Goal: Task Accomplishment & Management: Complete application form

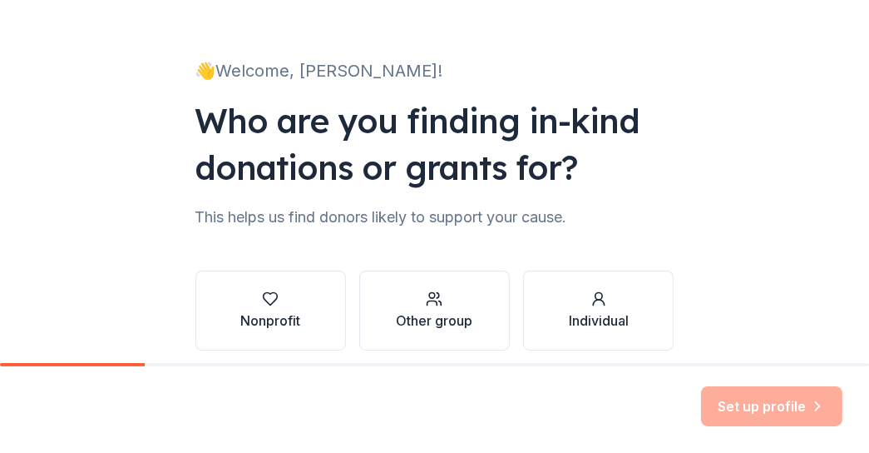
scroll to position [141, 0]
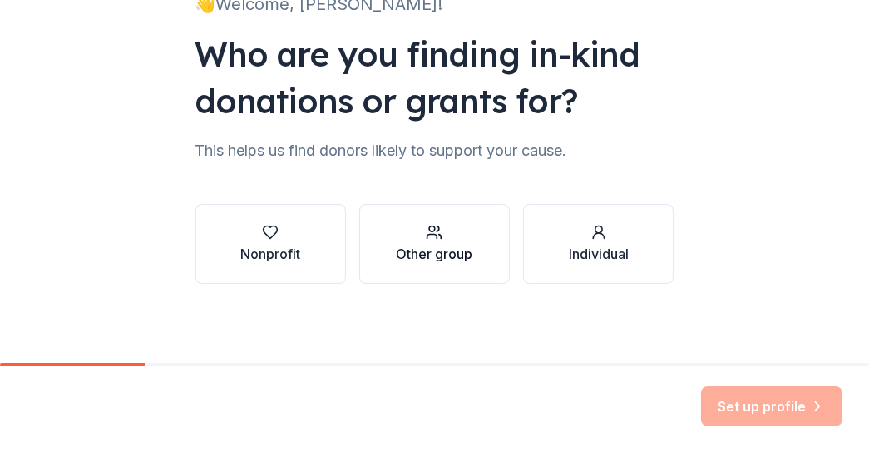
click at [431, 249] on div "Other group" at bounding box center [434, 254] width 77 height 20
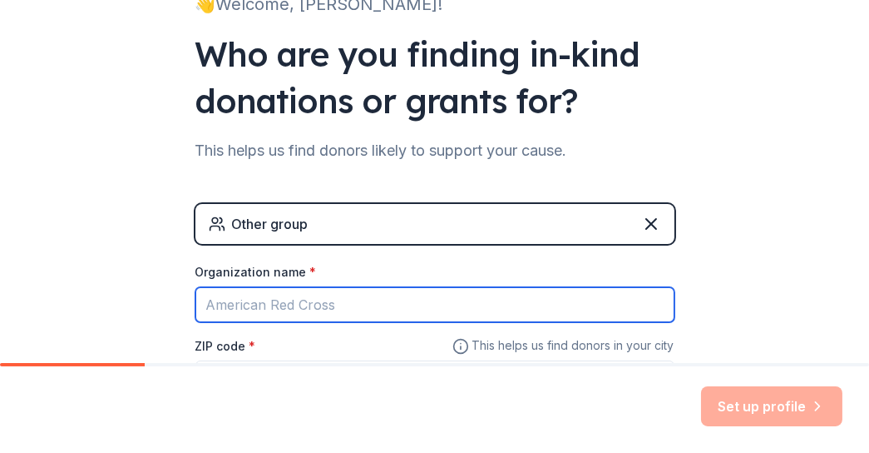
click at [335, 307] on input "Organization name *" at bounding box center [434, 304] width 479 height 35
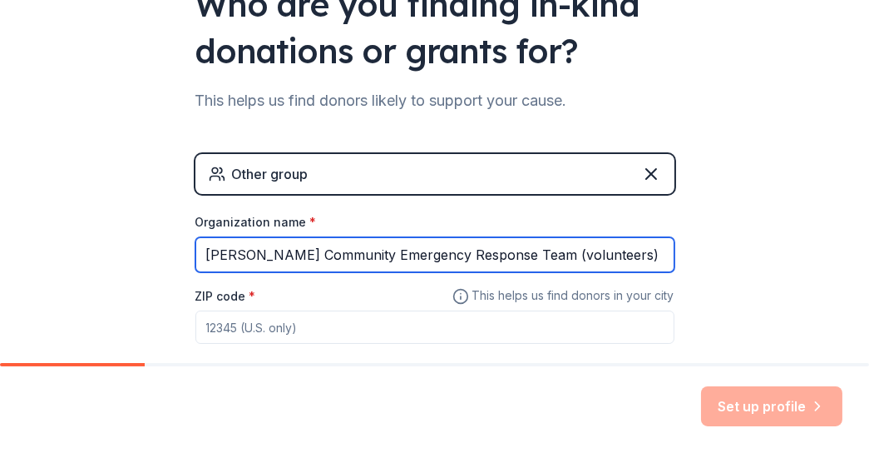
scroll to position [217, 0]
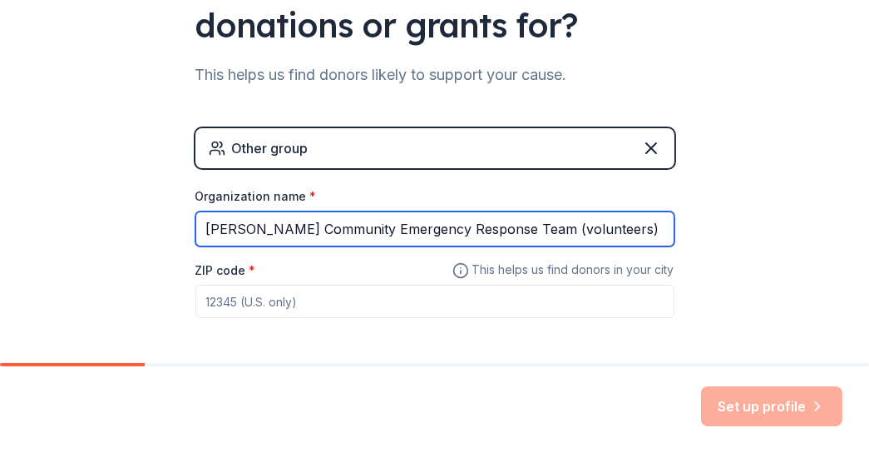
type input "[PERSON_NAME] Community Emergency Response Team (volunteers)"
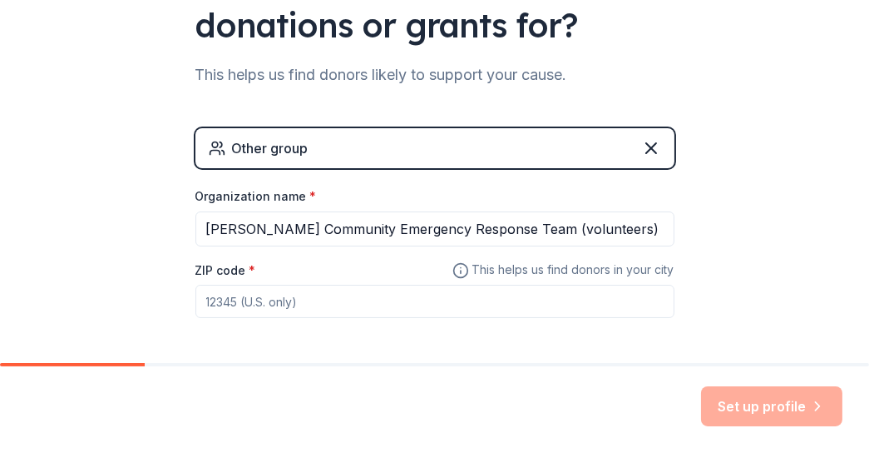
click at [329, 302] on input "ZIP code *" at bounding box center [434, 300] width 479 height 33
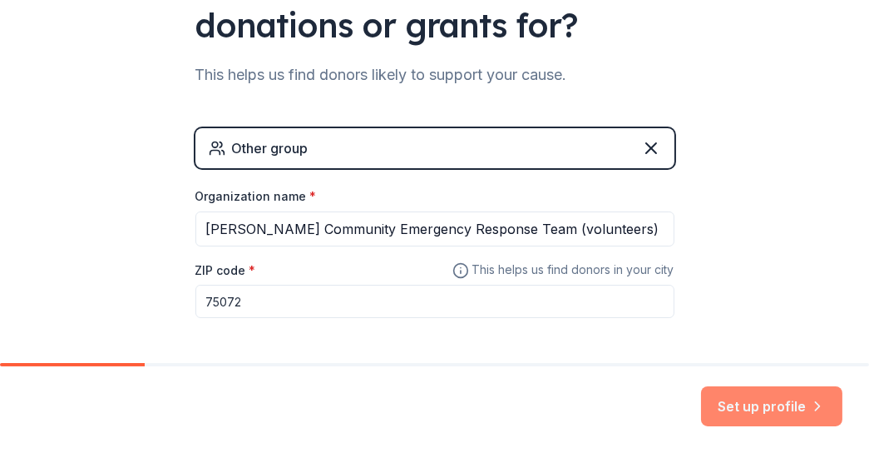
type input "75072"
click at [785, 402] on button "Set up profile" at bounding box center [771, 406] width 141 height 40
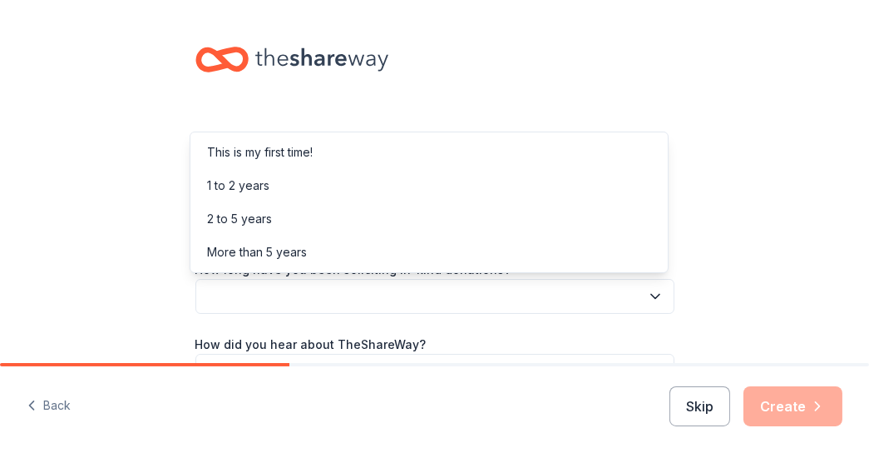
click at [525, 295] on button "button" at bounding box center [434, 296] width 479 height 35
click at [311, 161] on div "This is my first time!" at bounding box center [260, 152] width 106 height 20
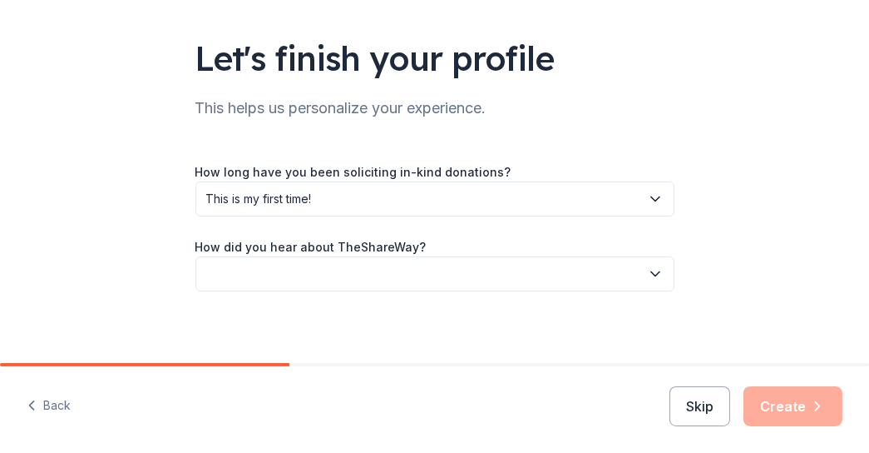
scroll to position [105, 0]
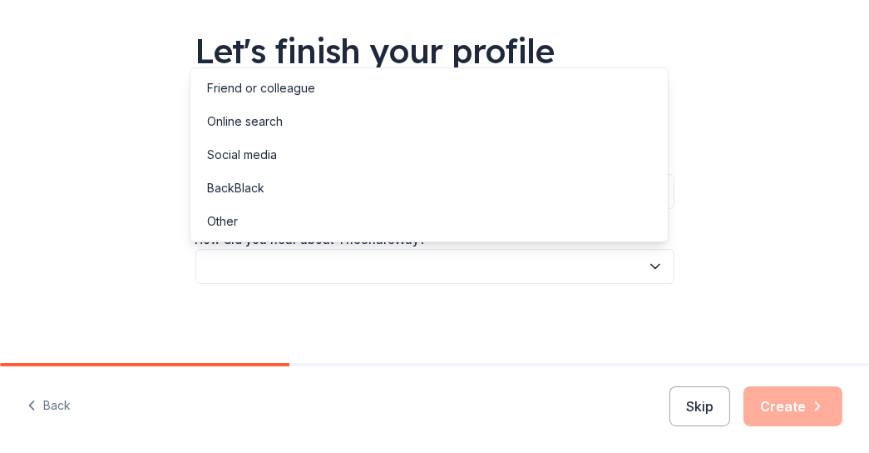
click at [346, 265] on button "button" at bounding box center [434, 266] width 479 height 35
click at [225, 222] on div "Other" at bounding box center [222, 221] width 31 height 20
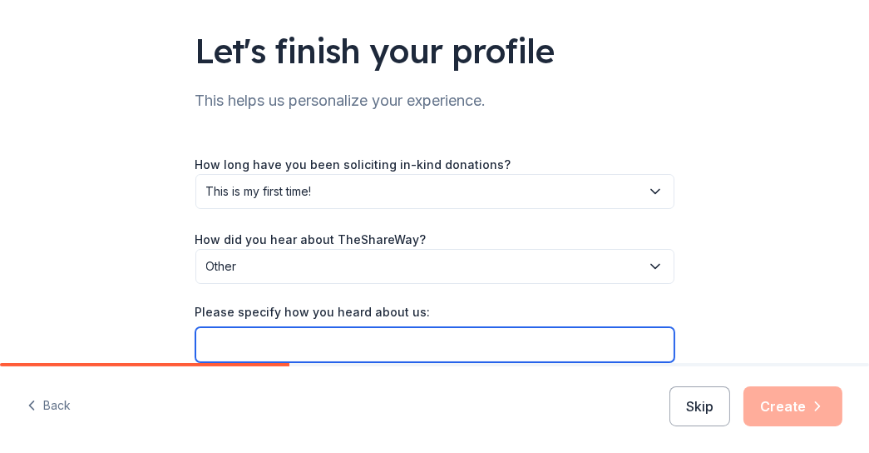
click at [269, 338] on input "Please specify how you heard about us:" at bounding box center [434, 344] width 479 height 35
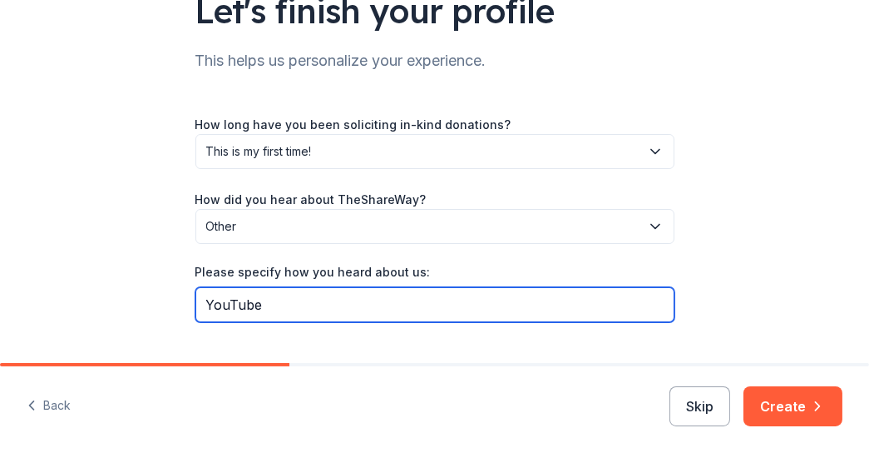
scroll to position [182, 0]
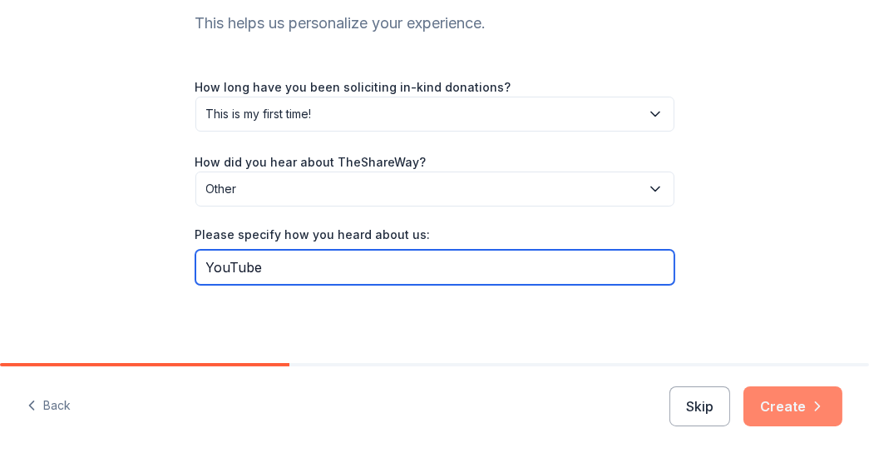
type input "YouTube"
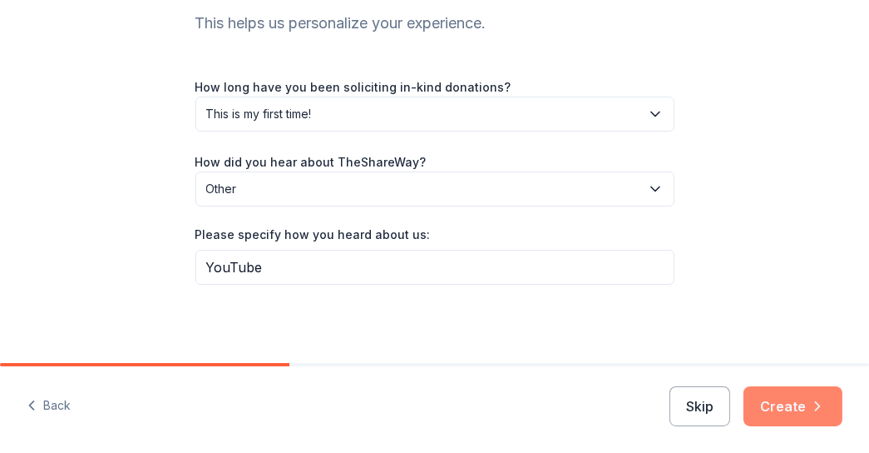
click at [787, 400] on button "Create" at bounding box center [793, 406] width 99 height 40
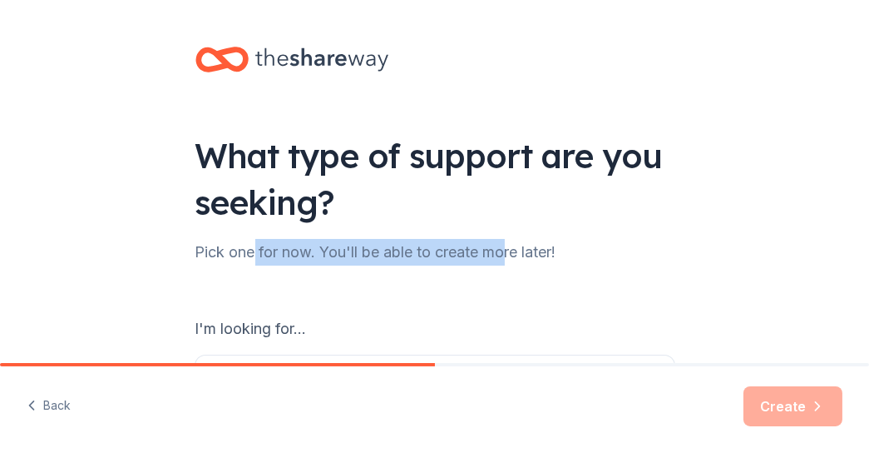
drag, startPoint x: 251, startPoint y: 255, endPoint x: 503, endPoint y: 245, distance: 252.2
click at [503, 245] on div "Pick one for now. You'll be able to create more later!" at bounding box center [434, 252] width 479 height 27
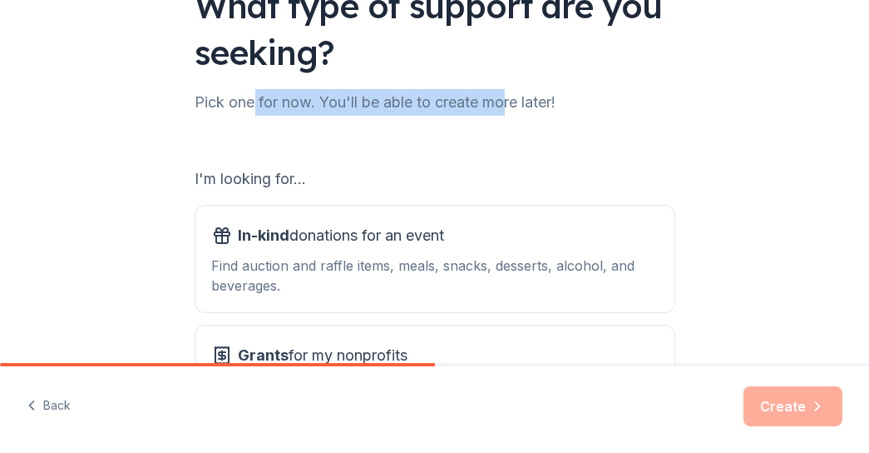
scroll to position [151, 0]
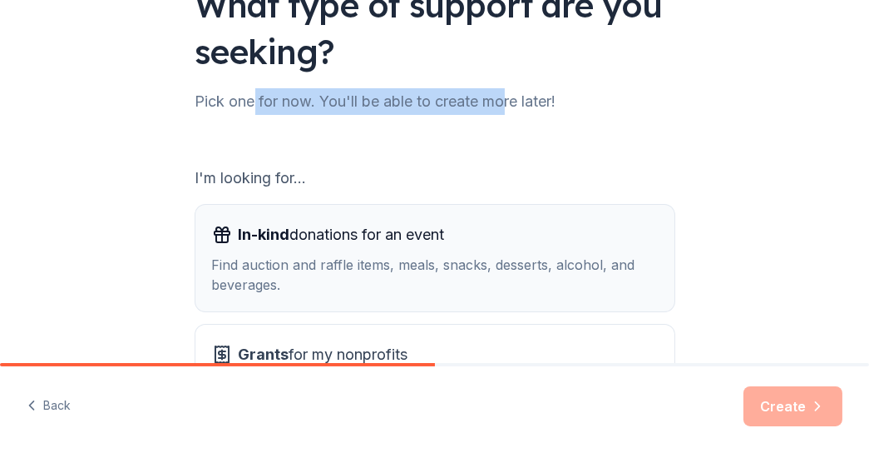
click at [413, 256] on div "Find auction and raffle items, meals, snacks, desserts, alcohol, and beverages." at bounding box center [435, 275] width 446 height 40
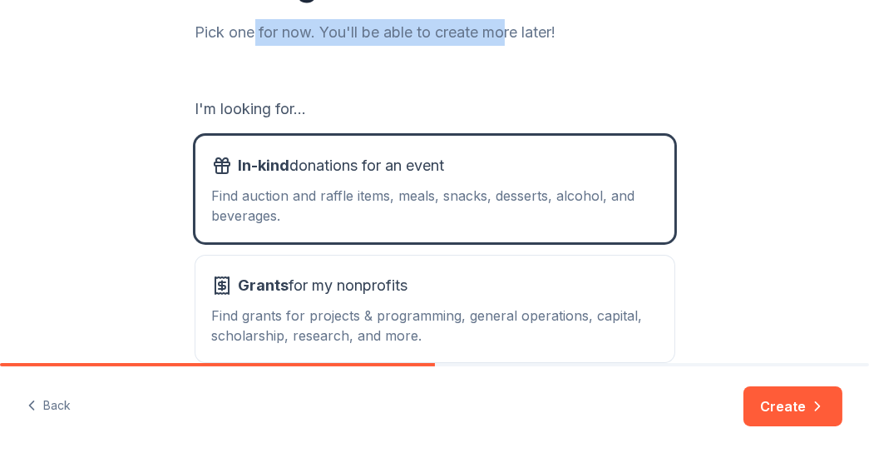
scroll to position [302, 0]
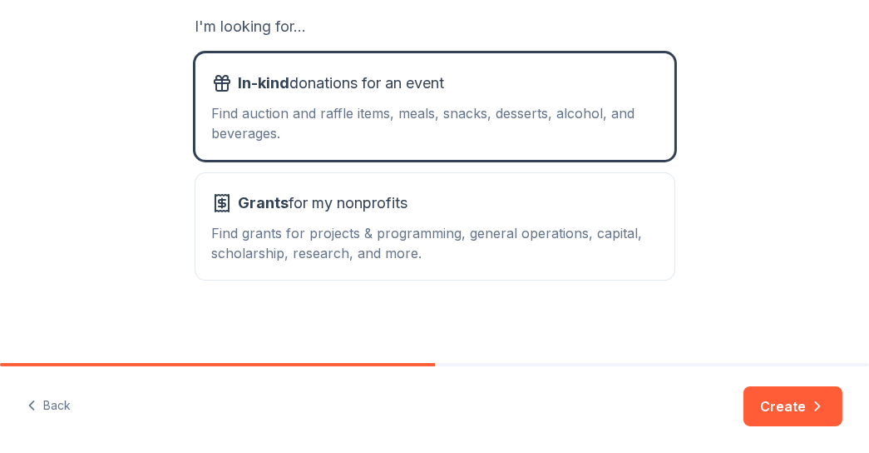
click at [799, 409] on button "Create" at bounding box center [793, 406] width 99 height 40
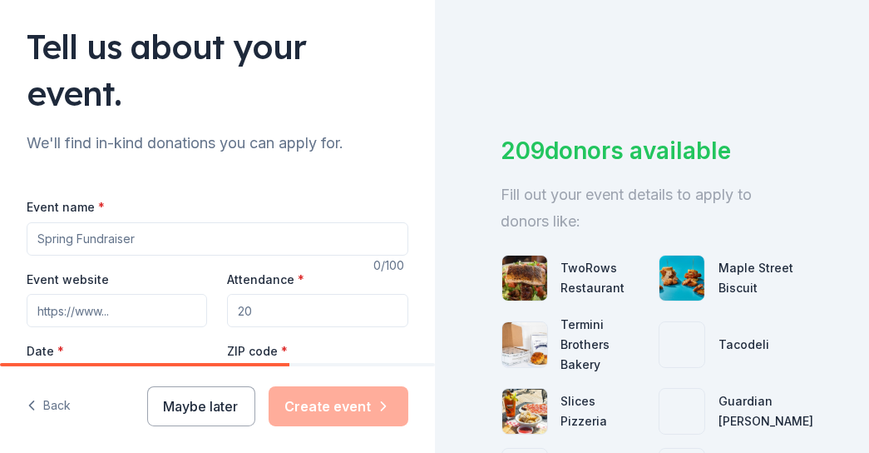
scroll to position [151, 0]
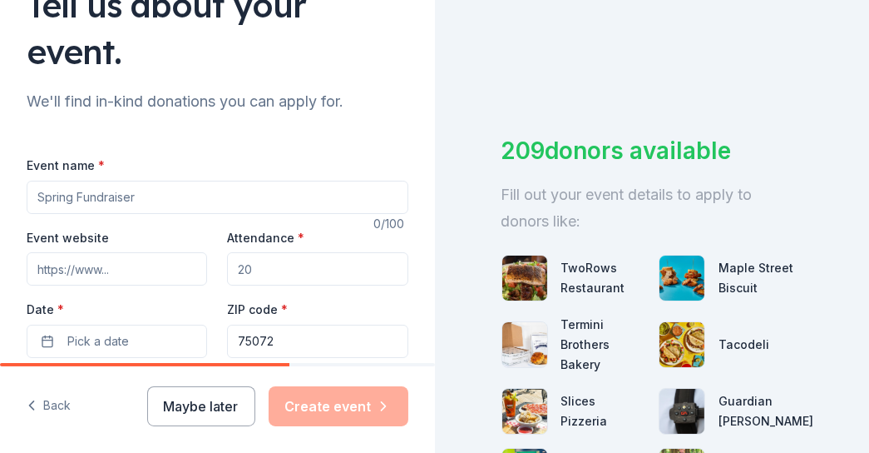
click at [146, 202] on input "Event name *" at bounding box center [218, 197] width 382 height 33
type input "Disaster Simulation"
click at [264, 273] on input "Attendance *" at bounding box center [317, 268] width 181 height 33
drag, startPoint x: 264, startPoint y: 273, endPoint x: 207, endPoint y: 265, distance: 57.2
click at [207, 265] on div "Event website Attendance * Date * Pick a date ZIP code * 75072" at bounding box center [218, 292] width 382 height 131
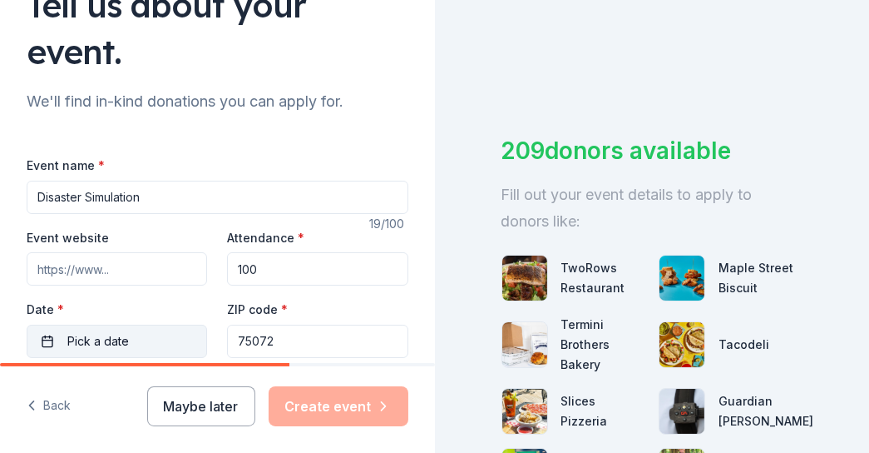
type input "100"
click at [144, 334] on button "Pick a date" at bounding box center [117, 340] width 181 height 33
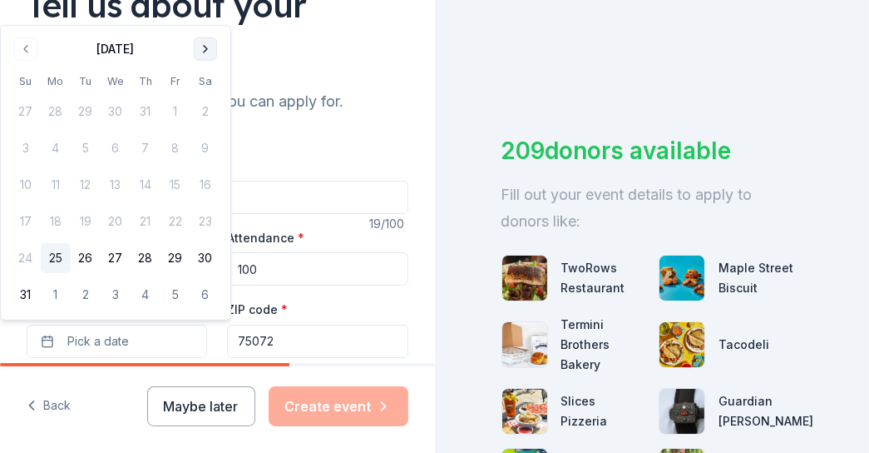
click at [210, 57] on button "Go to next month" at bounding box center [205, 48] width 23 height 23
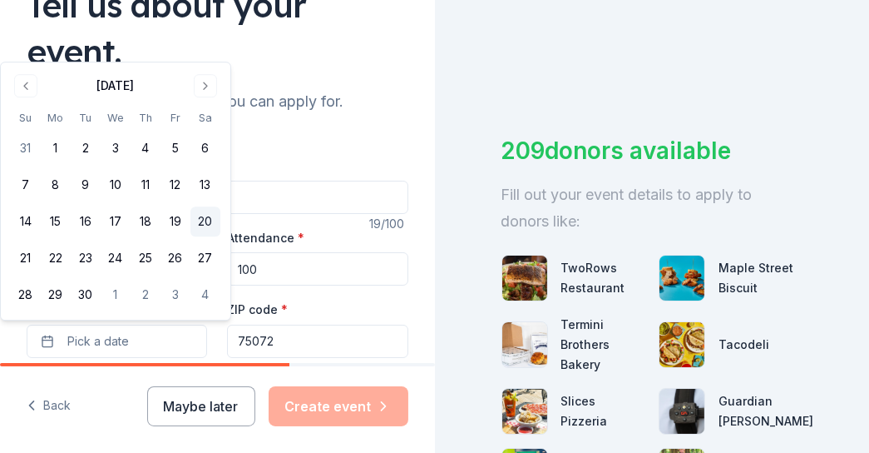
click at [207, 211] on button "20" at bounding box center [205, 221] width 30 height 30
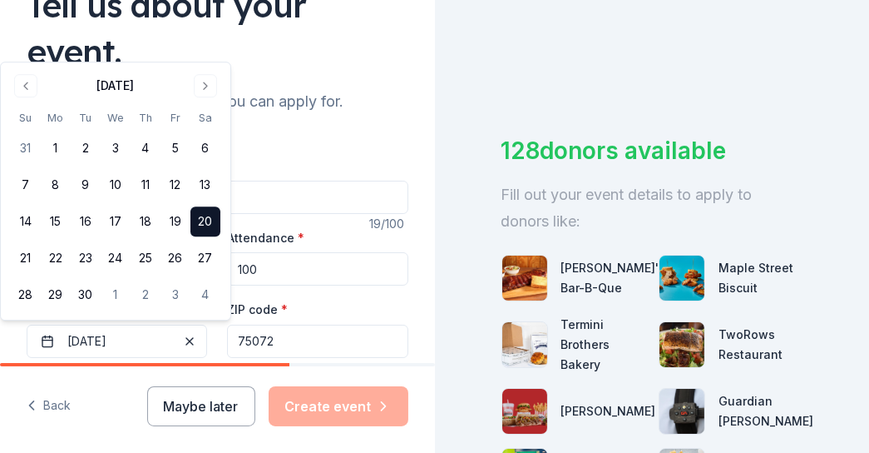
click at [304, 349] on input "75072" at bounding box center [317, 340] width 181 height 33
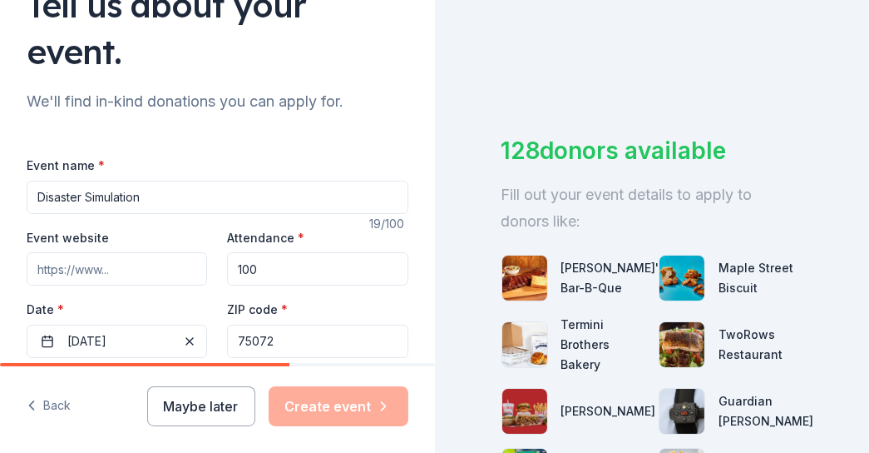
click at [304, 349] on input "75072" at bounding box center [317, 340] width 181 height 33
click at [335, 412] on div "Maybe later Create event" at bounding box center [277, 406] width 261 height 40
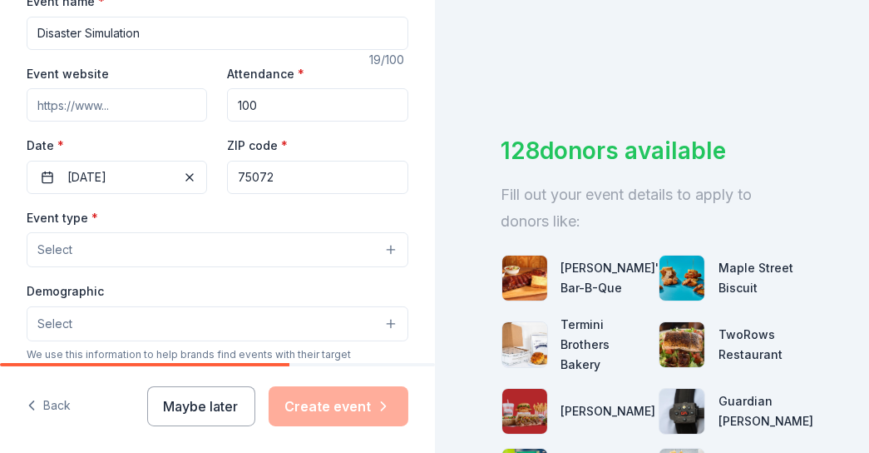
scroll to position [378, 0]
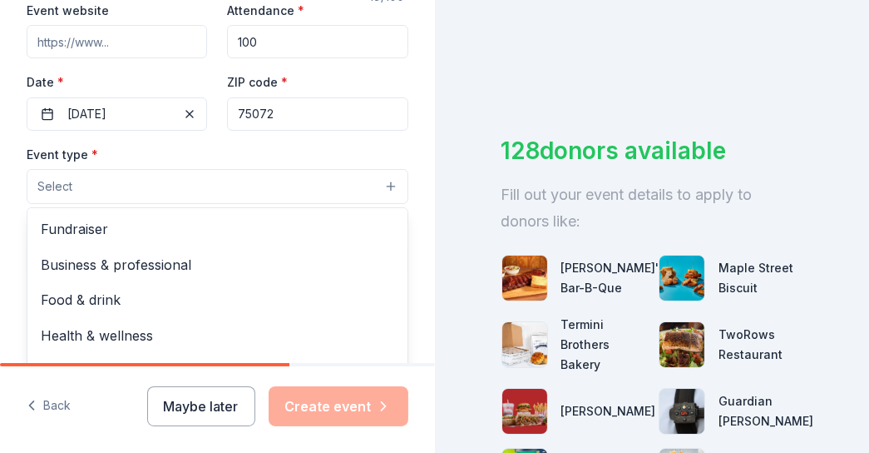
click at [113, 180] on button "Select" at bounding box center [218, 186] width 382 height 35
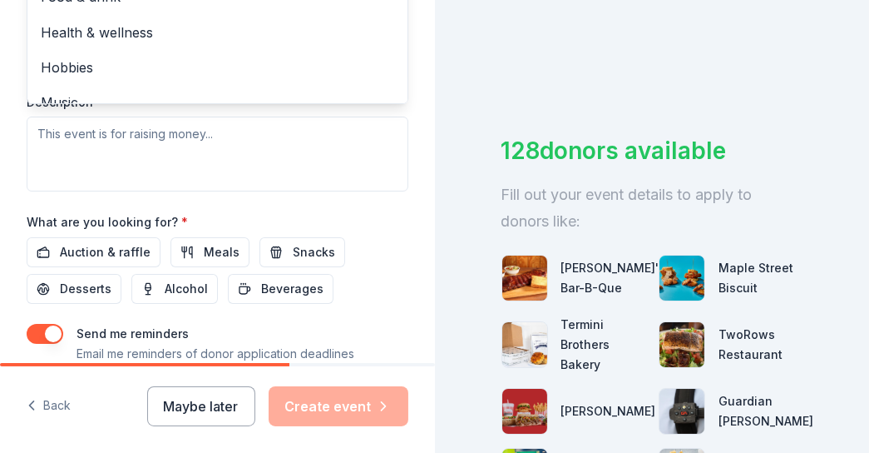
scroll to position [0, 0]
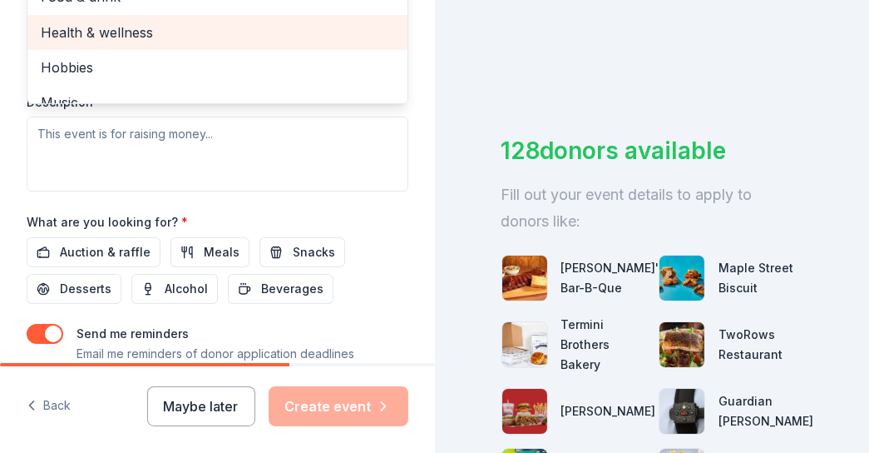
click at [146, 29] on span "Health & wellness" at bounding box center [218, 33] width 354 height 22
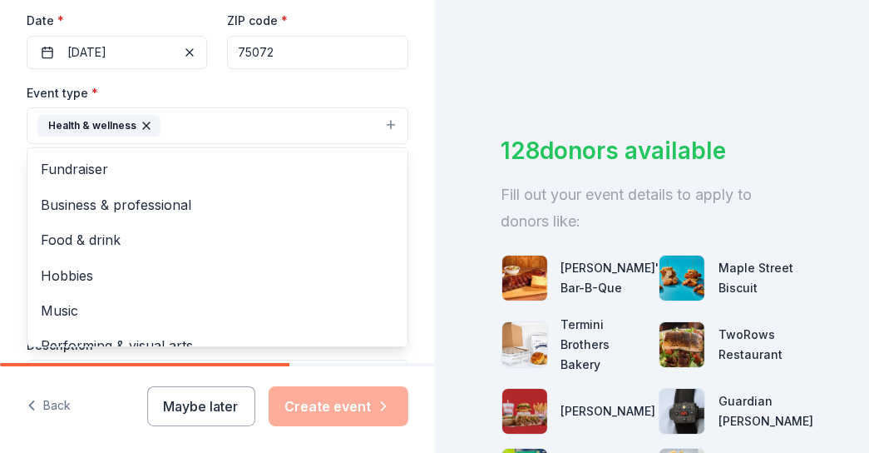
scroll to position [378, 0]
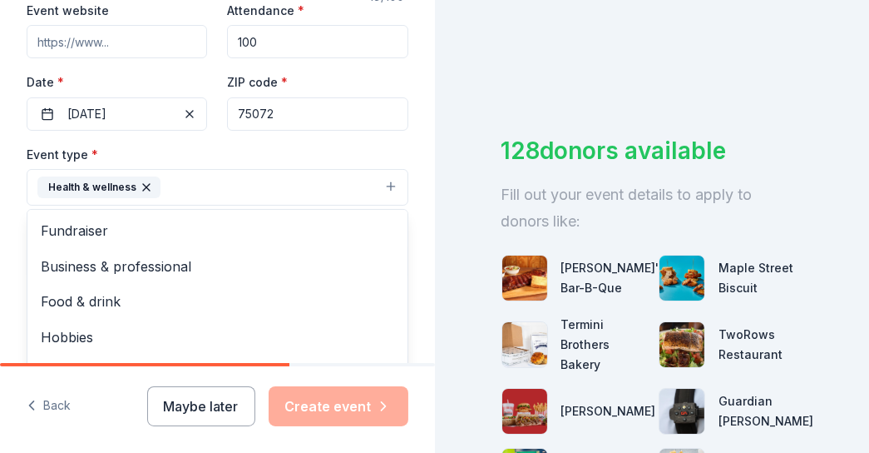
click at [417, 216] on div "Tell us about your event. We'll find in-kind donations you can apply for. Event…" at bounding box center [217, 199] width 435 height 1155
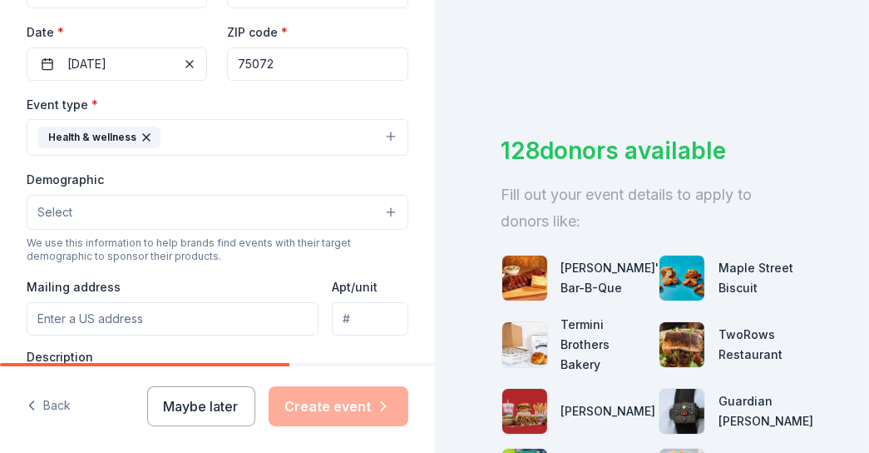
scroll to position [453, 0]
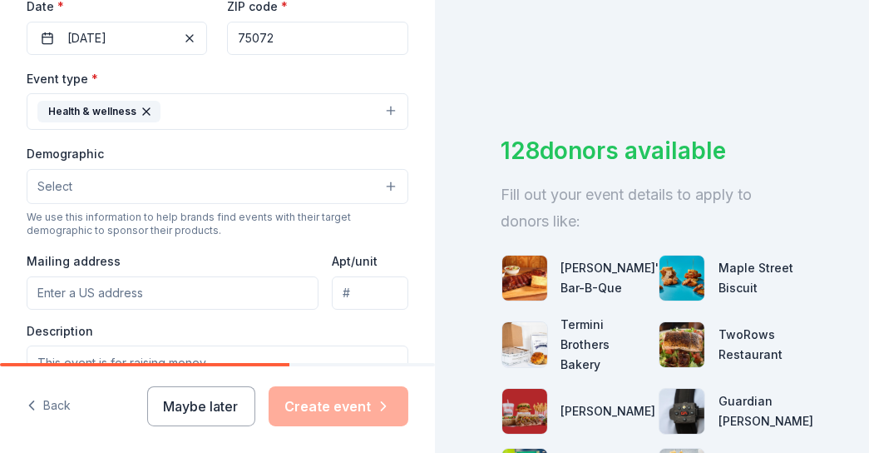
click at [226, 186] on button "Select" at bounding box center [218, 186] width 382 height 35
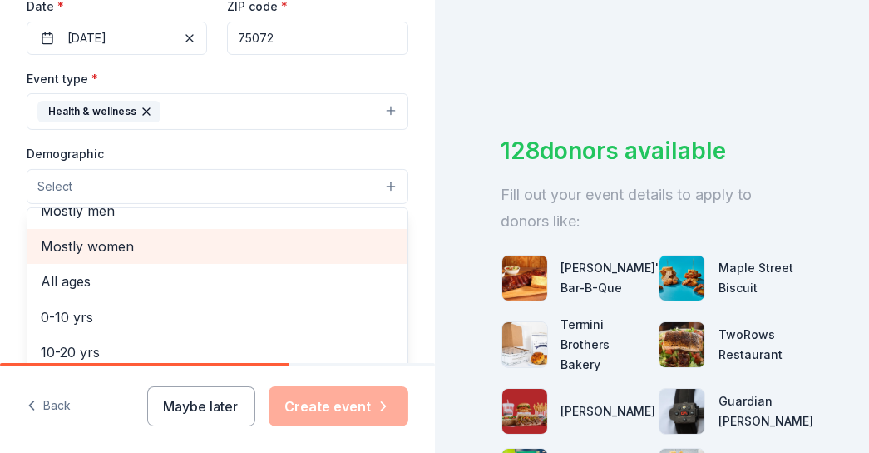
scroll to position [75, 0]
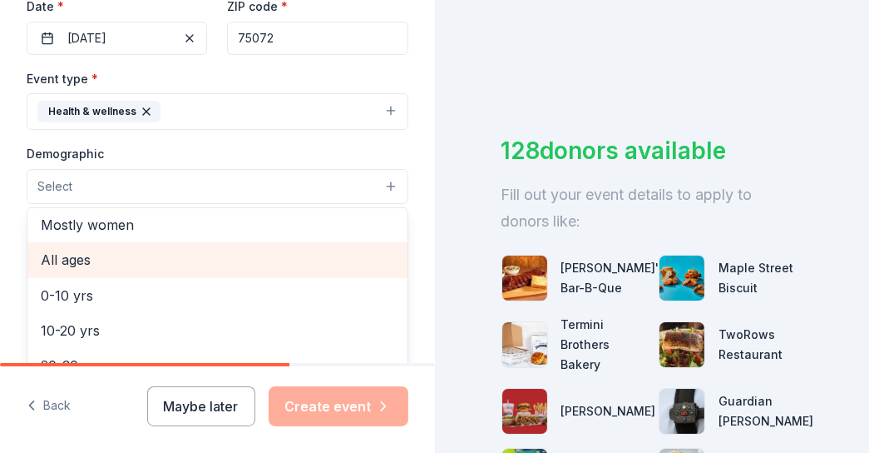
click at [170, 243] on div "All ages" at bounding box center [217, 259] width 380 height 35
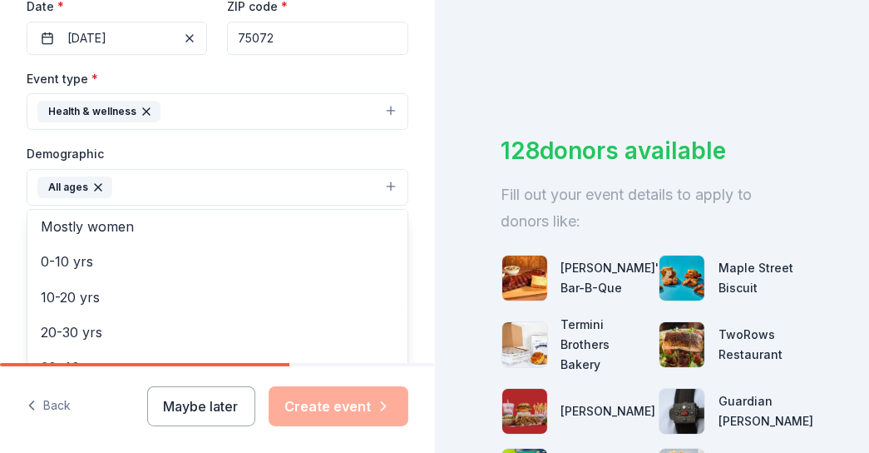
click at [418, 279] on div "Tell us about your event. We'll find in-kind donations you can apply for. Event…" at bounding box center [217, 125] width 435 height 1157
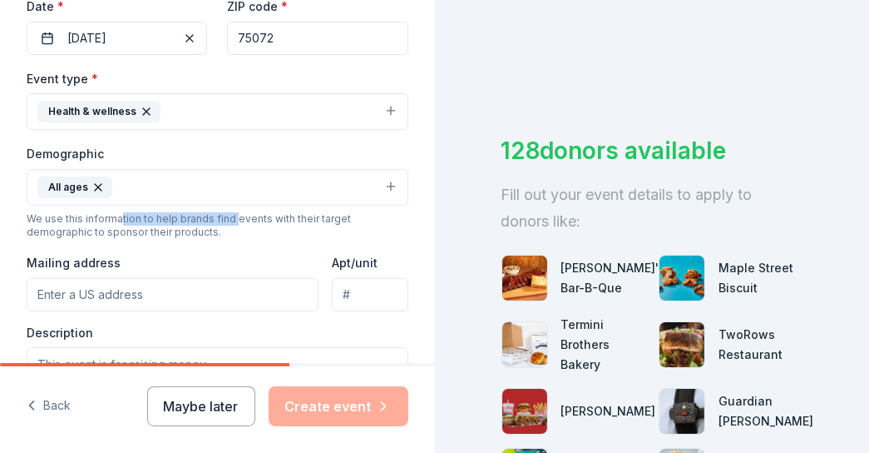
drag, startPoint x: 120, startPoint y: 217, endPoint x: 230, endPoint y: 222, distance: 110.7
click at [230, 222] on div "We use this information to help brands find events with their target demographi…" at bounding box center [218, 225] width 382 height 27
drag, startPoint x: 62, startPoint y: 225, endPoint x: 190, endPoint y: 230, distance: 127.4
click at [190, 230] on div "We use this information to help brands find events with their target demographi…" at bounding box center [218, 225] width 382 height 27
drag, startPoint x: 190, startPoint y: 230, endPoint x: 233, endPoint y: 225, distance: 43.5
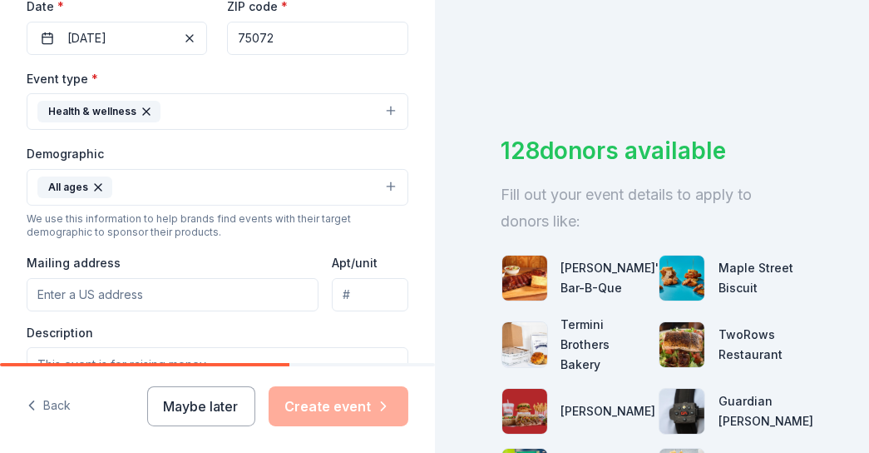
click at [233, 225] on div "We use this information to help brands find events with their target demographi…" at bounding box center [218, 225] width 382 height 27
click at [232, 182] on button "All ages" at bounding box center [218, 187] width 382 height 37
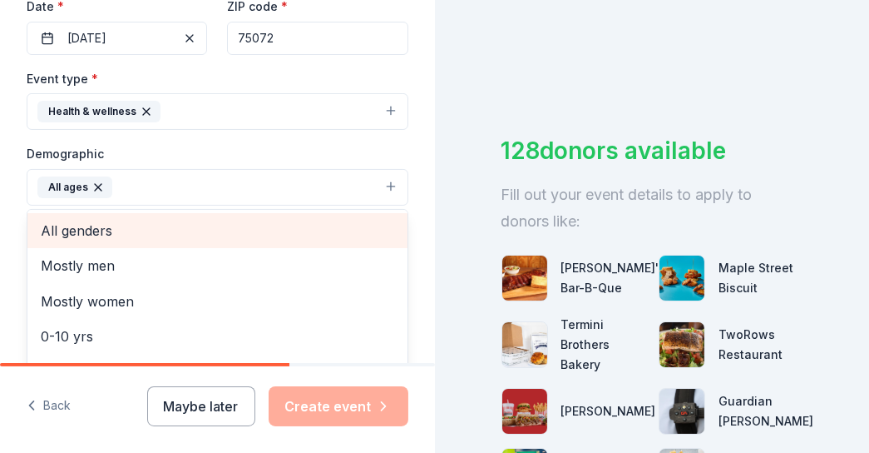
click at [220, 227] on span "All genders" at bounding box center [218, 231] width 354 height 22
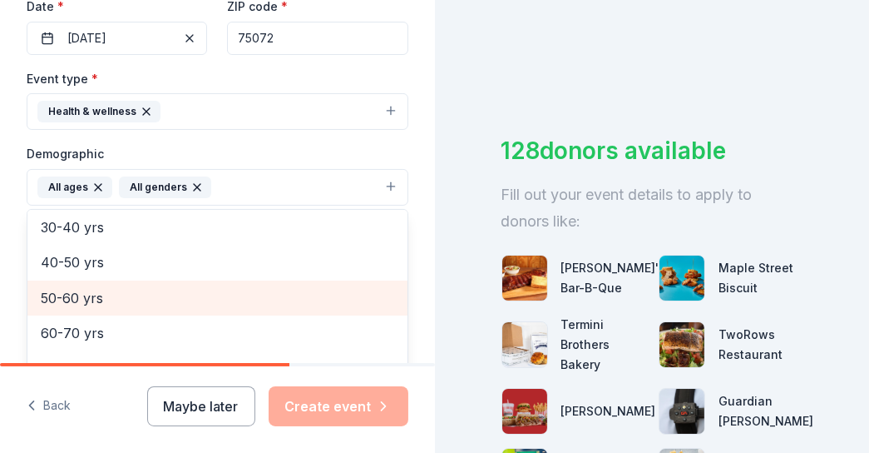
scroll to position [195, 0]
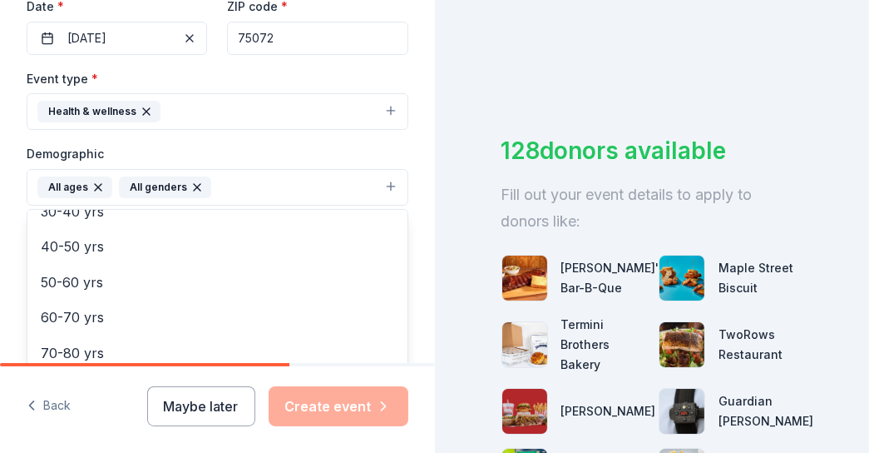
click at [413, 282] on div "Tell us about your event. We'll find in-kind donations you can apply for. Event…" at bounding box center [217, 125] width 435 height 1157
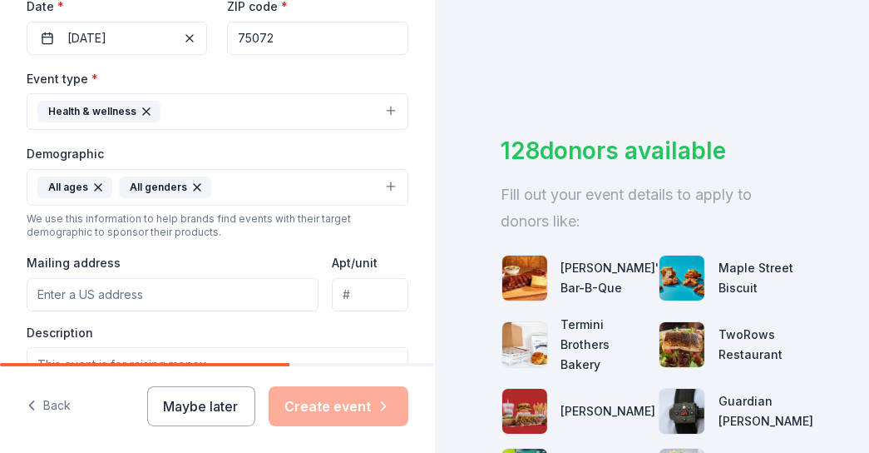
click at [104, 289] on input "Mailing address" at bounding box center [173, 294] width 292 height 33
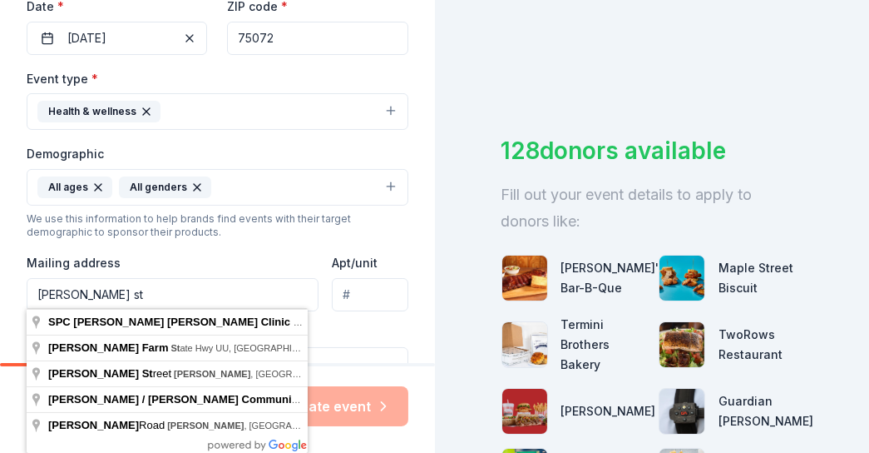
drag, startPoint x: 142, startPoint y: 295, endPoint x: 102, endPoint y: 289, distance: 40.5
click at [102, 289] on input "taylor-burke st" at bounding box center [173, 294] width 292 height 33
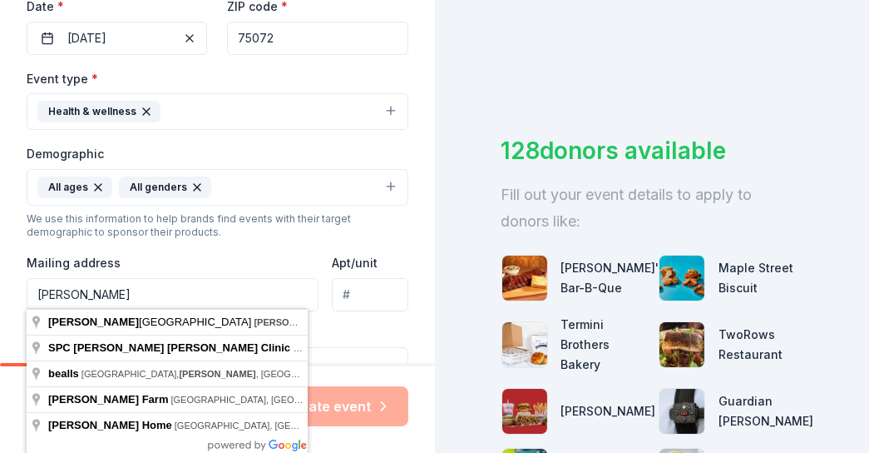
drag, startPoint x: 124, startPoint y: 292, endPoint x: -33, endPoint y: 284, distance: 157.4
click at [0, 284] on html "Tell us about your event. We'll find in-kind donations you can apply for. Event…" at bounding box center [434, 226] width 869 height 453
paste input "2200 Taylor Burk Dr."
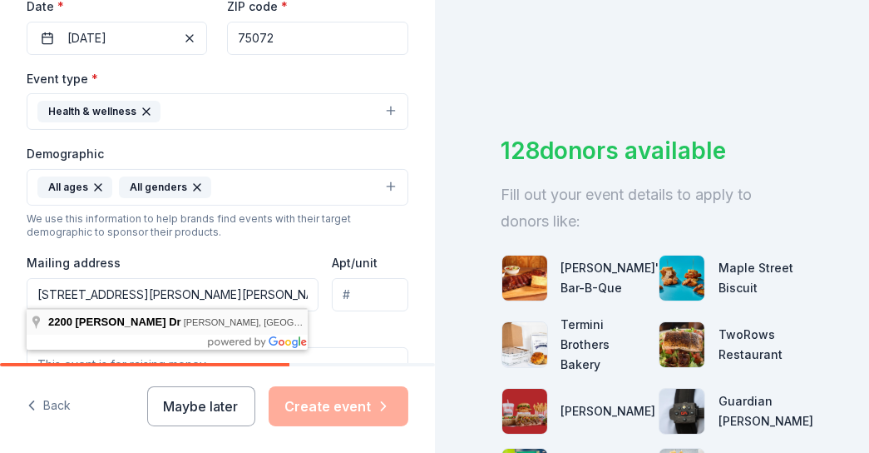
type input "2200 Taylor Burk Drive, McKinney, TX, 75071"
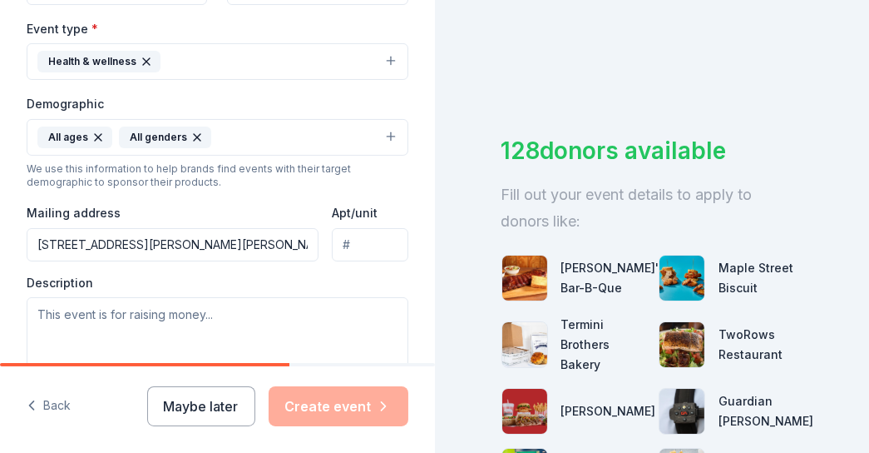
scroll to position [529, 0]
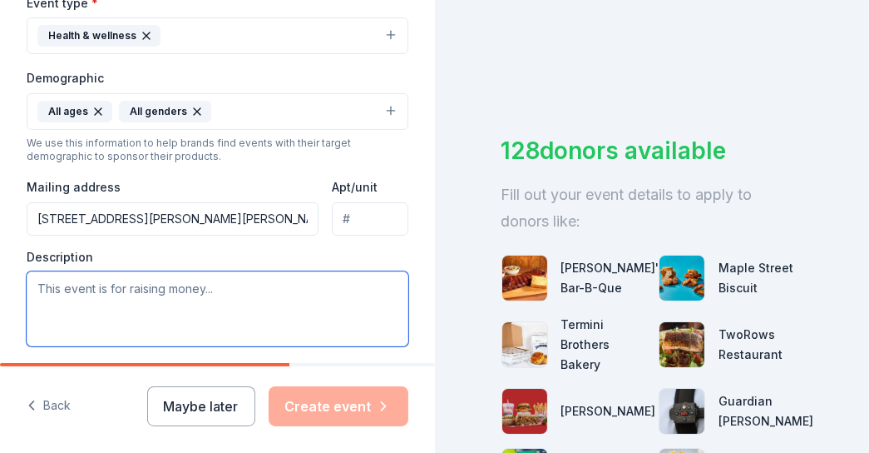
click at [152, 295] on textarea at bounding box center [218, 308] width 382 height 75
paste textarea "The McKinney Community Emergency Response Team (CERT) is a training program tha…"
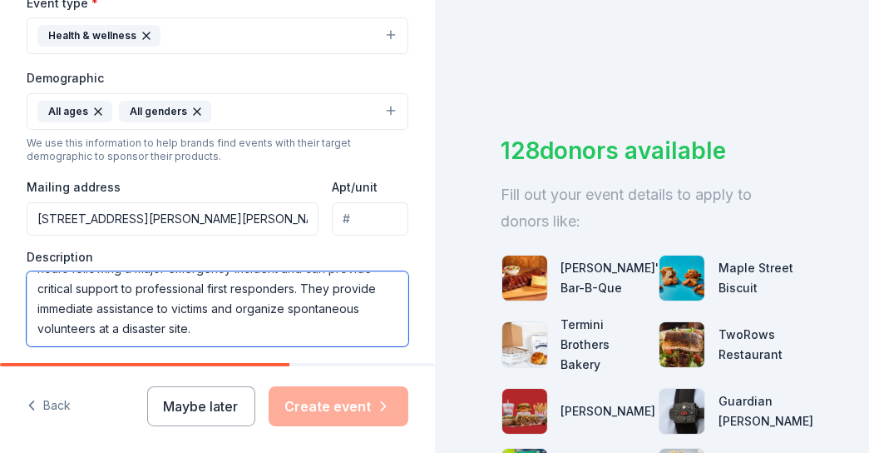
scroll to position [0, 0]
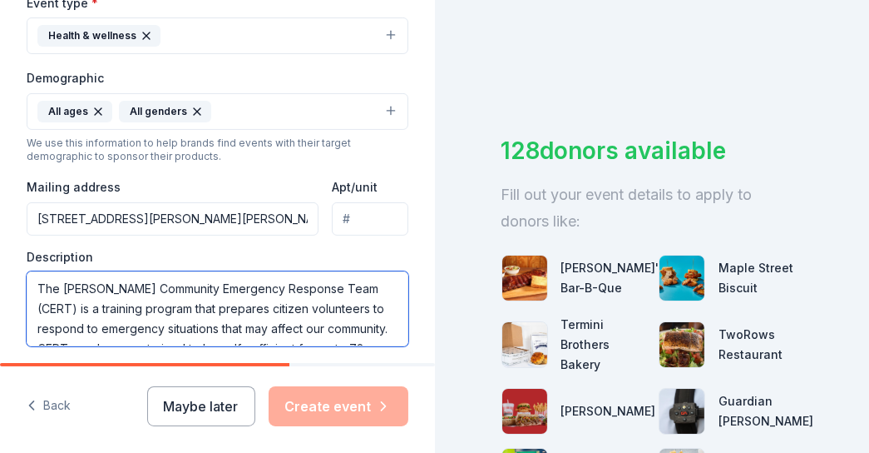
click at [36, 284] on textarea "The McKinney Community Emergency Response Team (CERT) is a training program tha…" at bounding box center [218, 308] width 382 height 75
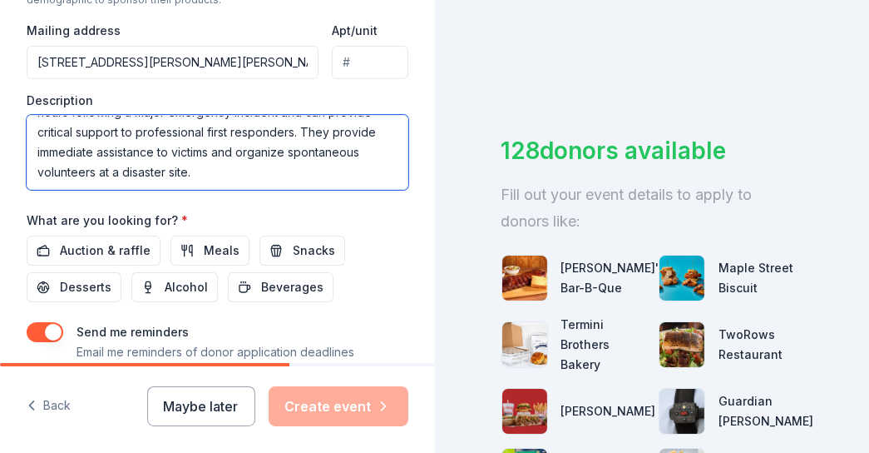
scroll to position [680, 0]
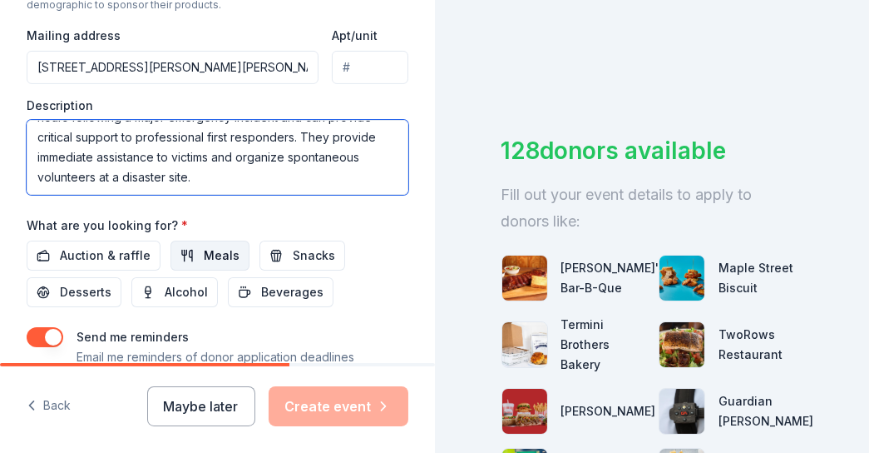
type textarea "Disaster Simulation The McKinney Community Emergency Response Team (CERT) is a …"
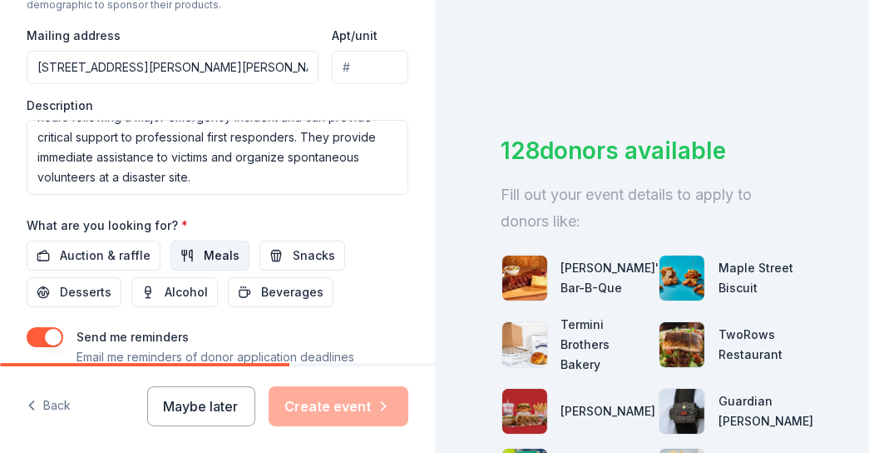
click at [218, 260] on span "Meals" at bounding box center [222, 255] width 36 height 20
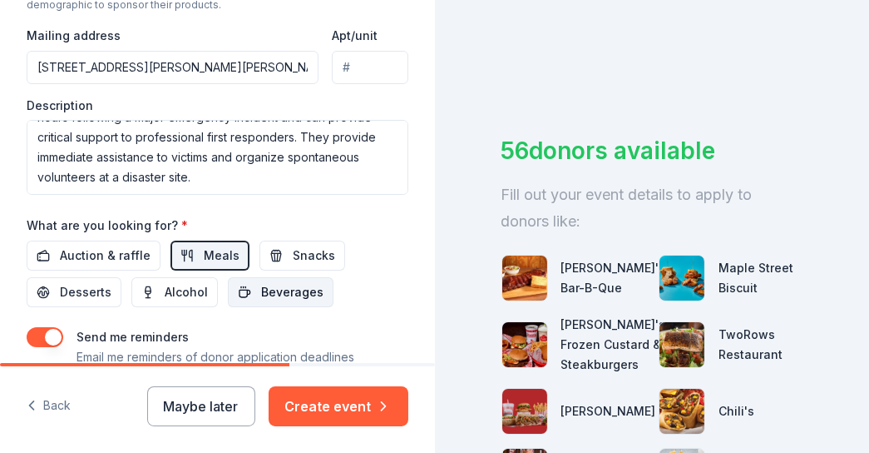
click at [236, 287] on button "Beverages" at bounding box center [281, 292] width 106 height 30
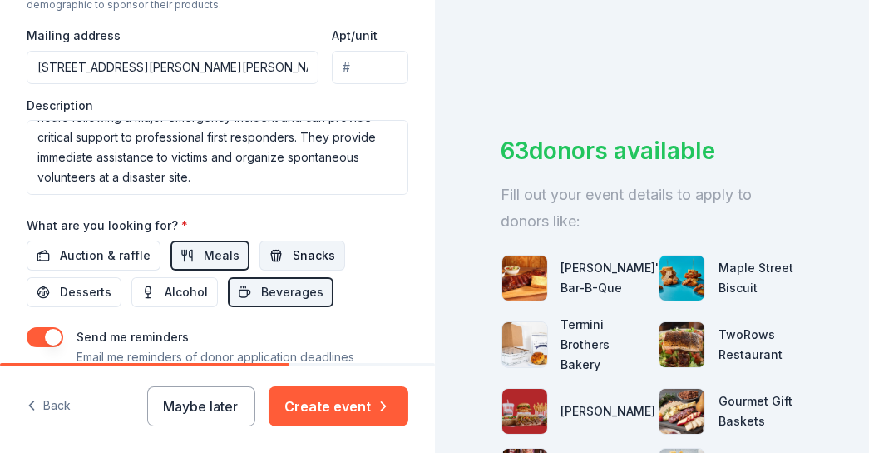
click at [280, 250] on button "Snacks" at bounding box center [303, 255] width 86 height 30
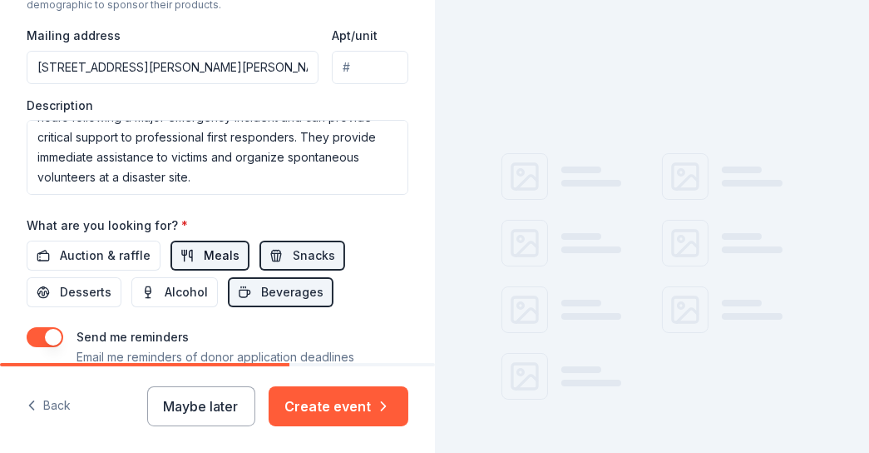
click at [224, 256] on span "Meals" at bounding box center [222, 255] width 36 height 20
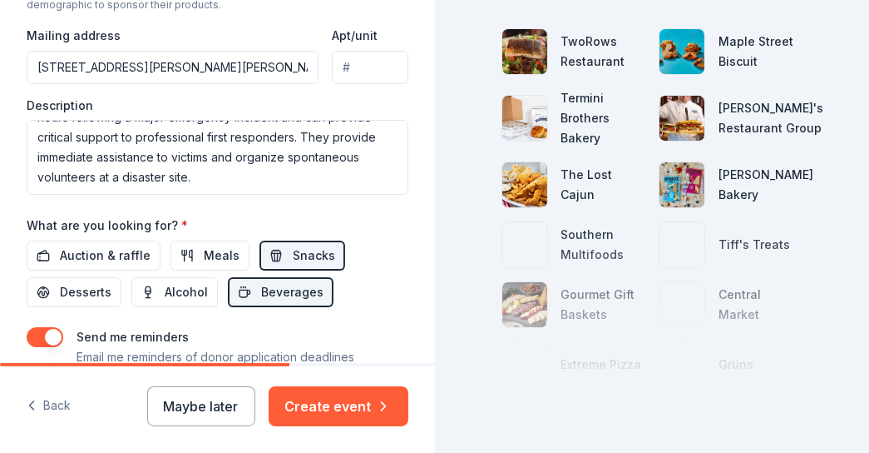
scroll to position [299, 0]
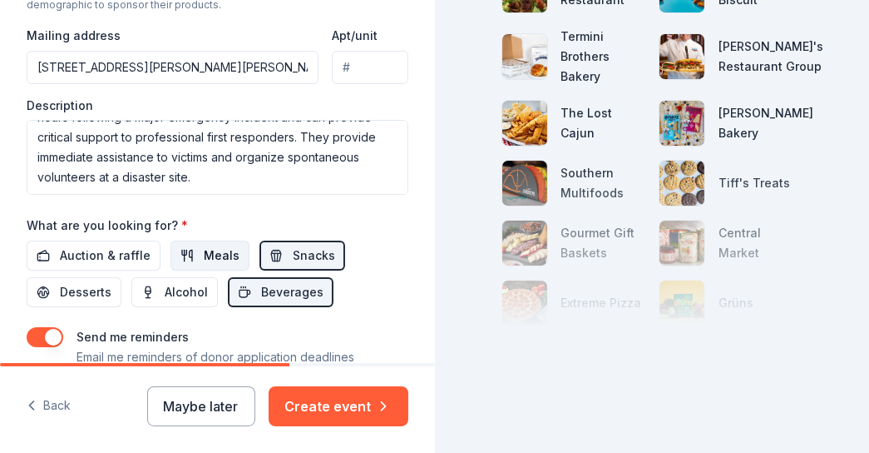
click at [193, 253] on button "Meals" at bounding box center [210, 255] width 79 height 30
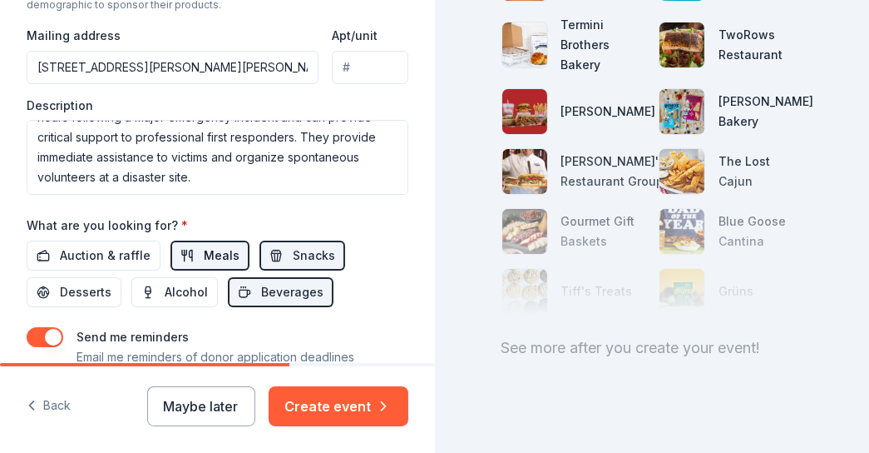
click at [193, 253] on button "Meals" at bounding box center [210, 255] width 79 height 30
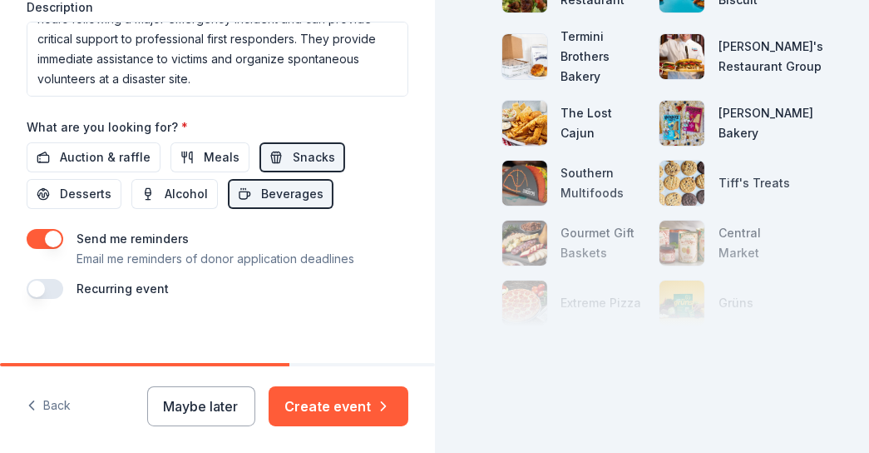
scroll to position [791, 0]
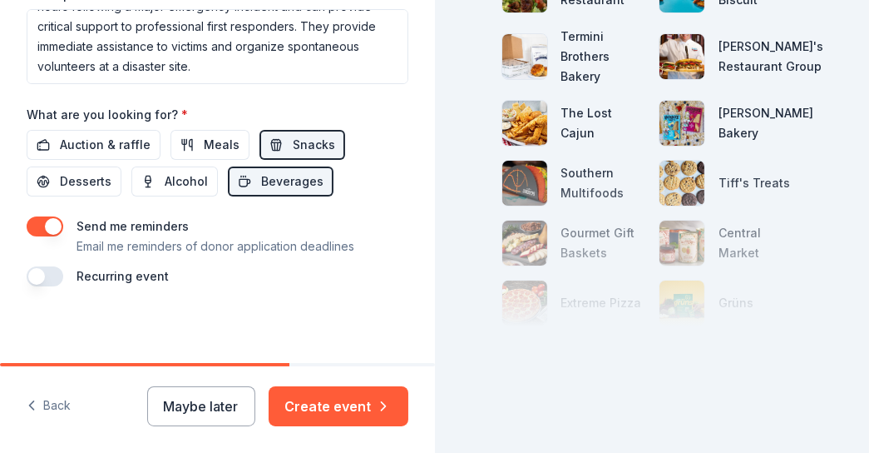
click at [122, 272] on label "Recurring event" at bounding box center [123, 276] width 92 height 14
click at [53, 278] on button "button" at bounding box center [45, 276] width 37 height 20
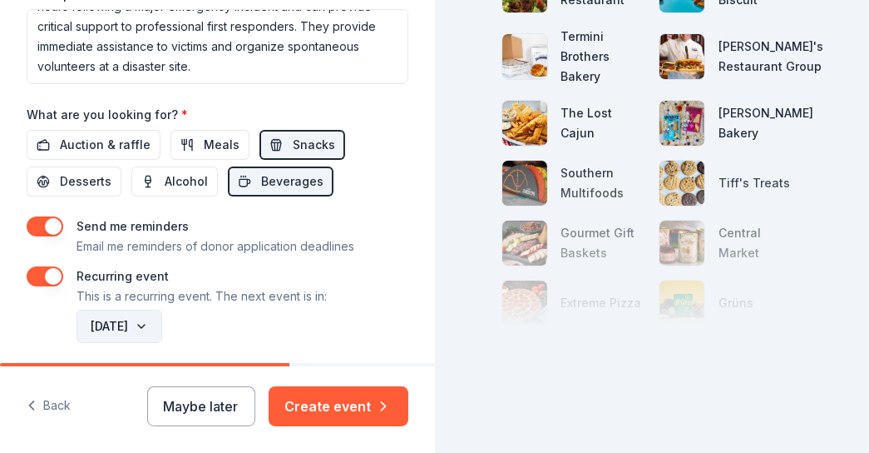
click at [107, 312] on button "September 2026" at bounding box center [120, 325] width 86 height 33
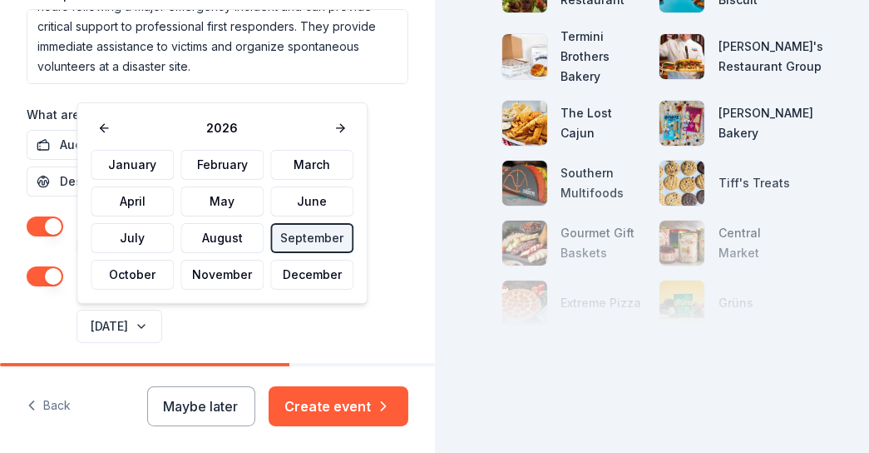
click at [349, 326] on div "September 2026" at bounding box center [240, 326] width 335 height 40
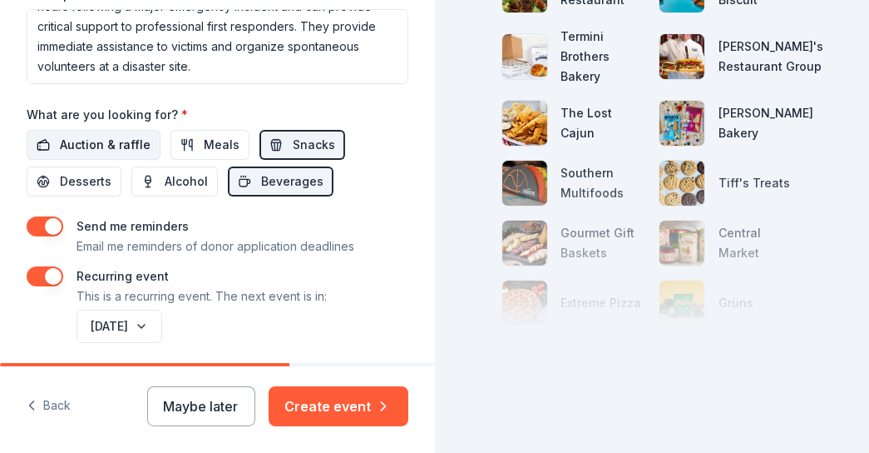
click at [87, 141] on span "Auction & raffle" at bounding box center [105, 145] width 91 height 20
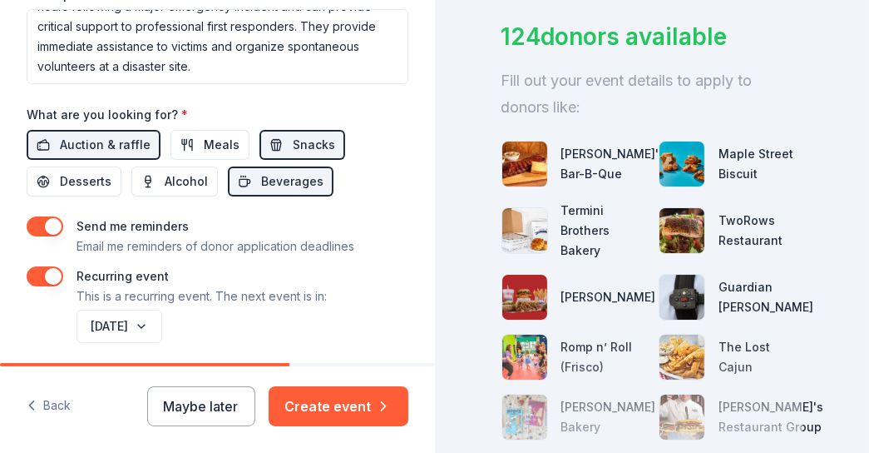
scroll to position [112, 0]
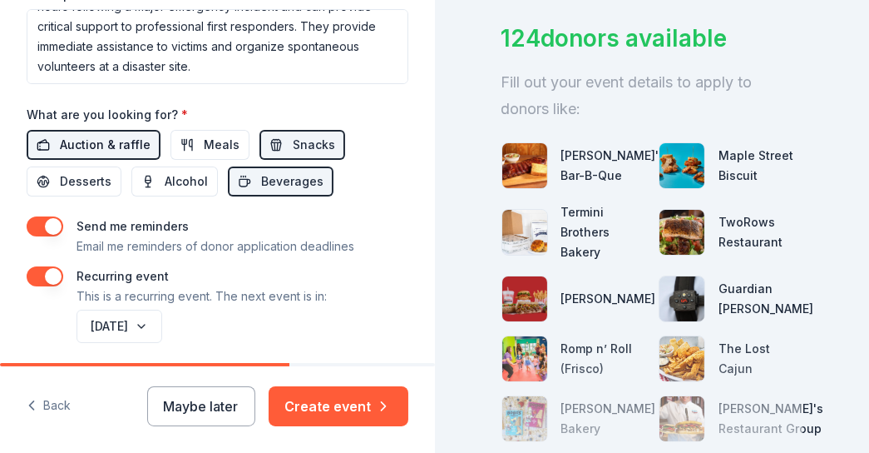
click at [102, 145] on span "Auction & raffle" at bounding box center [105, 145] width 91 height 20
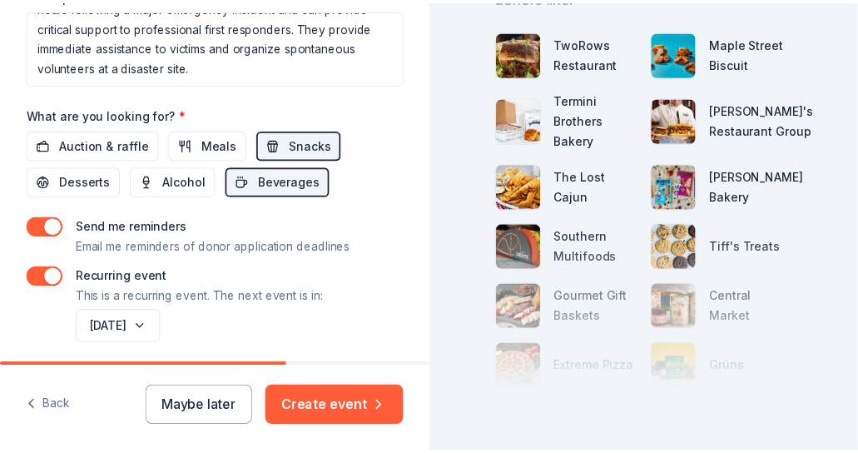
scroll to position [299, 0]
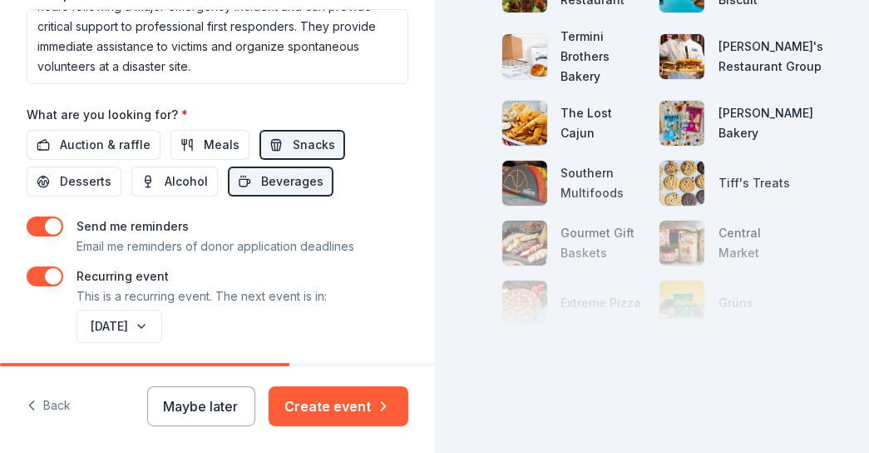
click at [624, 334] on div "50 donors available Fill out your event details to apply to donors like: TwoRow…" at bounding box center [652, 226] width 435 height 453
click at [326, 413] on button "Create event" at bounding box center [339, 406] width 140 height 40
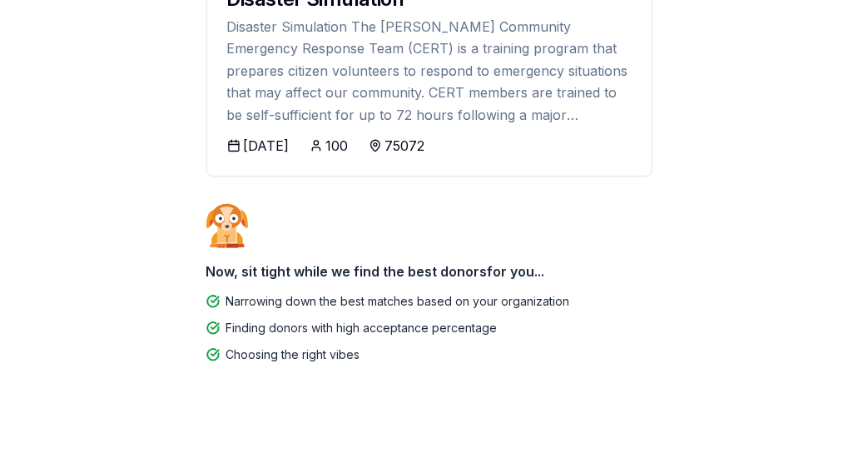
scroll to position [271, 0]
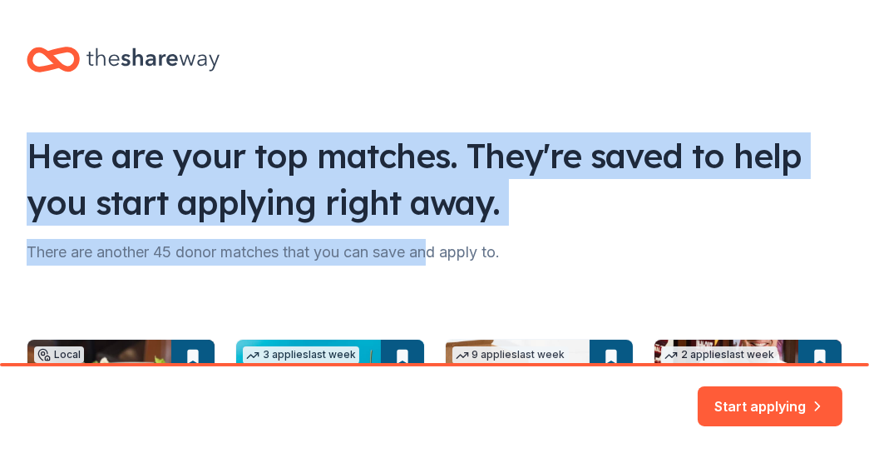
drag, startPoint x: 319, startPoint y: 249, endPoint x: 387, endPoint y: 250, distance: 67.4
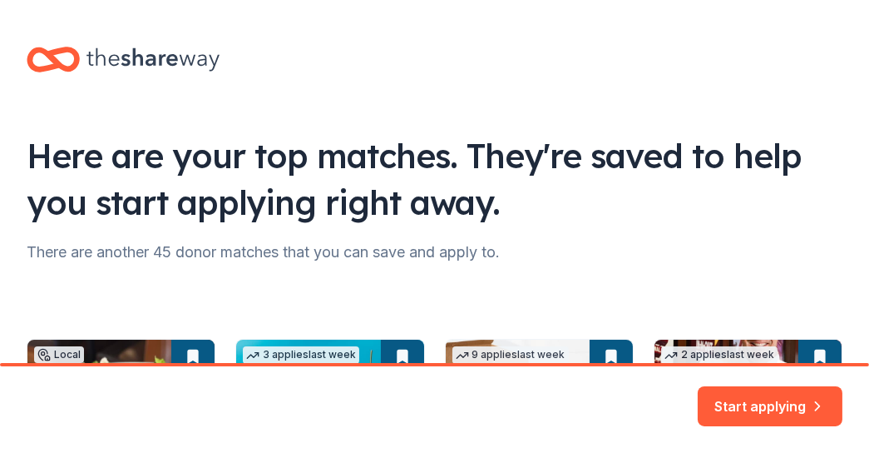
drag, startPoint x: 387, startPoint y: 250, endPoint x: 570, endPoint y: 262, distance: 183.4
click at [570, 262] on div "There are another 45 donor matches that you can save and apply to." at bounding box center [435, 252] width 816 height 27
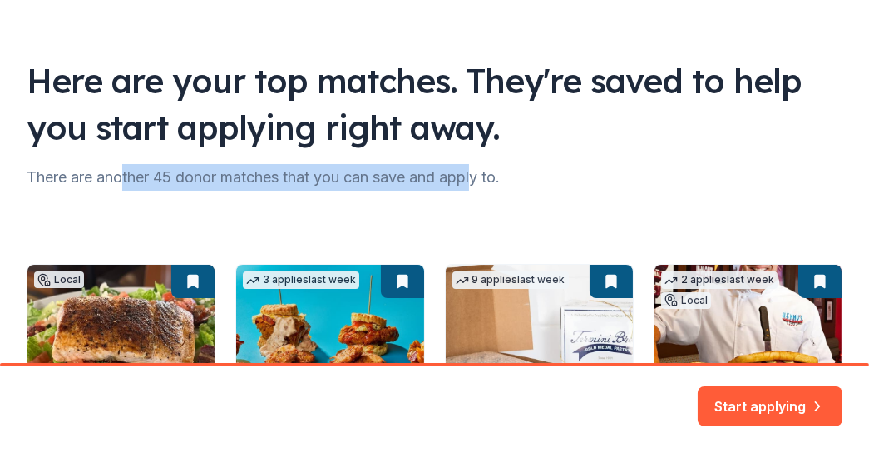
drag, startPoint x: 123, startPoint y: 183, endPoint x: 482, endPoint y: 182, distance: 359.4
click at [482, 182] on div "There are another 45 donor matches that you can save and apply to." at bounding box center [435, 177] width 816 height 27
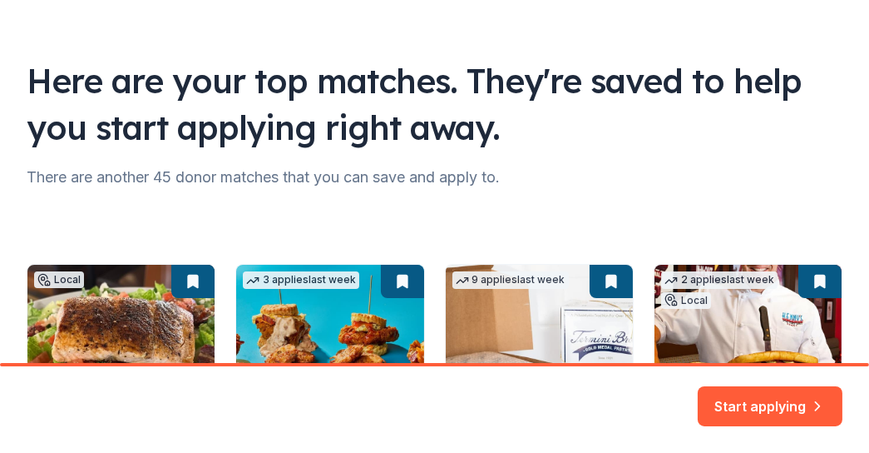
click at [665, 193] on div "Here are your top matches. They're saved to help you start applying right away.…" at bounding box center [434, 412] width 869 height 974
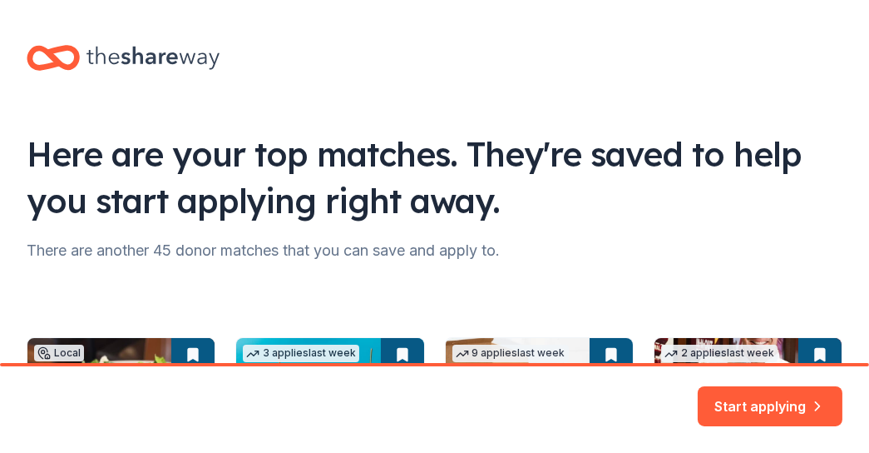
scroll to position [0, 0]
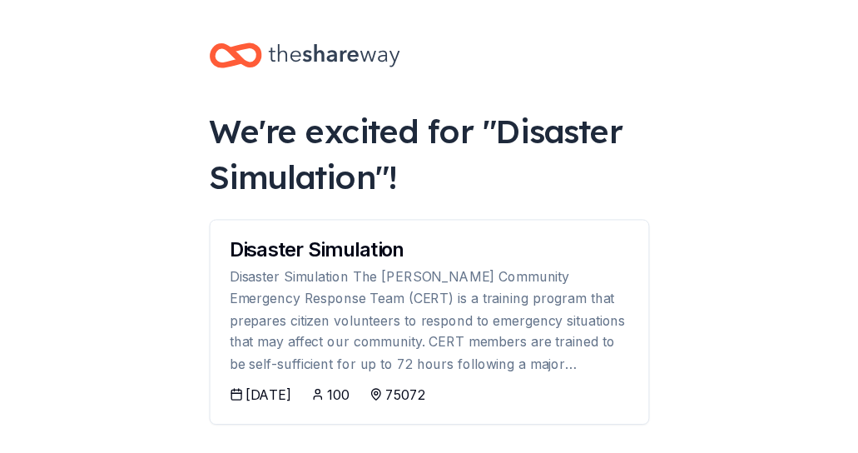
scroll to position [268, 0]
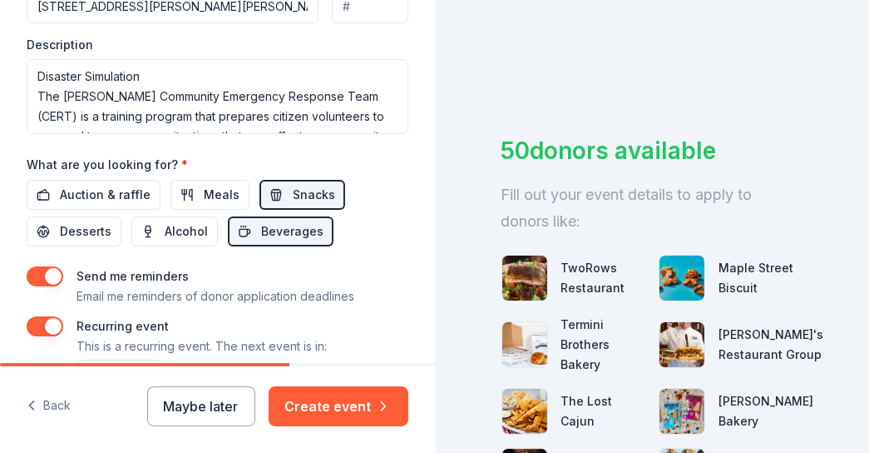
scroll to position [756, 0]
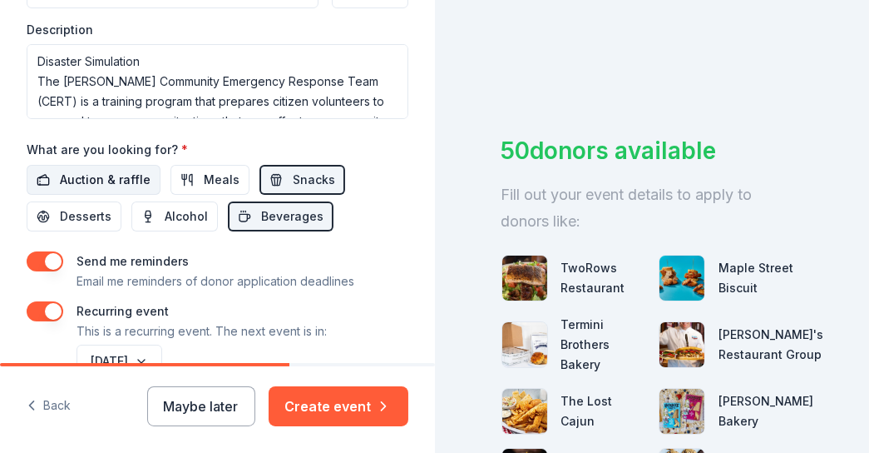
click at [108, 187] on button "Auction & raffle" at bounding box center [94, 180] width 134 height 30
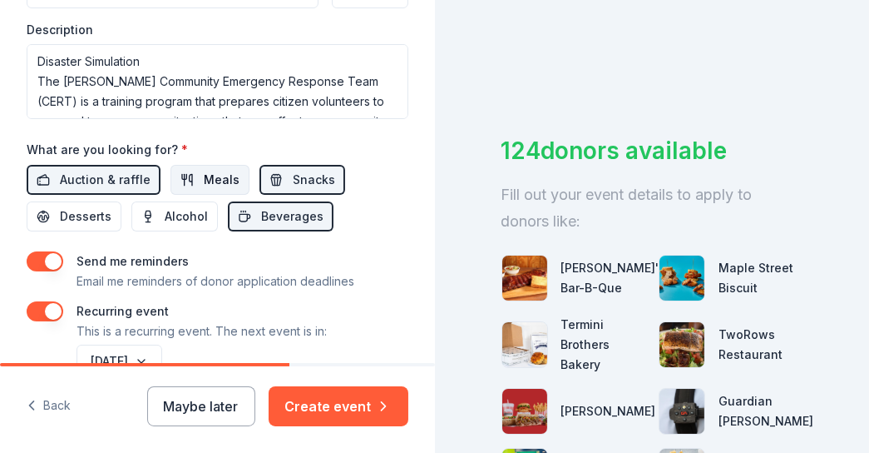
click at [171, 178] on button "Meals" at bounding box center [210, 180] width 79 height 30
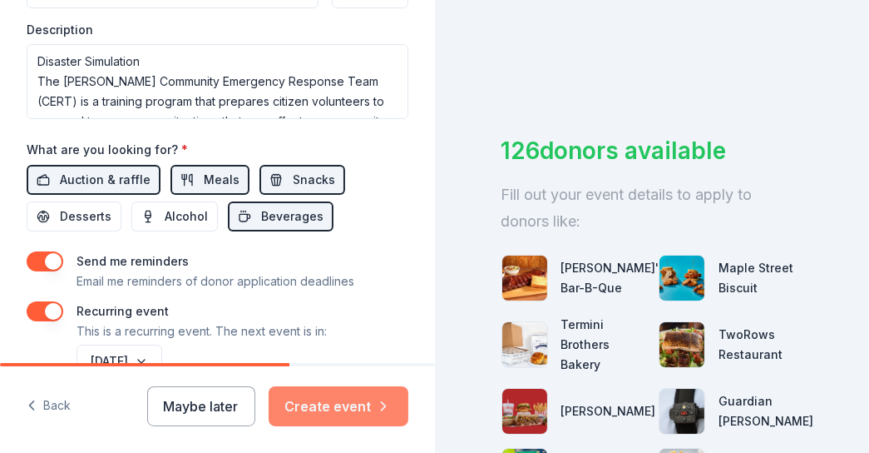
click at [350, 403] on button "Create event" at bounding box center [339, 406] width 140 height 40
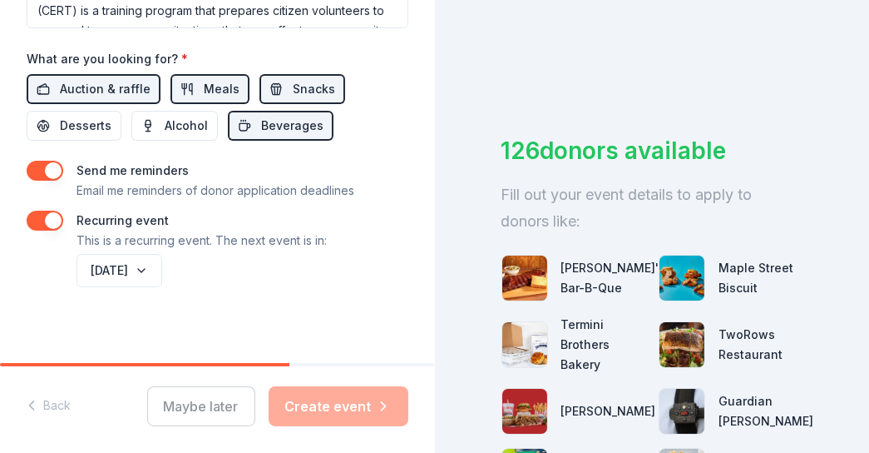
scroll to position [851, 0]
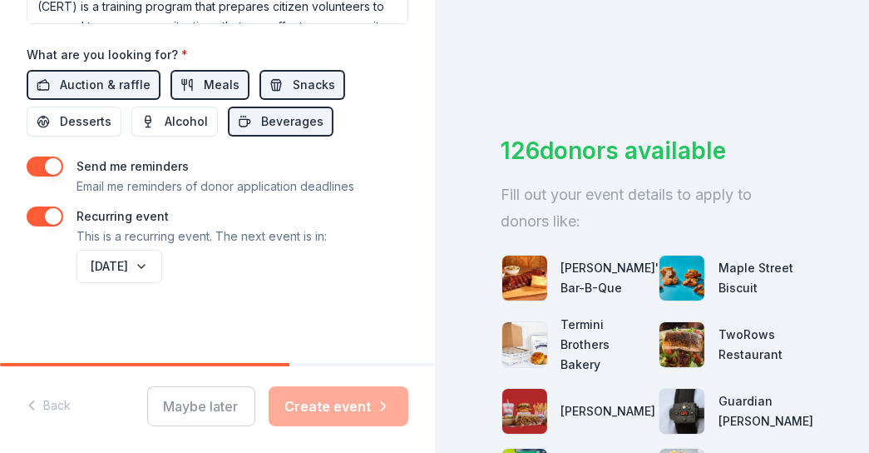
click at [332, 402] on div "Maybe later Create event" at bounding box center [277, 406] width 261 height 40
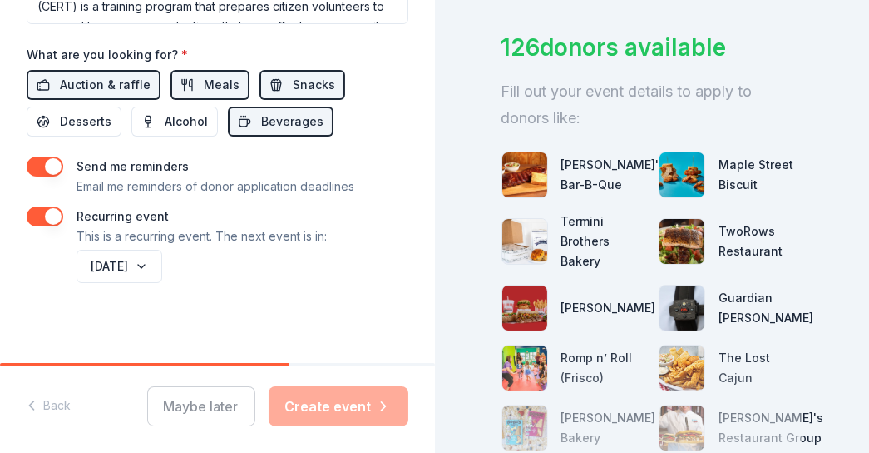
scroll to position [339, 0]
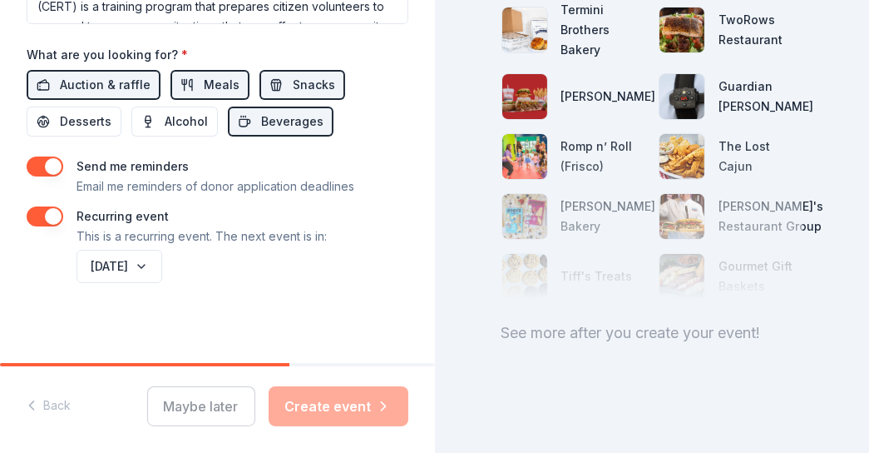
click at [324, 156] on div "Send me reminders Email me reminders of donor application deadlines" at bounding box center [216, 176] width 278 height 40
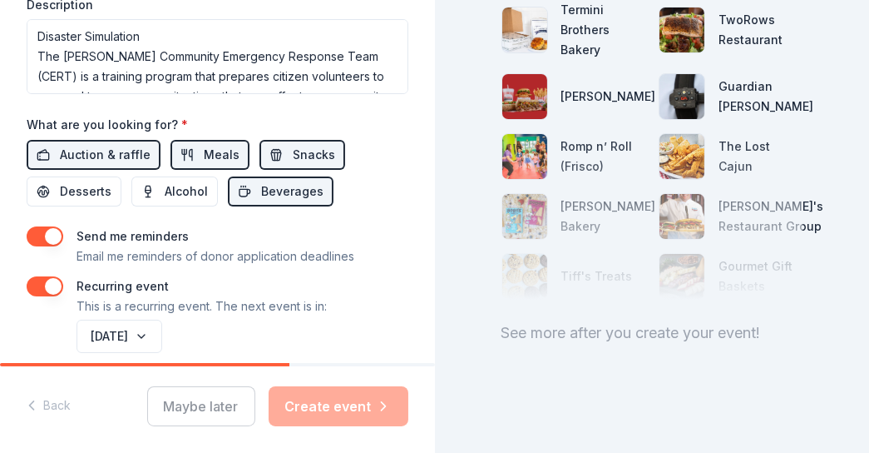
scroll to position [700, 0]
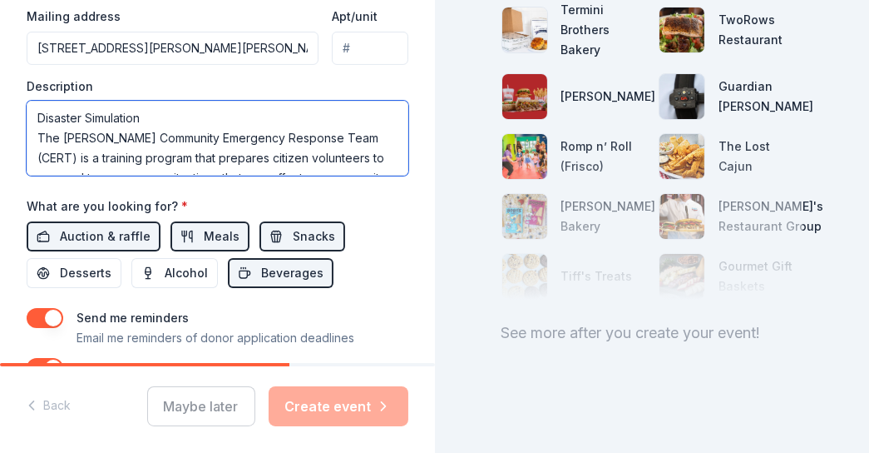
click at [325, 154] on textarea "Disaster Simulation The McKinney Community Emergency Response Team (CERT) is a …" at bounding box center [218, 138] width 382 height 75
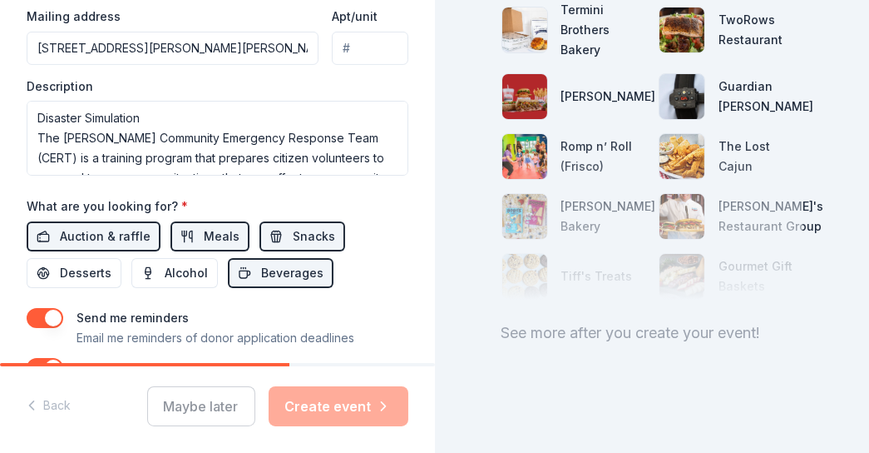
click at [367, 208] on div "What are you looking for? * Auction & raffle Meals Snacks Desserts Alcohol Beve…" at bounding box center [218, 241] width 382 height 92
click at [101, 283] on button "Desserts" at bounding box center [74, 273] width 95 height 30
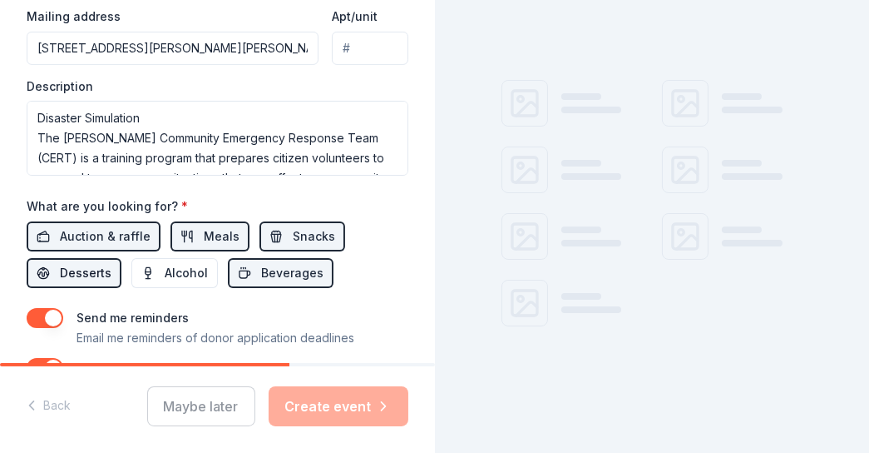
scroll to position [339, 0]
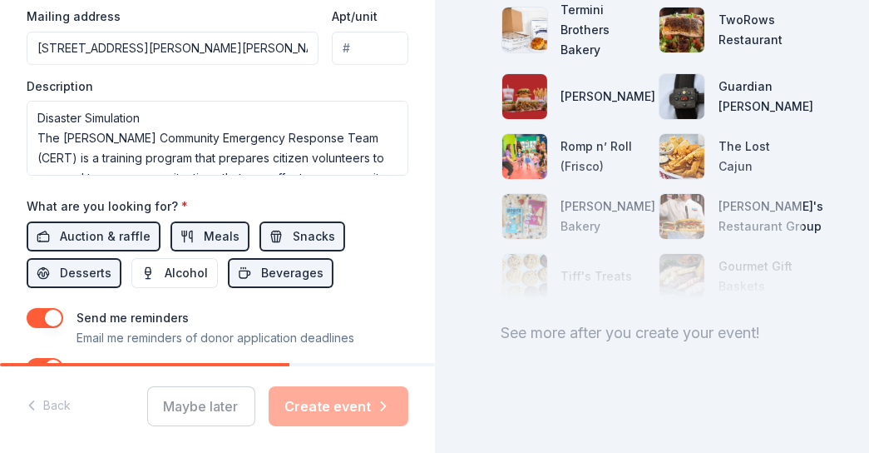
click at [312, 401] on div "Maybe later Create event" at bounding box center [277, 406] width 261 height 40
drag, startPoint x: 311, startPoint y: 401, endPoint x: 387, endPoint y: 275, distance: 147.4
click at [387, 275] on div "Auction & raffle Meals Snacks Desserts Alcohol Beverages" at bounding box center [218, 254] width 382 height 67
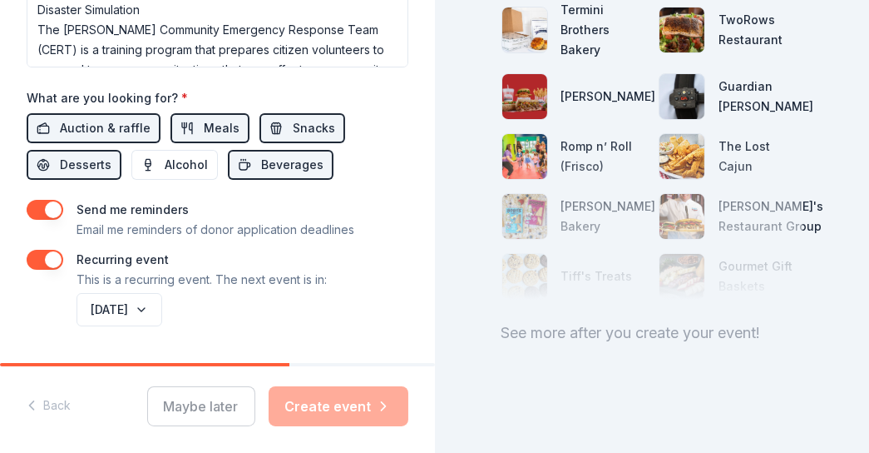
scroll to position [851, 0]
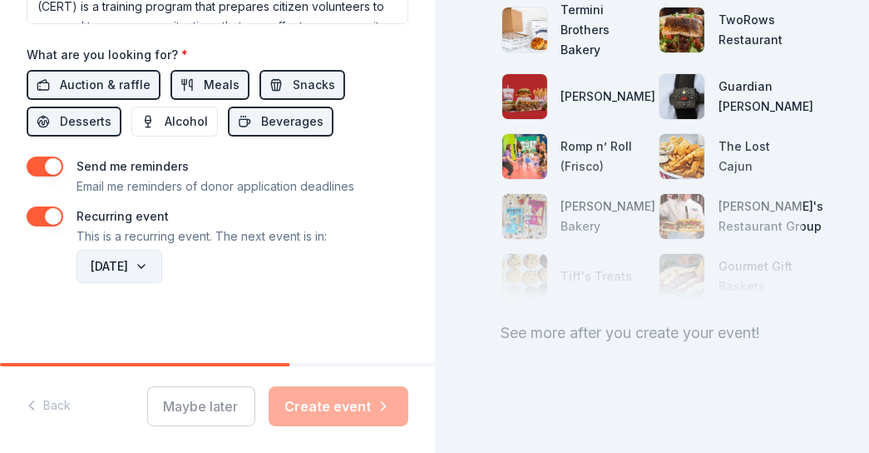
click at [145, 263] on button "September 2026" at bounding box center [120, 266] width 86 height 33
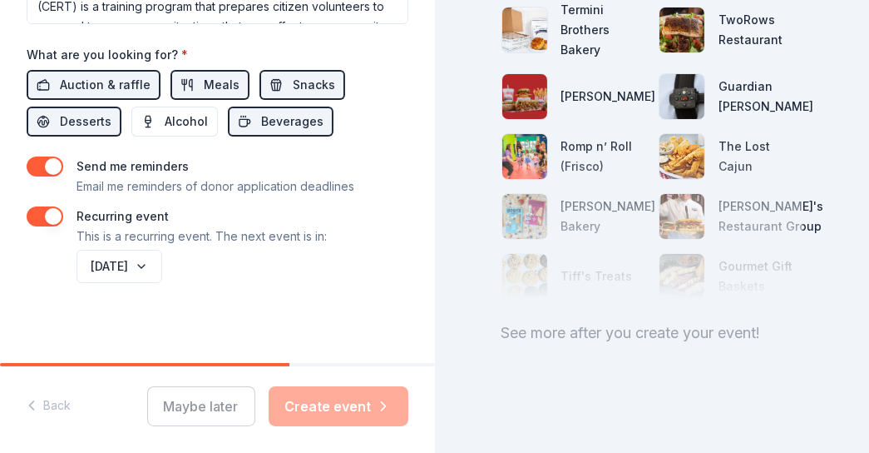
click at [314, 408] on div "Maybe later Create event" at bounding box center [277, 406] width 261 height 40
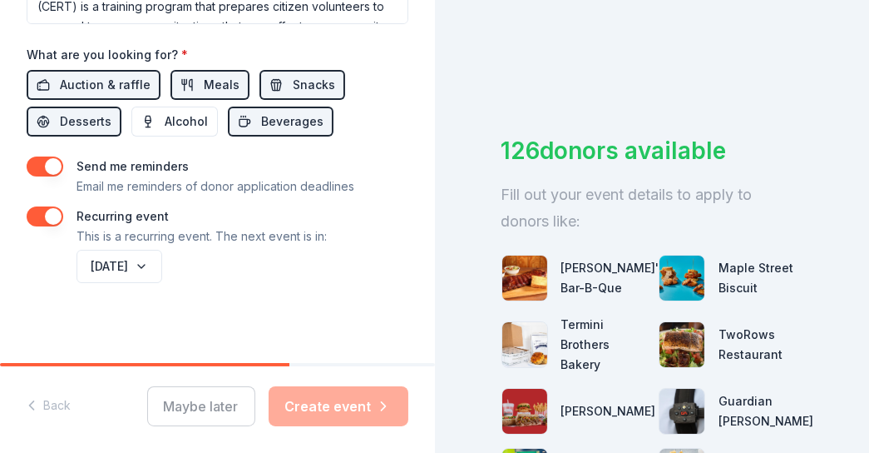
scroll to position [339, 0]
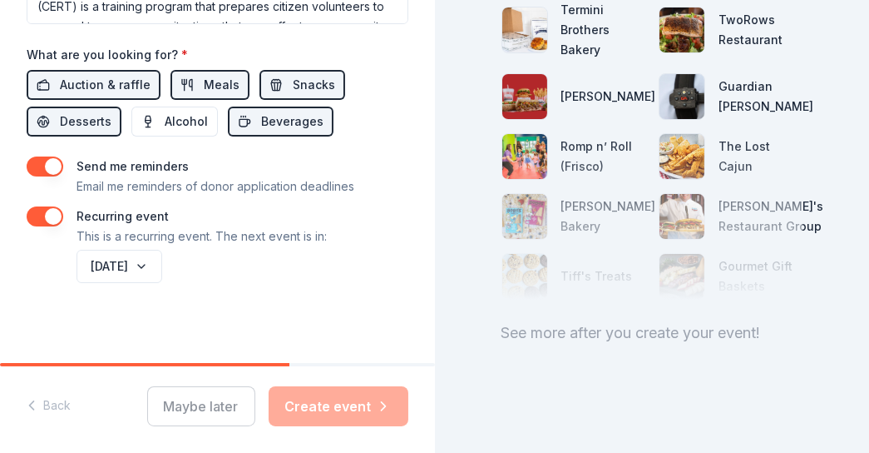
click at [757, 319] on div "See more after you create your event!" at bounding box center [653, 332] width 302 height 27
click at [354, 417] on div "Maybe later Create event" at bounding box center [277, 406] width 261 height 40
click at [354, 413] on div "Maybe later Create event" at bounding box center [277, 406] width 261 height 40
drag, startPoint x: 354, startPoint y: 413, endPoint x: 354, endPoint y: 403, distance: 9.2
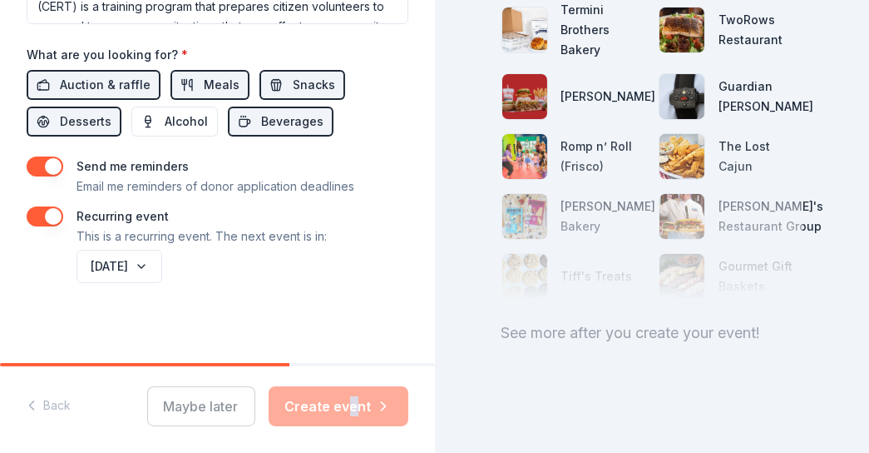
click at [354, 407] on div "Maybe later Create event" at bounding box center [277, 406] width 261 height 40
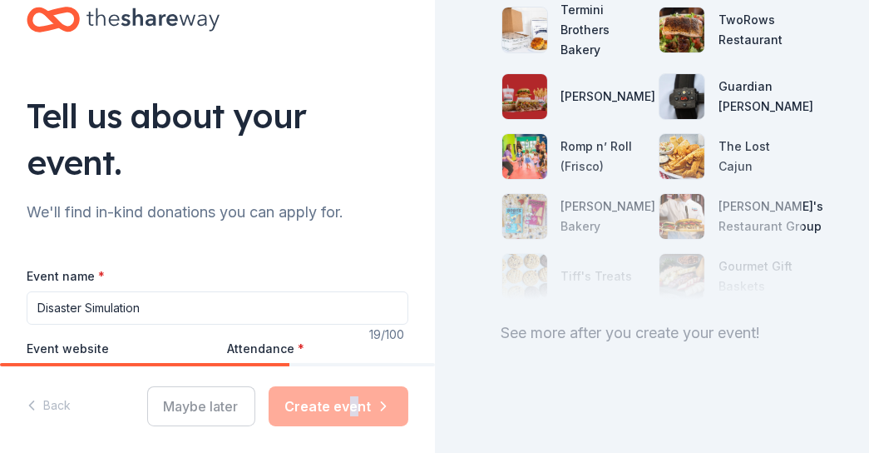
scroll to position [0, 0]
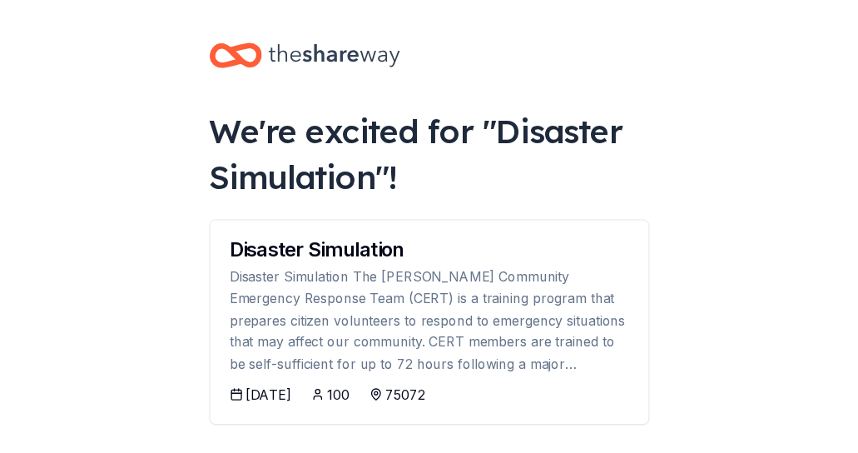
scroll to position [268, 0]
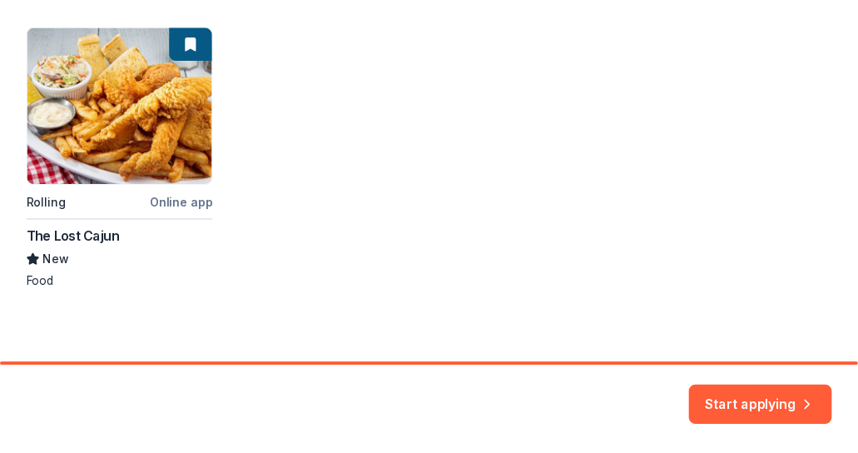
scroll to position [610, 0]
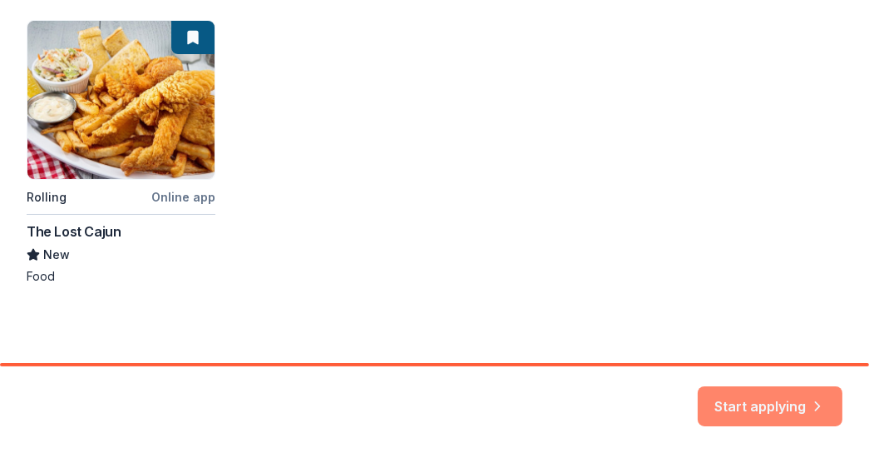
click at [741, 390] on button "Start applying" at bounding box center [770, 396] width 145 height 40
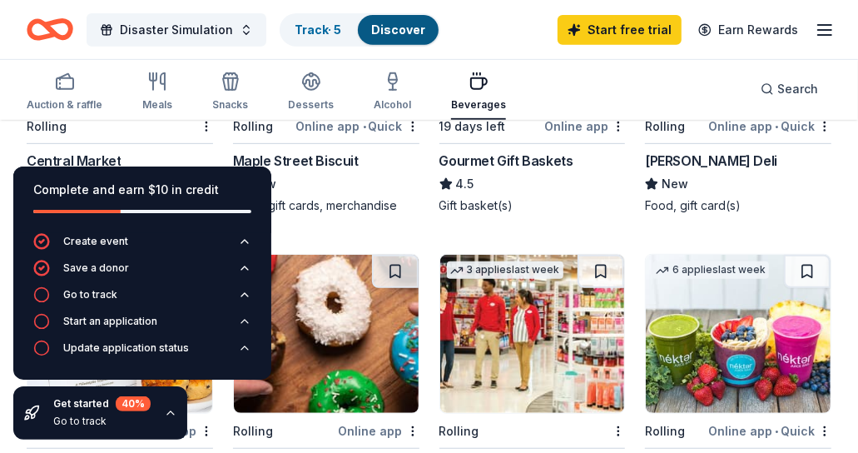
scroll to position [529, 0]
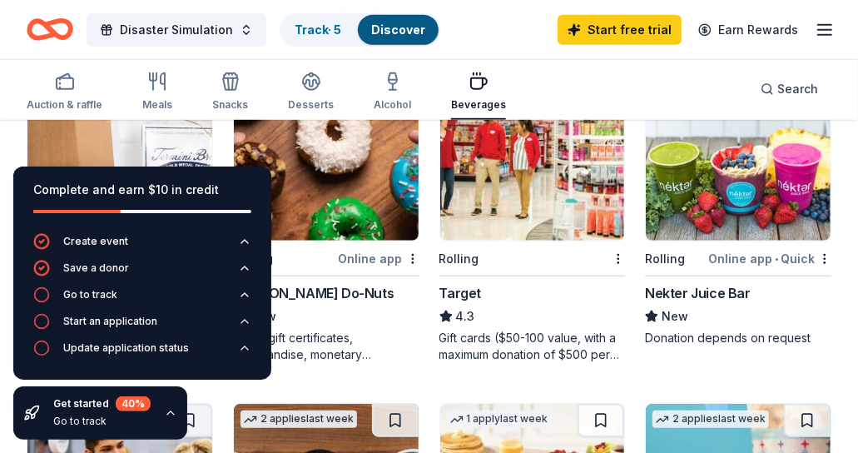
click at [533, 49] on div "Disaster Simulation Track · 5 Discover Start free trial Earn Rewards" at bounding box center [429, 29] width 858 height 59
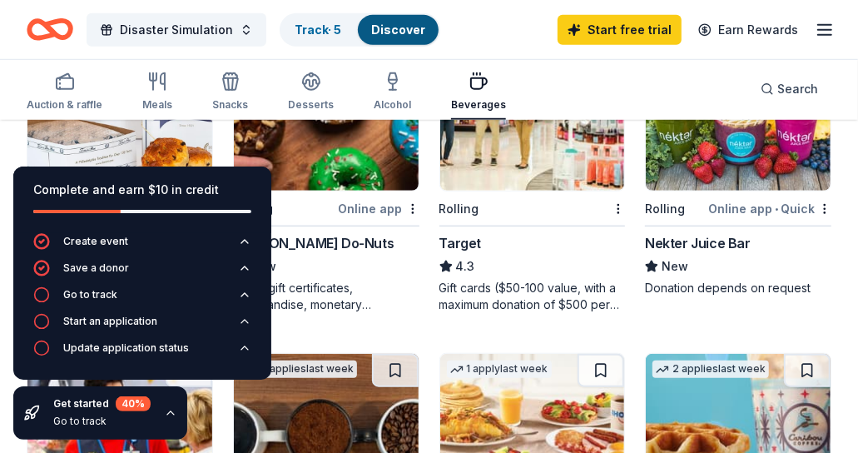
scroll to position [680, 0]
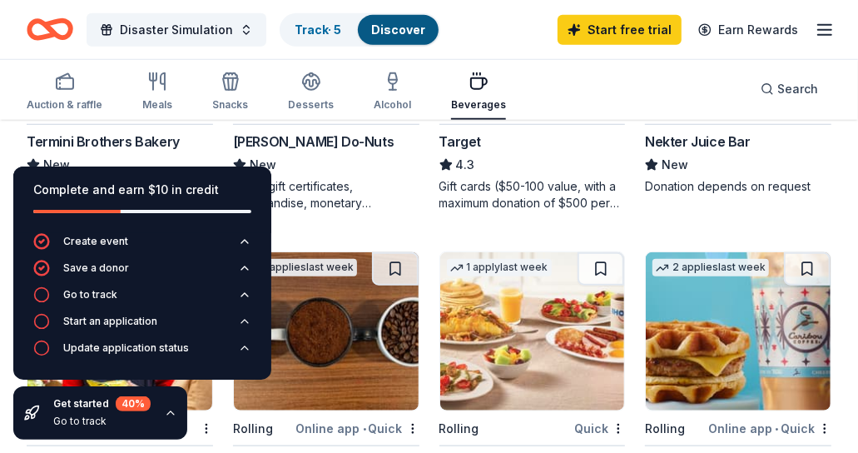
click at [308, 143] on div "Shipley Do-Nuts" at bounding box center [313, 141] width 161 height 20
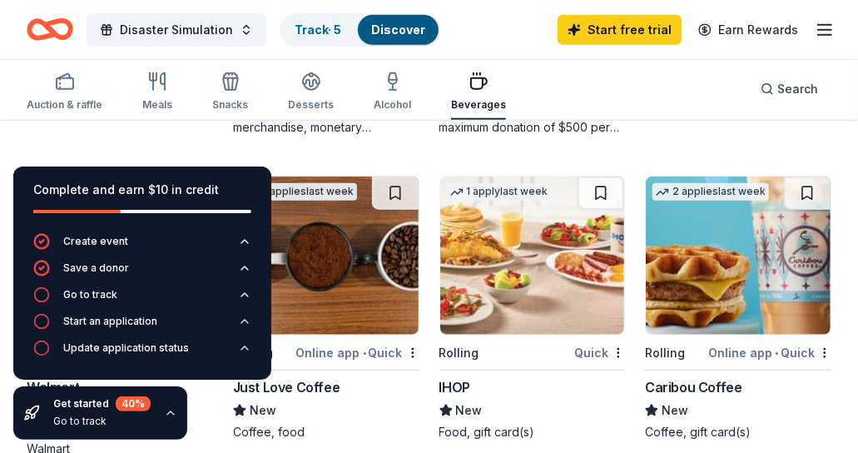
scroll to position [605, 0]
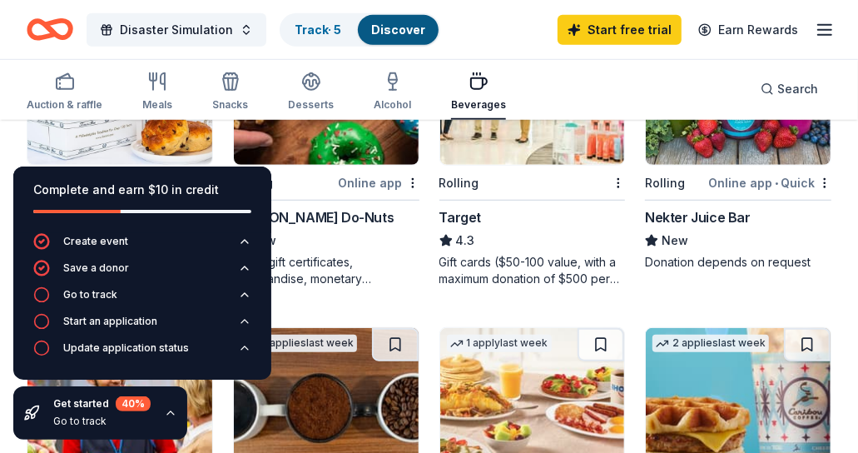
click at [168, 416] on icon "button" at bounding box center [170, 412] width 13 height 13
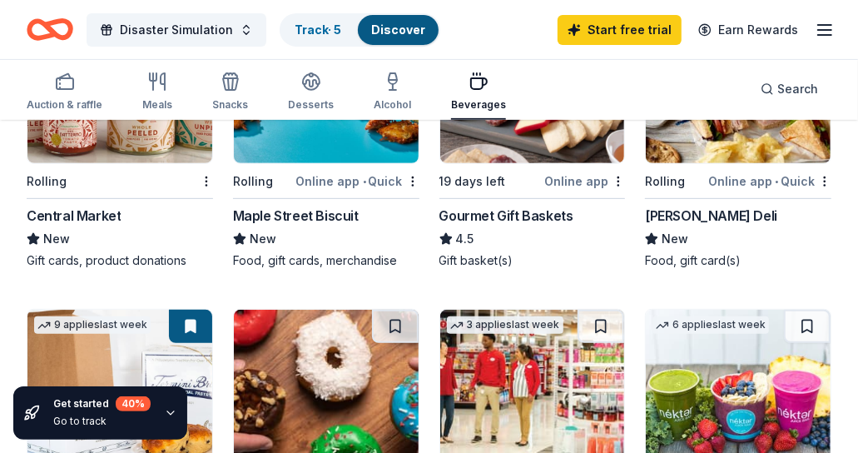
scroll to position [0, 0]
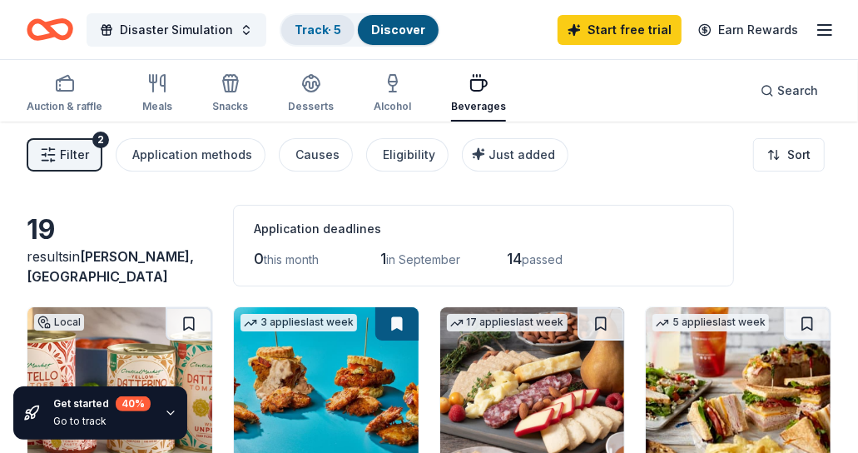
click at [319, 30] on link "Track · 5" at bounding box center [317, 29] width 47 height 14
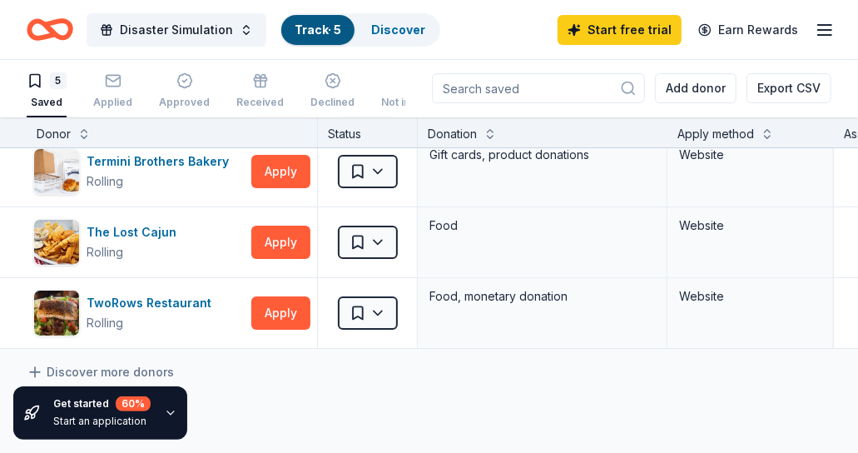
scroll to position [144, 0]
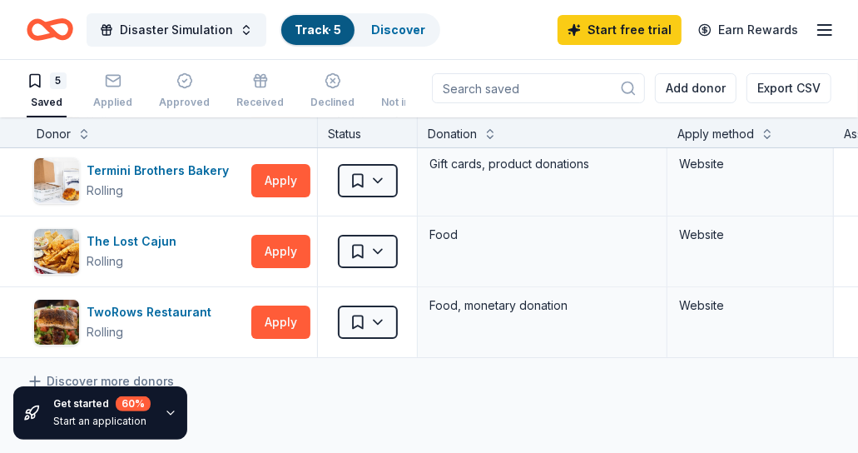
click at [102, 378] on div "Get started 60 % Start an application" at bounding box center [142, 413] width 284 height 80
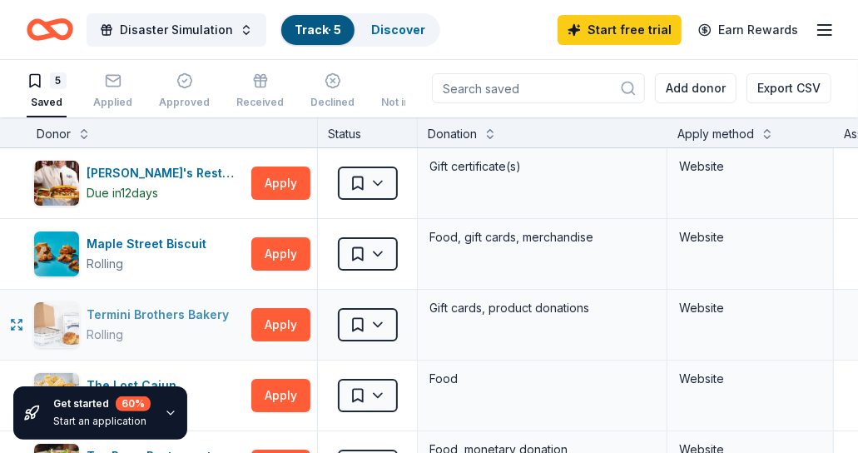
scroll to position [0, 0]
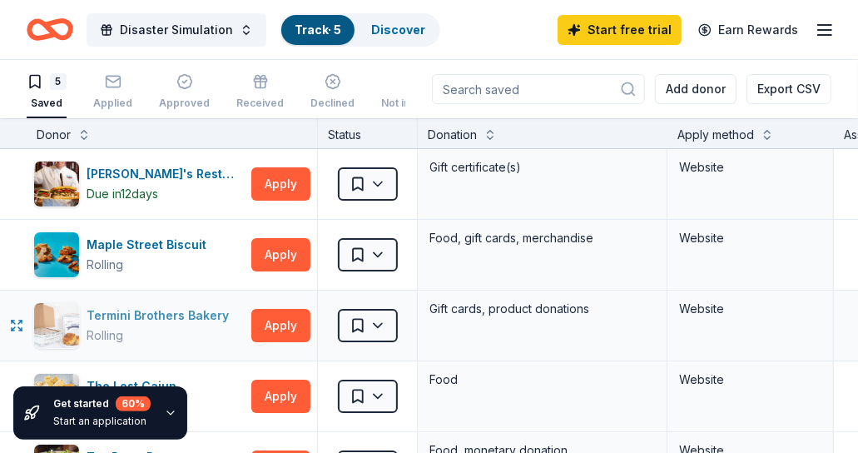
click at [131, 316] on div "Termini Brothers Bakery" at bounding box center [161, 315] width 149 height 20
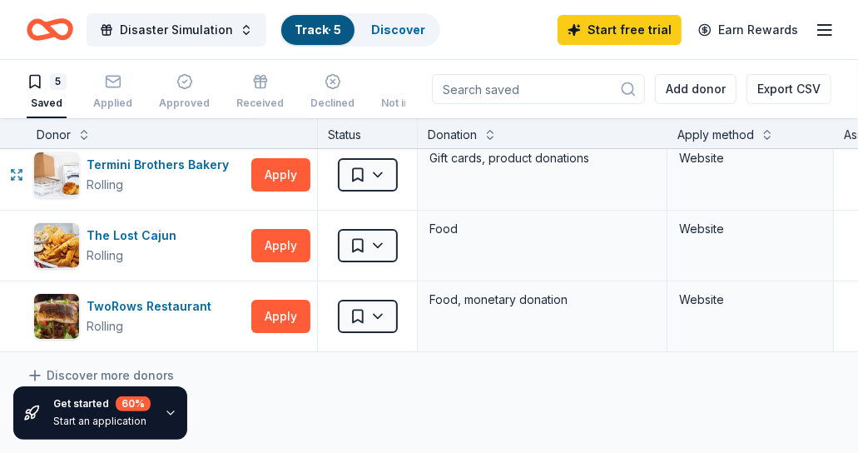
scroll to position [302, 0]
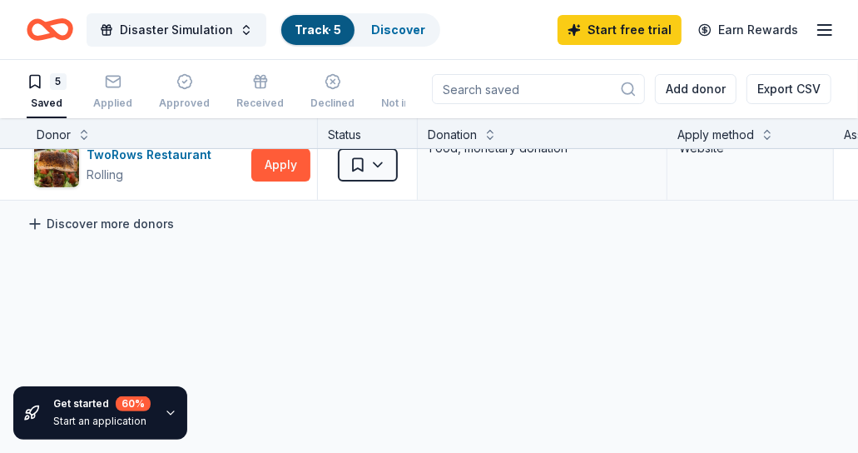
click at [129, 226] on link "Discover more donors" at bounding box center [100, 224] width 147 height 20
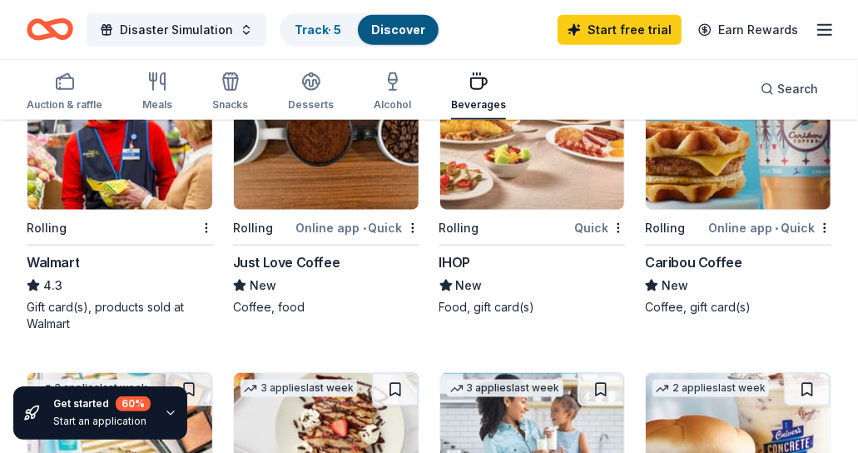
scroll to position [907, 0]
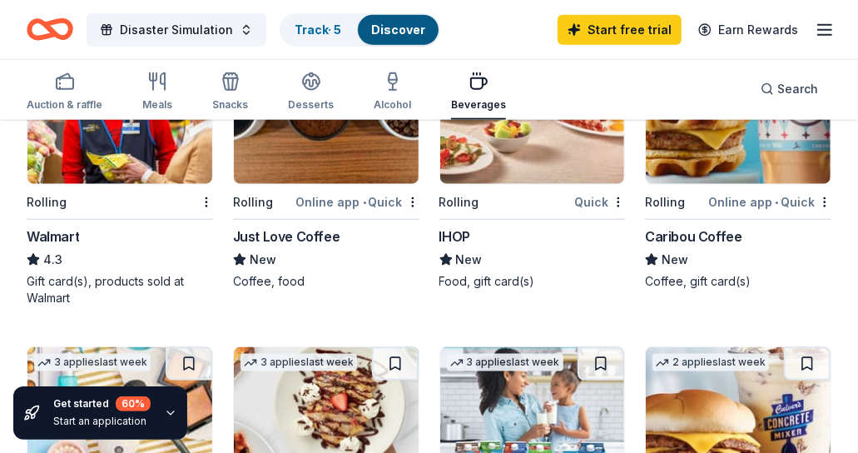
click at [82, 277] on div "Gift card(s), products sold at Walmart" at bounding box center [120, 289] width 186 height 33
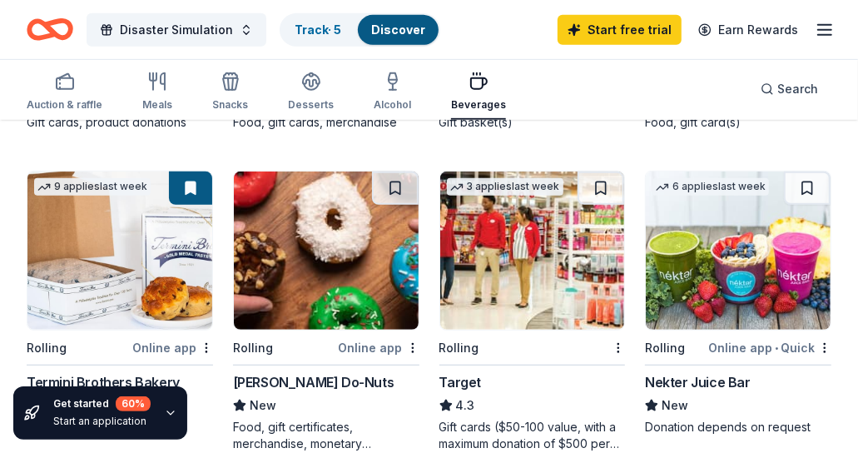
scroll to position [439, 0]
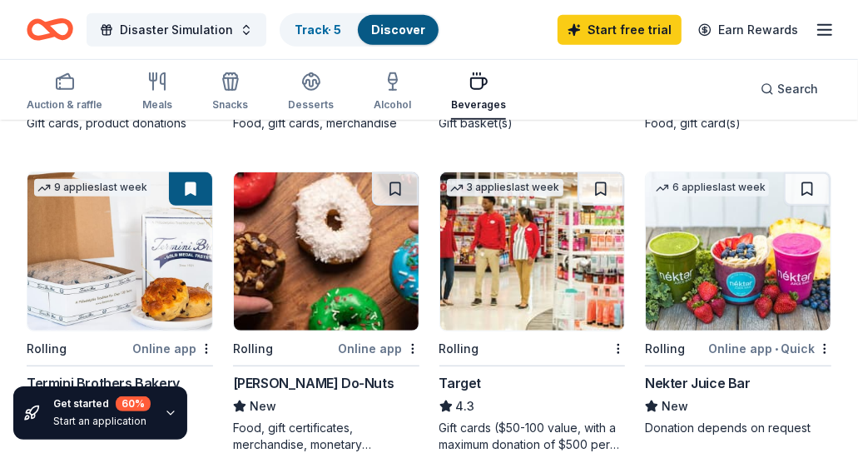
click at [499, 185] on div "3 applies last week" at bounding box center [505, 187] width 116 height 17
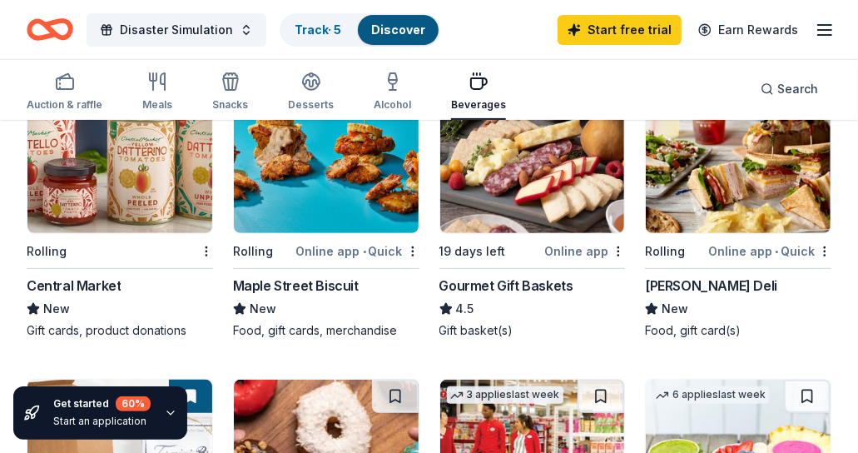
scroll to position [213, 0]
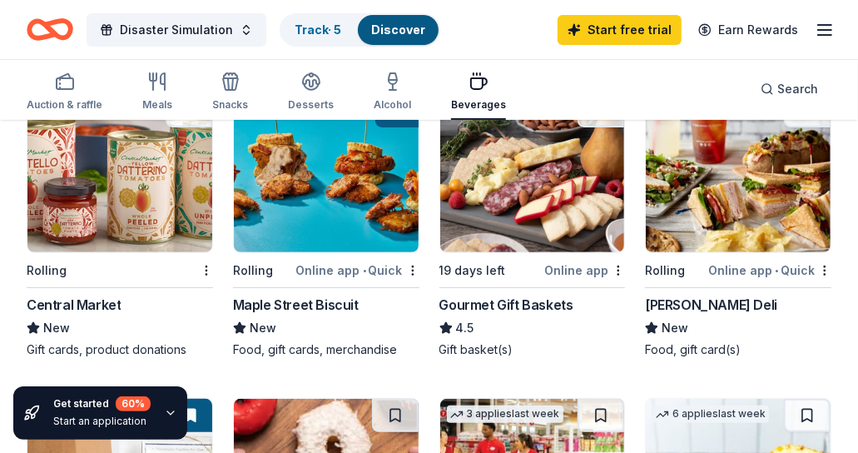
click at [486, 181] on img at bounding box center [532, 173] width 185 height 158
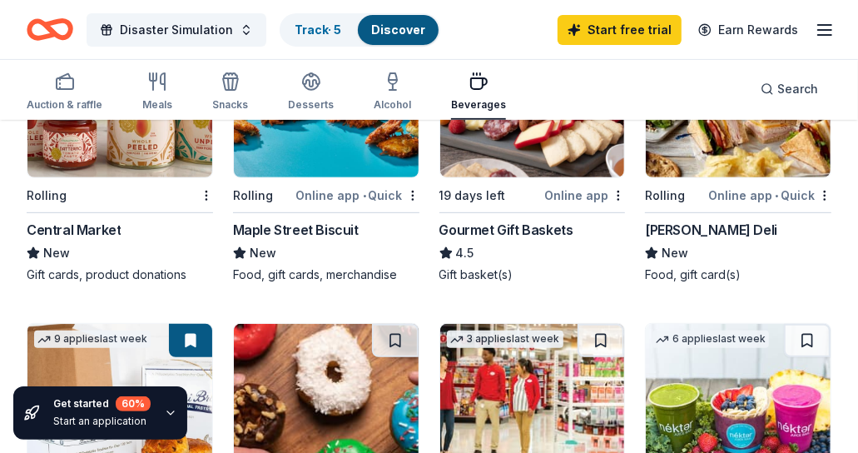
scroll to position [137, 0]
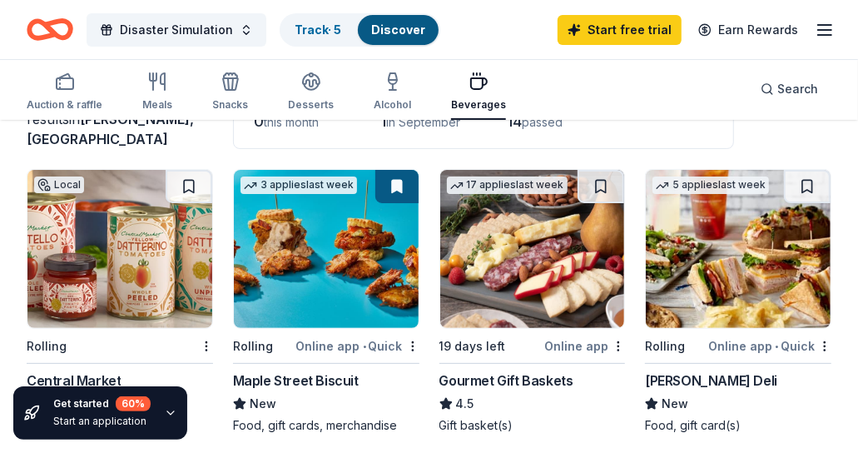
click at [783, 269] on img at bounding box center [738, 249] width 185 height 158
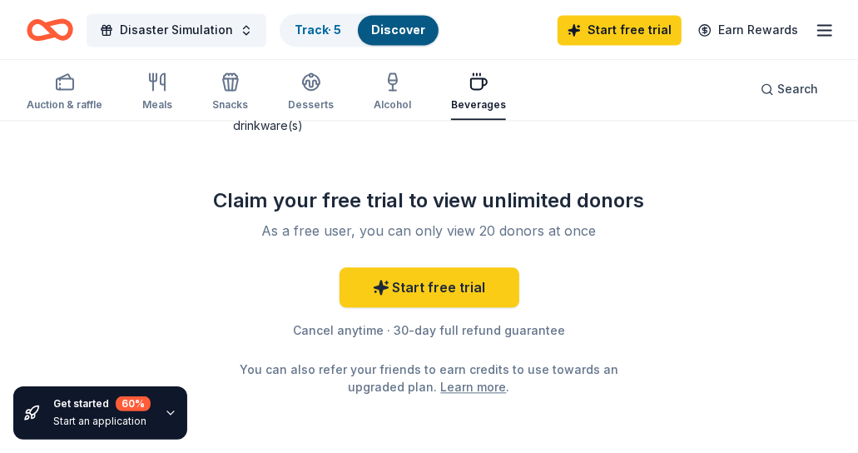
scroll to position [1725, 0]
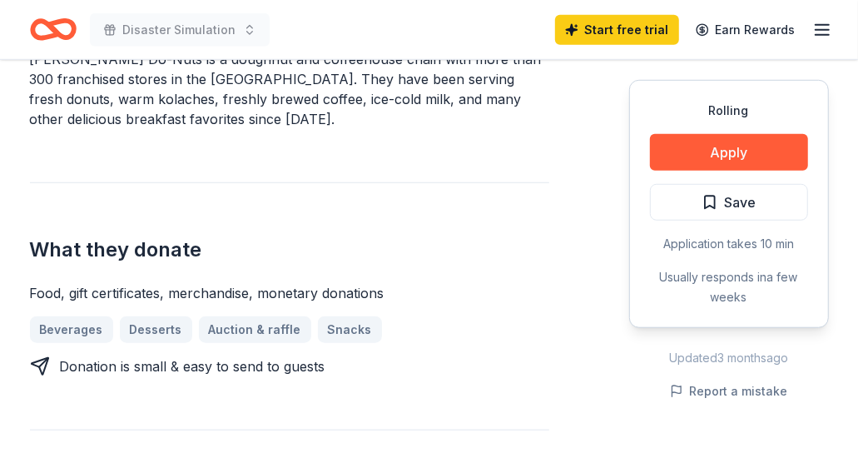
scroll to position [605, 0]
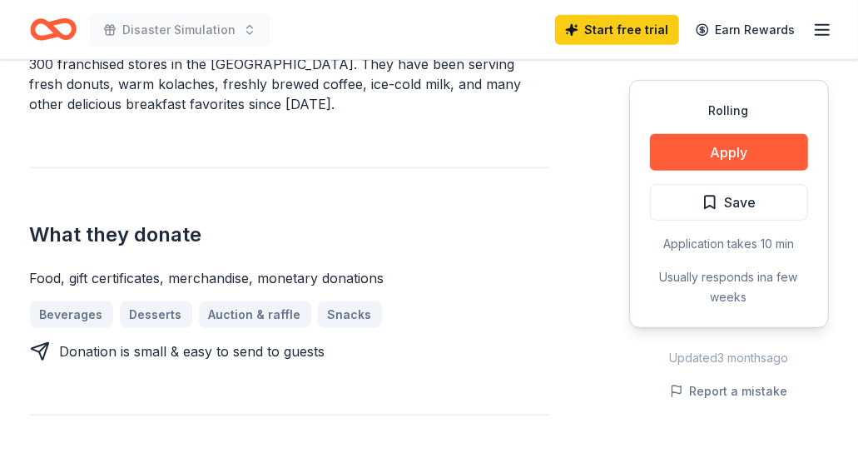
drag, startPoint x: 235, startPoint y: 259, endPoint x: 326, endPoint y: 255, distance: 91.6
click at [326, 268] on div "Food, gift certificates, merchandise, monetary donations" at bounding box center [289, 278] width 519 height 20
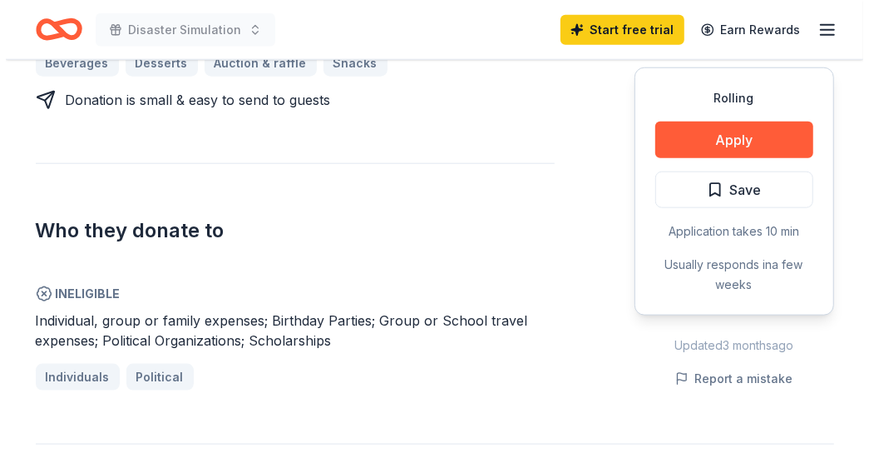
scroll to position [832, 0]
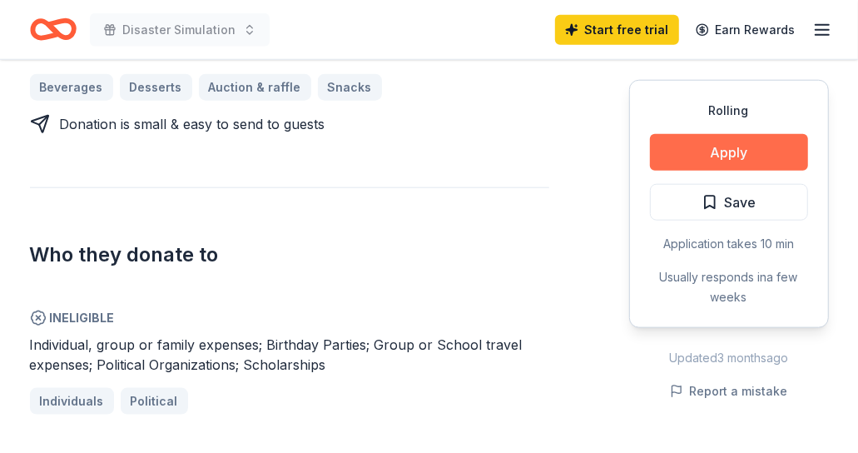
click at [734, 146] on button "Apply" at bounding box center [729, 152] width 158 height 37
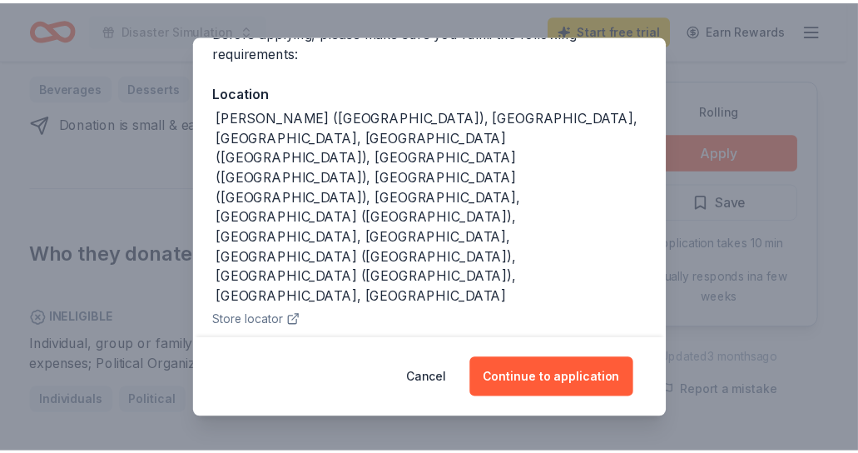
scroll to position [178, 0]
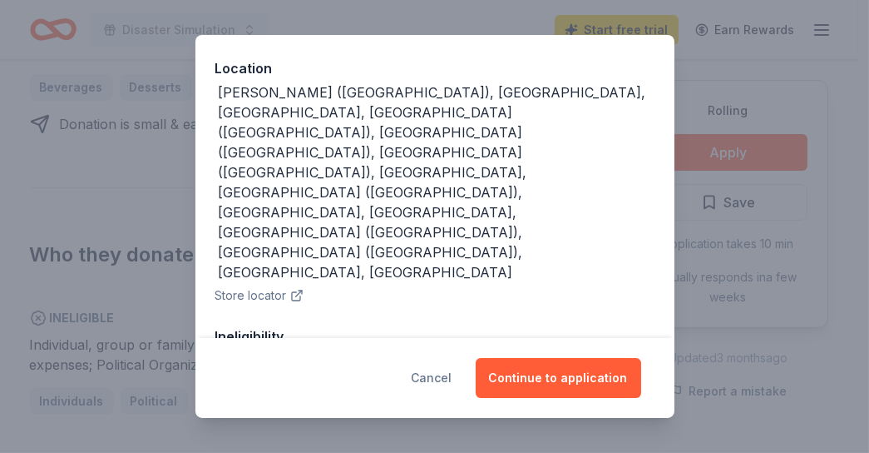
click at [446, 380] on button "Cancel" at bounding box center [432, 378] width 41 height 40
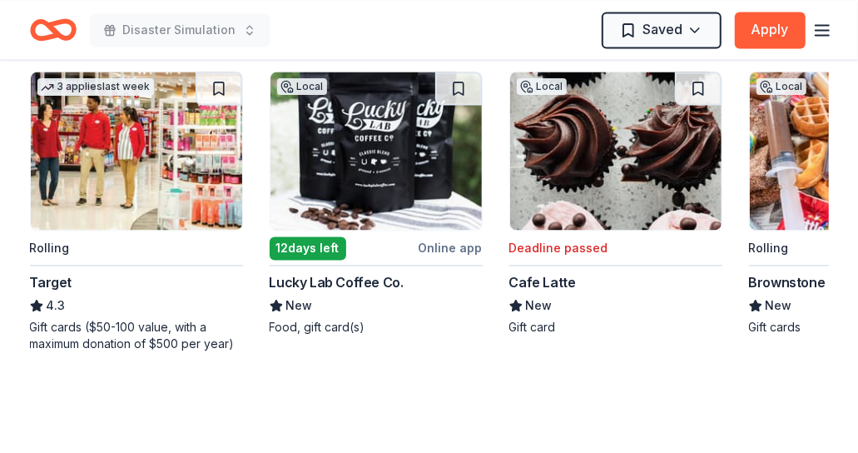
scroll to position [1664, 0]
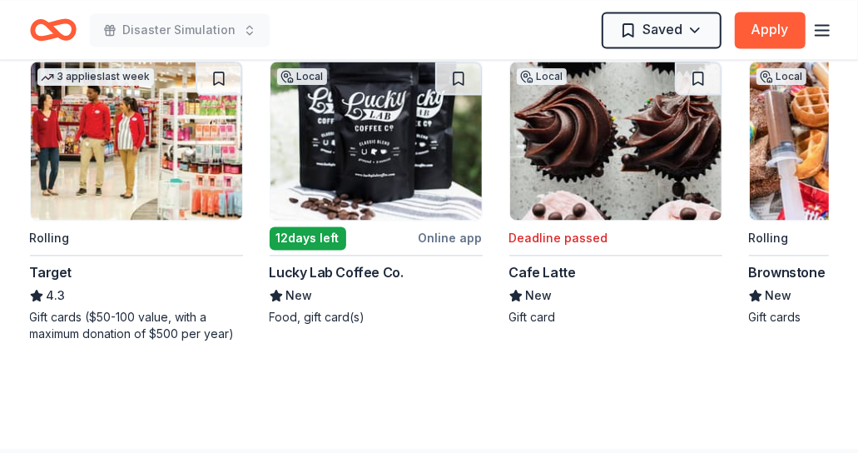
click at [139, 289] on div "4.3" at bounding box center [136, 295] width 213 height 20
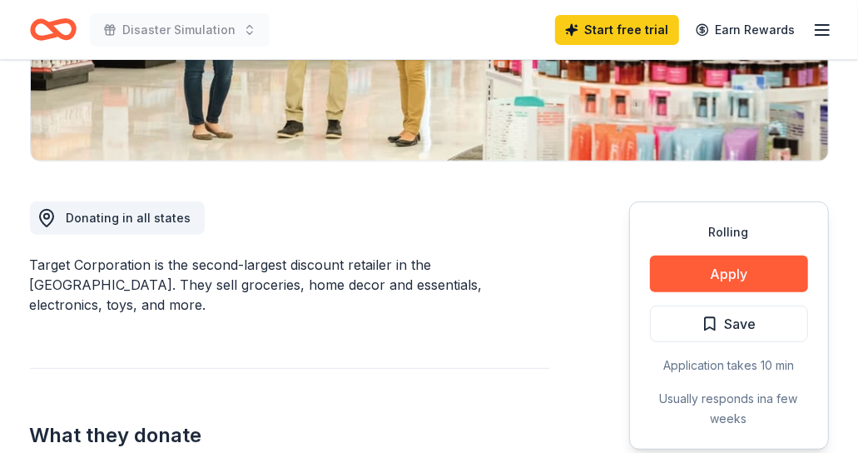
scroll to position [378, 0]
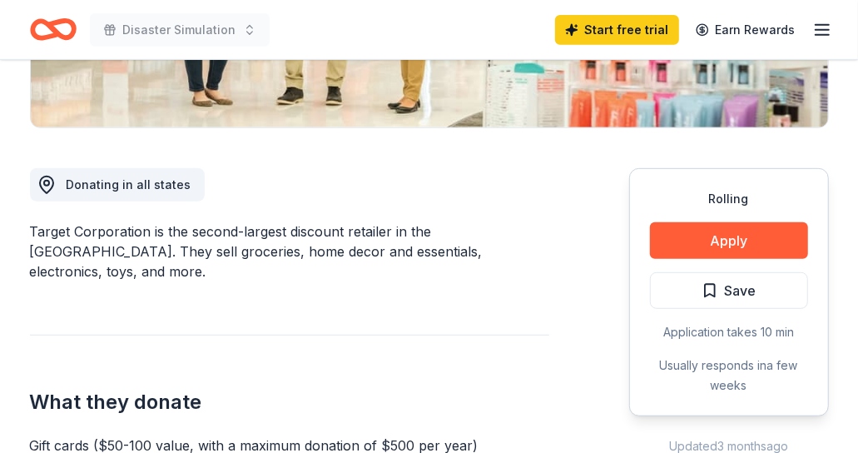
drag, startPoint x: 690, startPoint y: 240, endPoint x: 337, endPoint y: 353, distance: 370.9
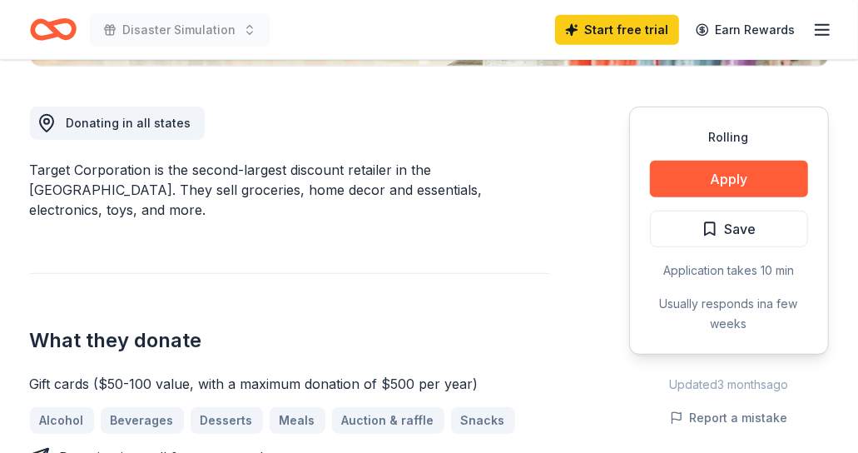
scroll to position [529, 0]
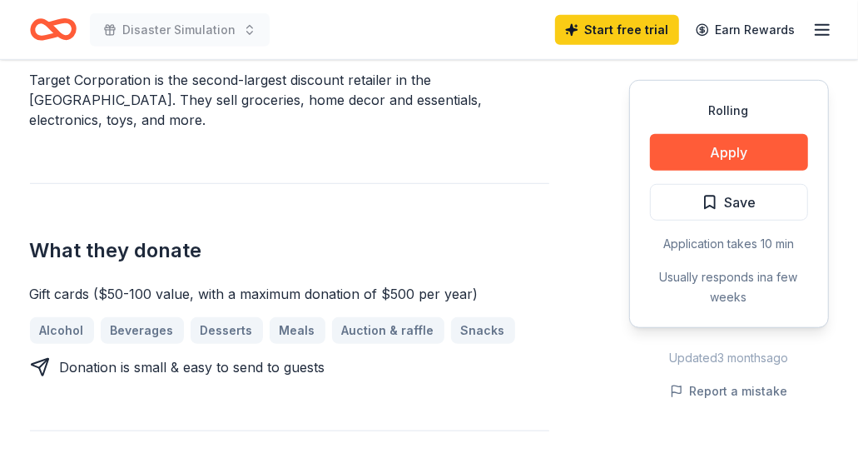
drag, startPoint x: 215, startPoint y: 270, endPoint x: 423, endPoint y: 263, distance: 208.1
click at [423, 284] on div "Gift cards ($50-100 value, with a maximum donation of $500 per year)" at bounding box center [289, 294] width 519 height 20
drag, startPoint x: 211, startPoint y: 348, endPoint x: 304, endPoint y: 345, distance: 93.2
click at [304, 357] on div "Donation is small & easy to send to guests" at bounding box center [192, 367] width 265 height 20
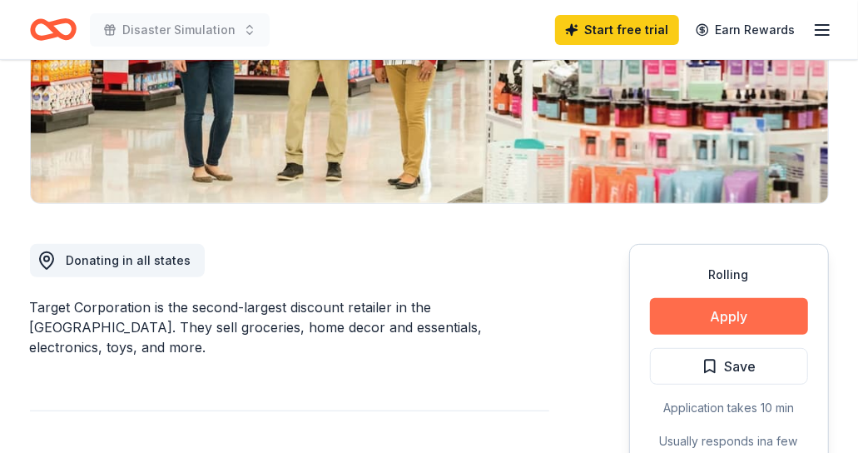
scroll to position [453, 0]
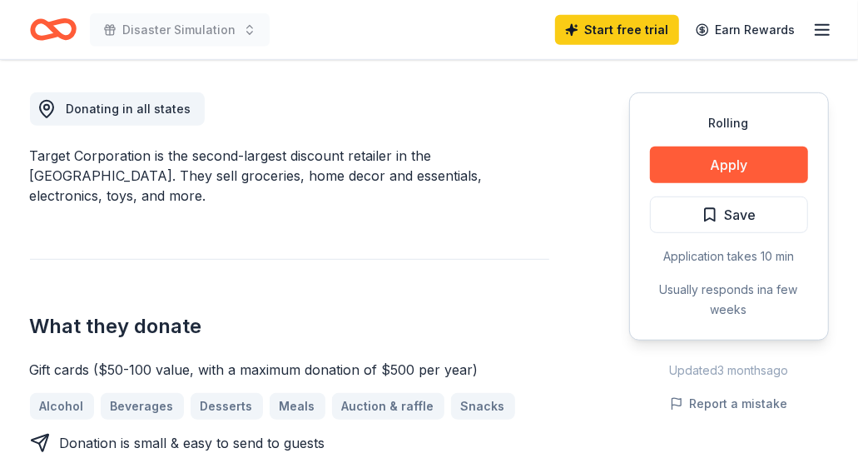
drag, startPoint x: 151, startPoint y: 156, endPoint x: 299, endPoint y: 156, distance: 148.9
click at [299, 156] on div "Target Corporation is the second-largest discount retailer in the United States…" at bounding box center [289, 176] width 519 height 60
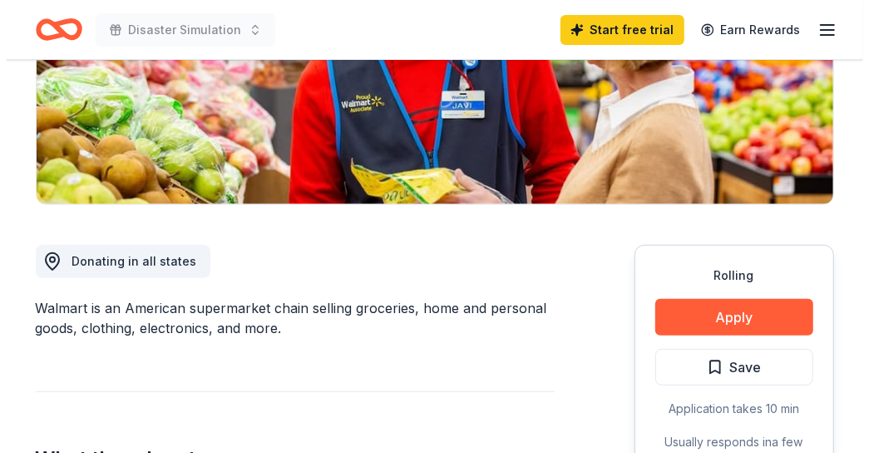
scroll to position [302, 0]
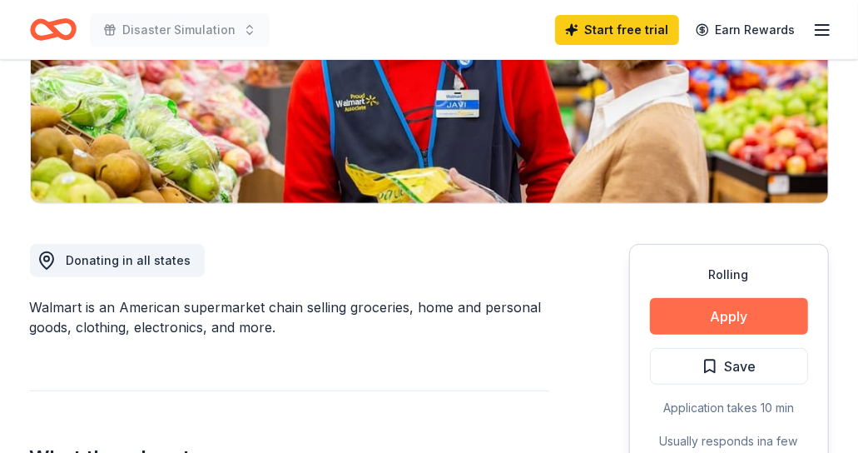
click at [723, 314] on button "Apply" at bounding box center [729, 316] width 158 height 37
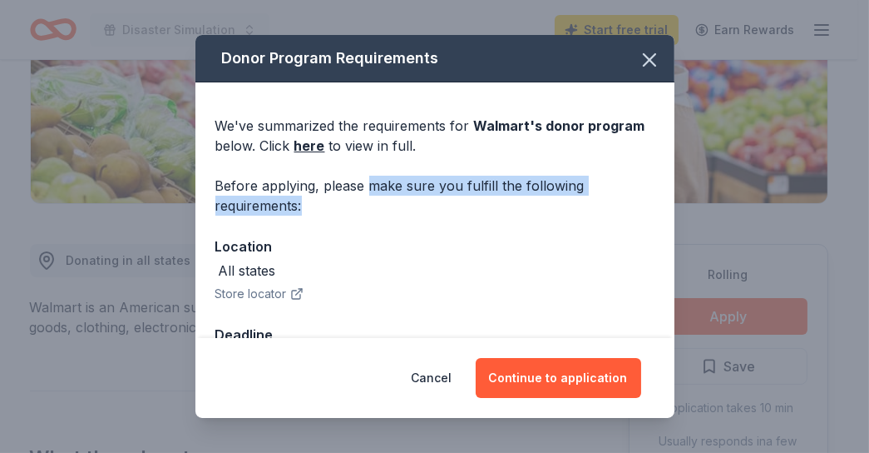
drag, startPoint x: 372, startPoint y: 185, endPoint x: 572, endPoint y: 216, distance: 203.0
click at [572, 216] on div "We've summarized the requirements for Walmart 's donor program below. Click her…" at bounding box center [434, 237] width 479 height 310
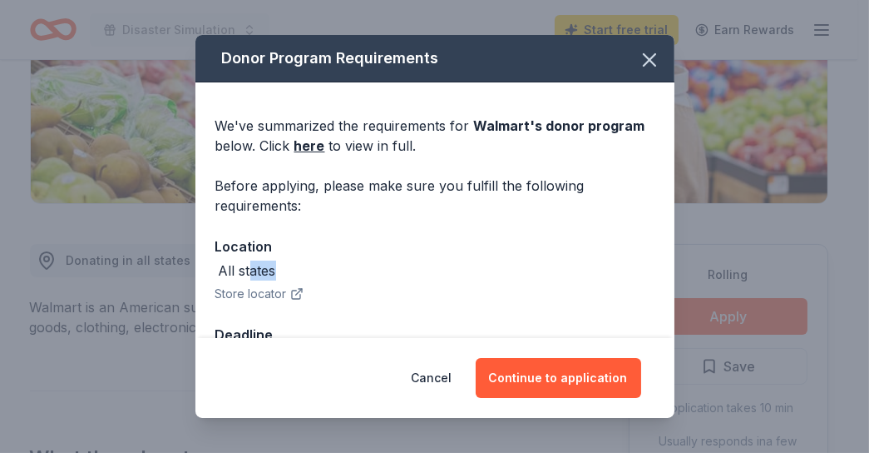
drag, startPoint x: 253, startPoint y: 273, endPoint x: 289, endPoint y: 273, distance: 35.8
click at [289, 273] on div "All states" at bounding box center [434, 270] width 439 height 20
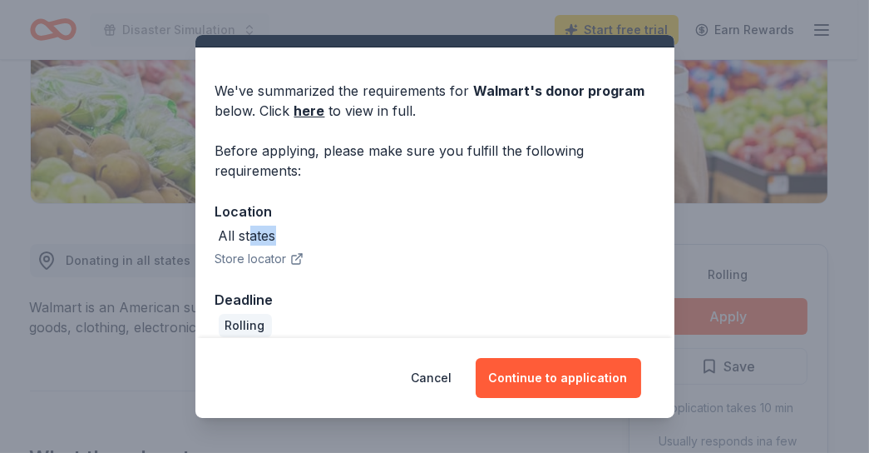
scroll to position [53, 0]
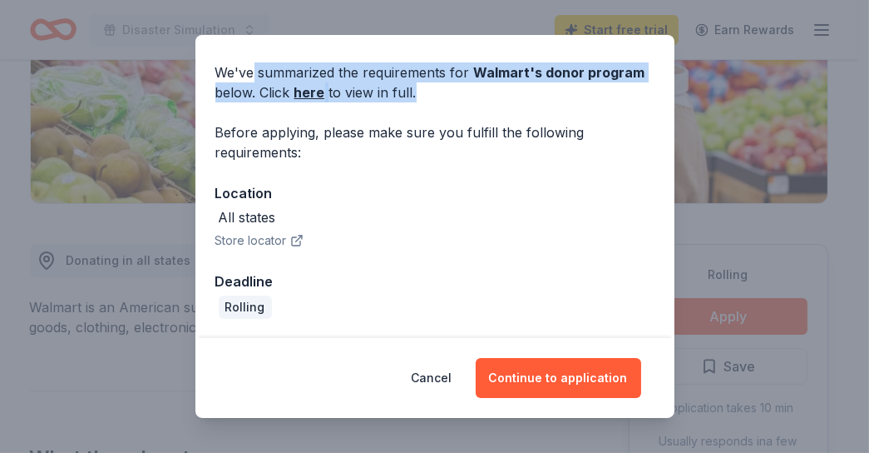
drag, startPoint x: 250, startPoint y: 74, endPoint x: 547, endPoint y: 86, distance: 297.2
click at [547, 86] on div "We've summarized the requirements for Walmart 's donor program below. Click her…" at bounding box center [434, 82] width 439 height 40
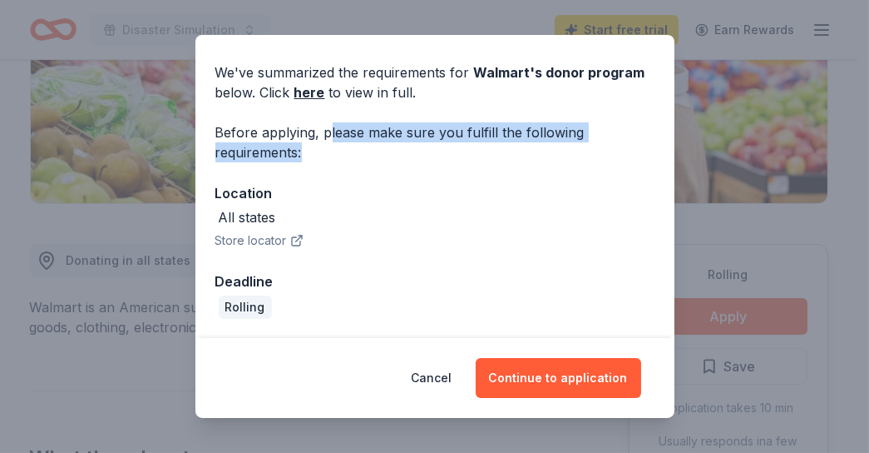
drag, startPoint x: 329, startPoint y: 136, endPoint x: 506, endPoint y: 155, distance: 178.2
click at [506, 155] on div "Before applying, please make sure you fulfill the following requirements:" at bounding box center [434, 142] width 439 height 40
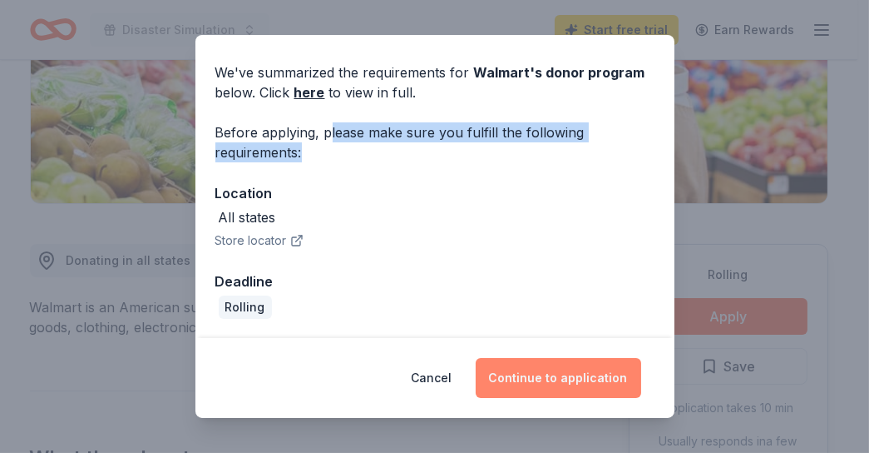
click at [586, 384] on button "Continue to application" at bounding box center [559, 378] width 166 height 40
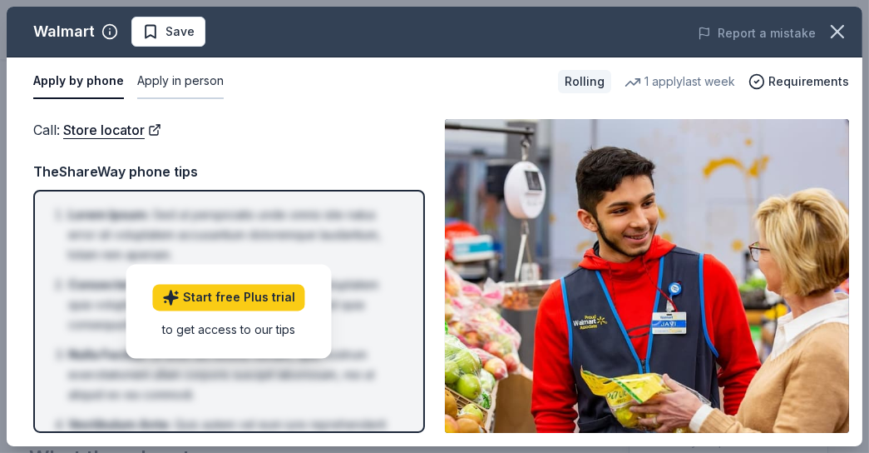
click at [160, 77] on button "Apply in person" at bounding box center [180, 81] width 87 height 35
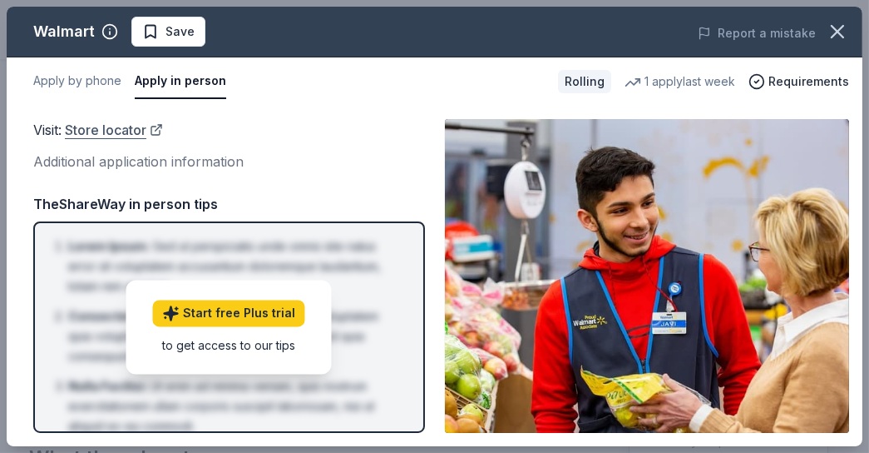
click at [124, 126] on link "Store locator" at bounding box center [114, 130] width 98 height 22
click at [93, 79] on button "Apply by phone" at bounding box center [77, 81] width 88 height 35
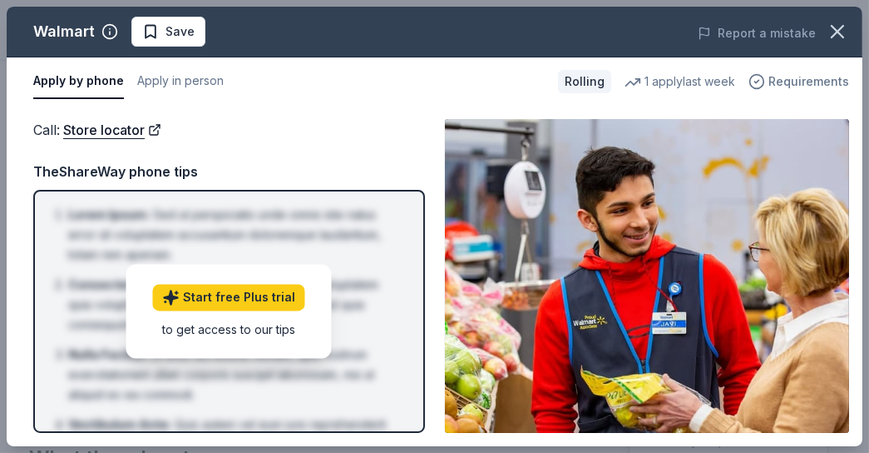
click at [801, 87] on span "Requirements" at bounding box center [809, 82] width 81 height 20
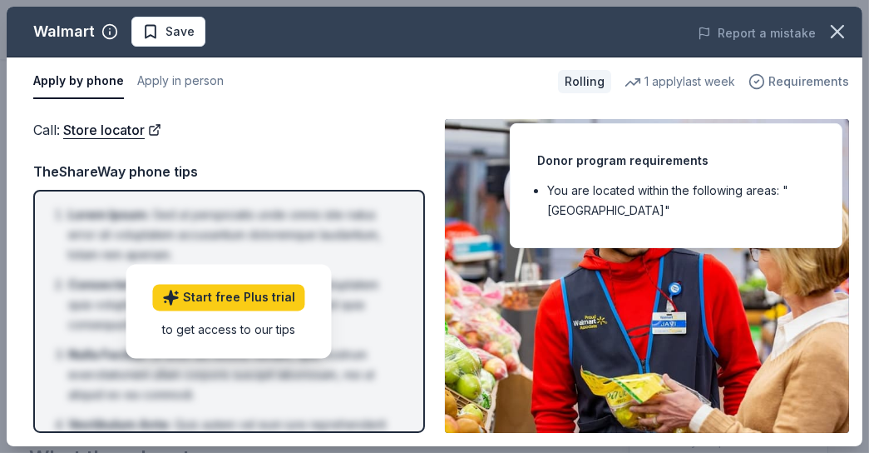
click at [801, 87] on span "Requirements" at bounding box center [809, 82] width 81 height 20
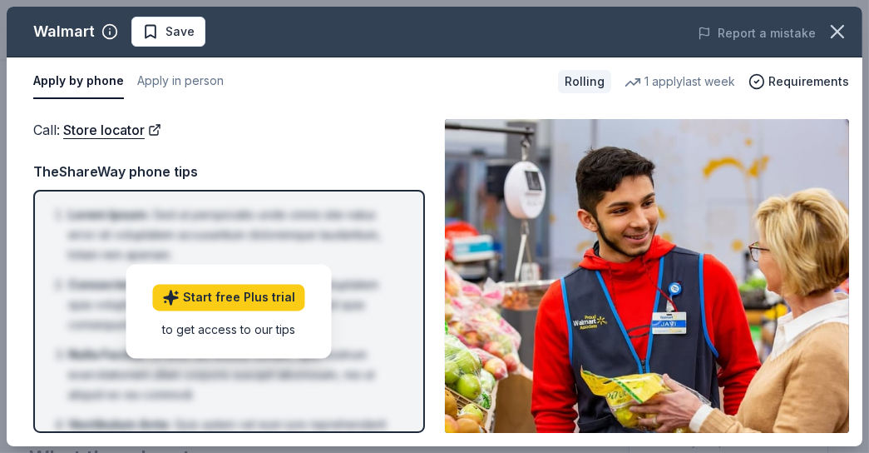
click at [461, 437] on div "Call : Store locator Call : Store locator TheShareWay phone tips Lorem Ipsum : …" at bounding box center [435, 276] width 856 height 340
click at [171, 169] on div "TheShareWay phone tips" at bounding box center [229, 172] width 392 height 22
click at [232, 150] on div "Call : Store locator TheShareWay phone tips Lorem Ipsum : Sed ut perspiciatis u…" at bounding box center [229, 276] width 392 height 314
click at [203, 82] on button "Apply in person" at bounding box center [180, 81] width 87 height 35
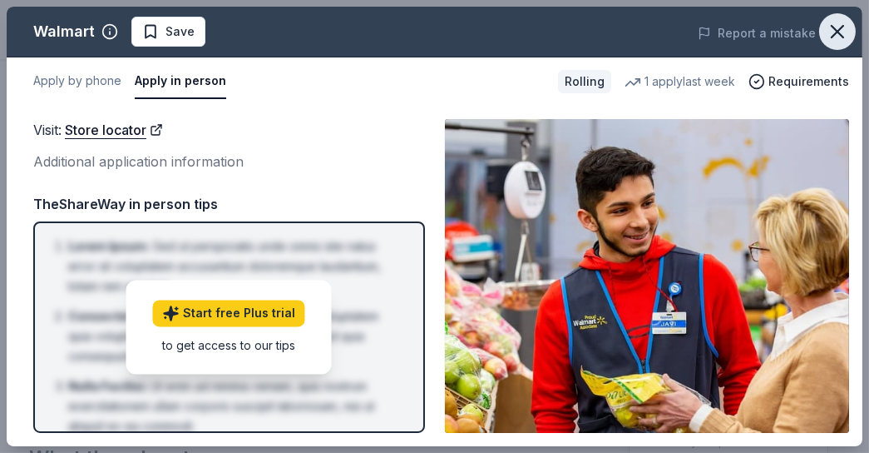
click at [836, 32] on icon "button" at bounding box center [838, 32] width 12 height 12
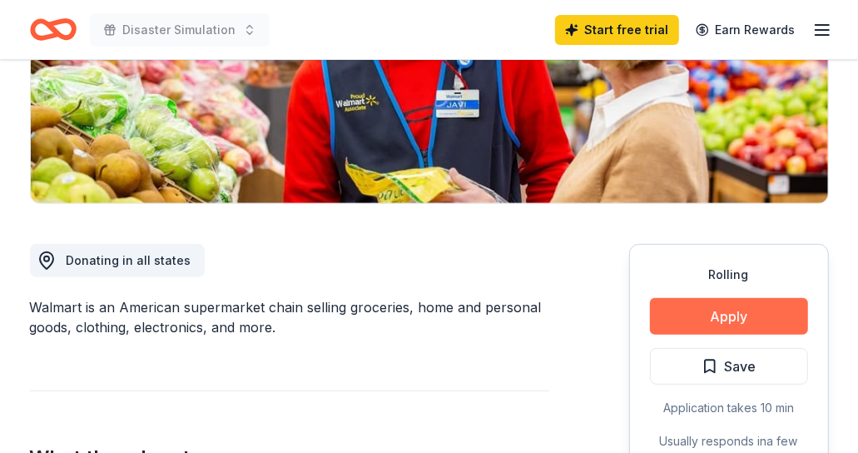
click at [727, 319] on button "Apply" at bounding box center [729, 316] width 158 height 37
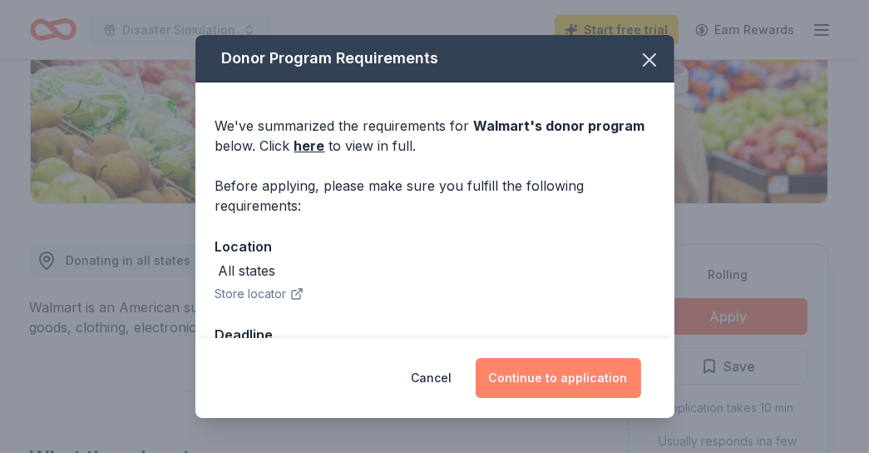
click at [606, 379] on button "Continue to application" at bounding box center [559, 378] width 166 height 40
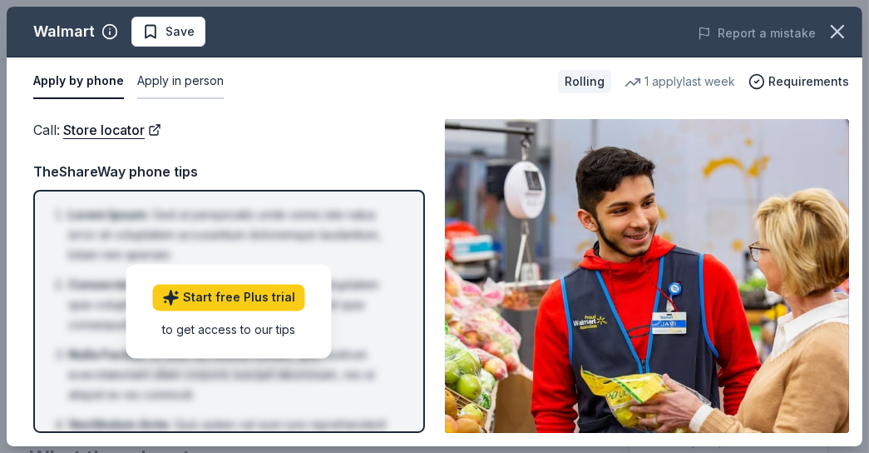
click at [160, 85] on button "Apply in person" at bounding box center [180, 81] width 87 height 35
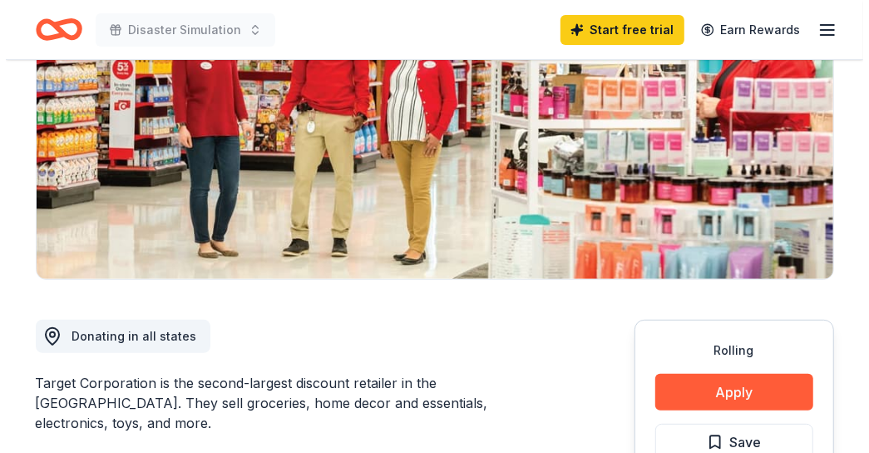
scroll to position [453, 0]
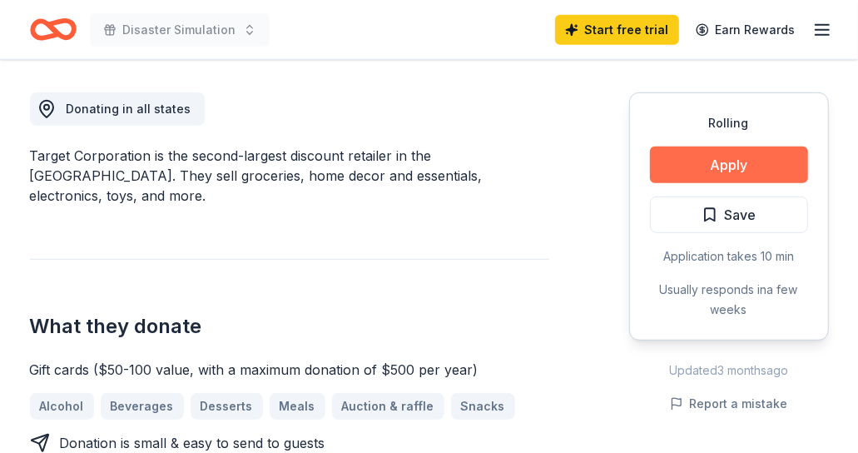
click at [705, 170] on button "Apply" at bounding box center [729, 164] width 158 height 37
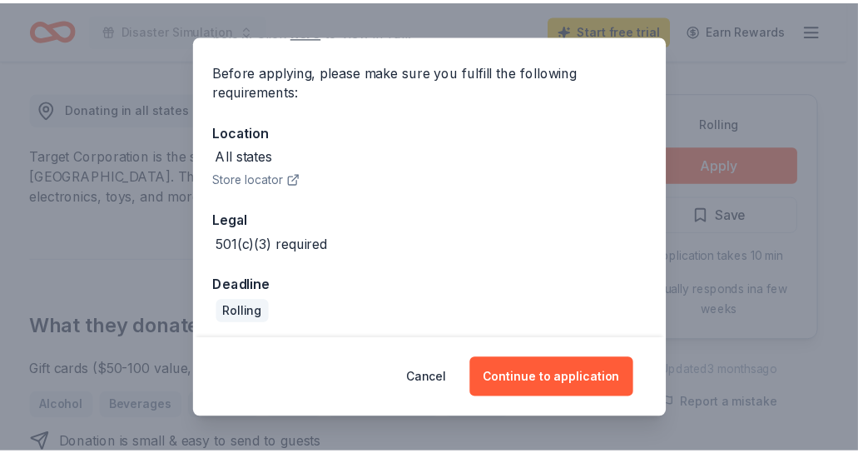
scroll to position [118, 0]
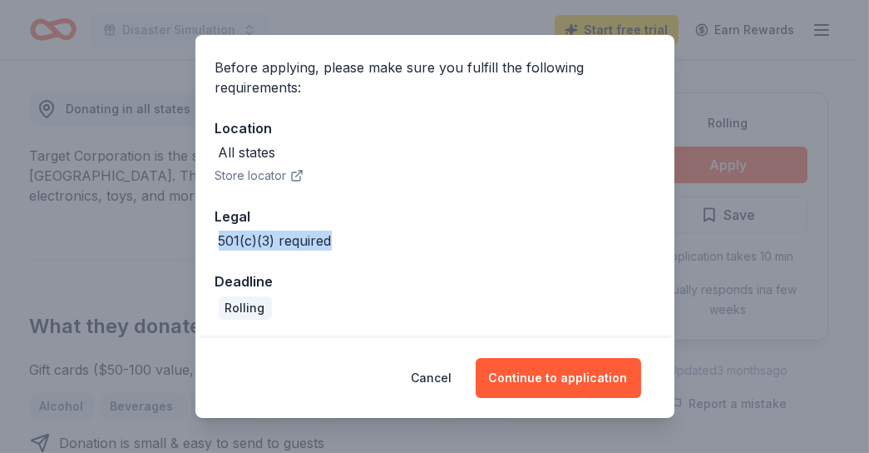
drag, startPoint x: 309, startPoint y: 243, endPoint x: 184, endPoint y: 239, distance: 125.7
click at [184, 239] on div "Donor Program Requirements We've summarized the requirements for Target 's dono…" at bounding box center [434, 226] width 869 height 453
click at [448, 378] on button "Cancel" at bounding box center [432, 378] width 41 height 40
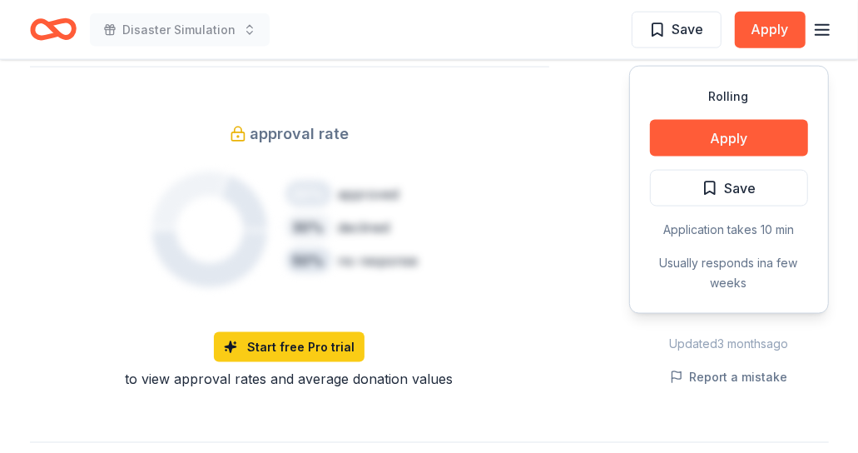
scroll to position [1361, 0]
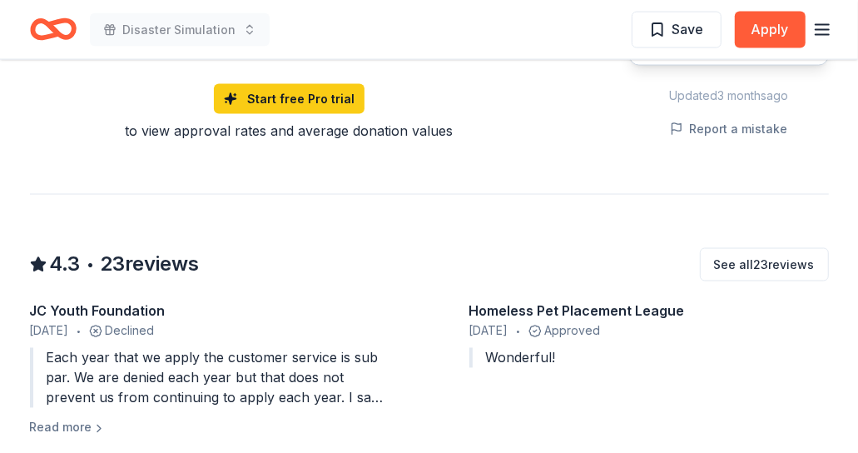
drag, startPoint x: 111, startPoint y: 358, endPoint x: 181, endPoint y: 355, distance: 69.9
click at [181, 355] on div "Each year that we apply the customer service is sub par. We are denied each yea…" at bounding box center [209, 378] width 359 height 60
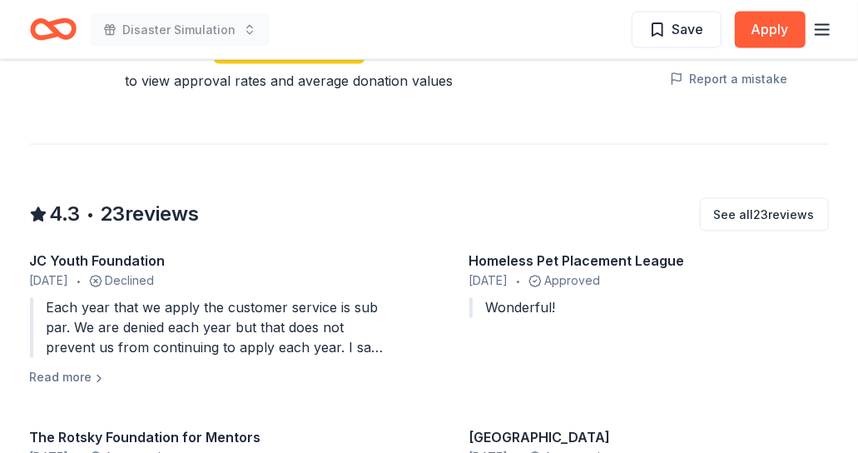
scroll to position [1437, 0]
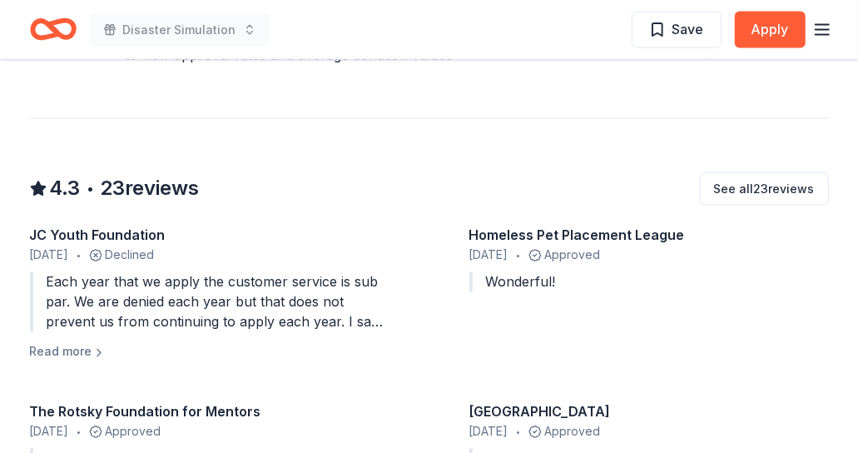
click at [136, 302] on div "Each year that we apply the customer service is sub par. We are denied each yea…" at bounding box center [209, 302] width 359 height 60
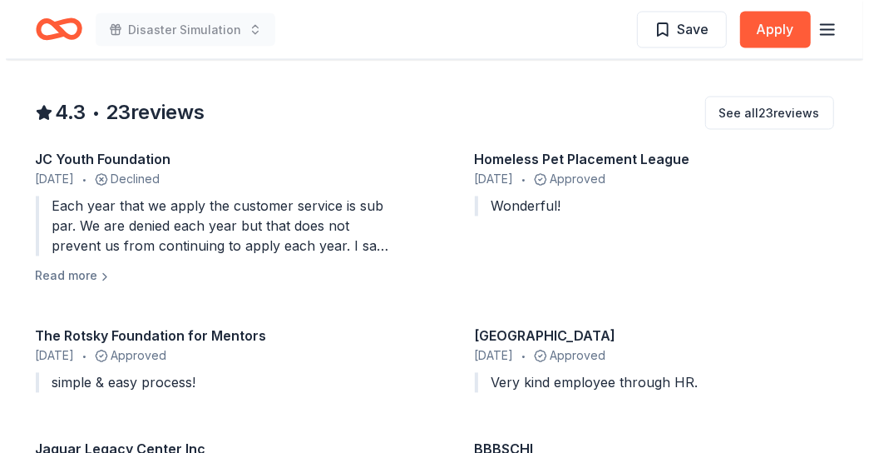
scroll to position [1739, 0]
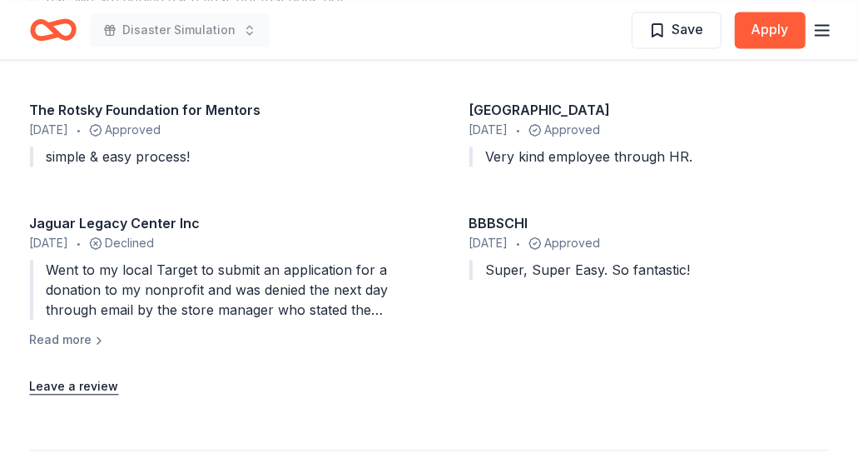
drag, startPoint x: 171, startPoint y: 257, endPoint x: 229, endPoint y: 252, distance: 57.6
click at [229, 260] on div "Went to my local Target to submit an application for a donation to my nonprofit…" at bounding box center [209, 290] width 359 height 60
click at [164, 282] on div "Went to my local Target to submit an application for a donation to my nonprofit…" at bounding box center [209, 290] width 359 height 60
click at [321, 285] on div "Went to my local Target to submit an application for a donation to my nonprofit…" at bounding box center [209, 290] width 359 height 60
click at [87, 329] on button "Read more" at bounding box center [68, 339] width 76 height 20
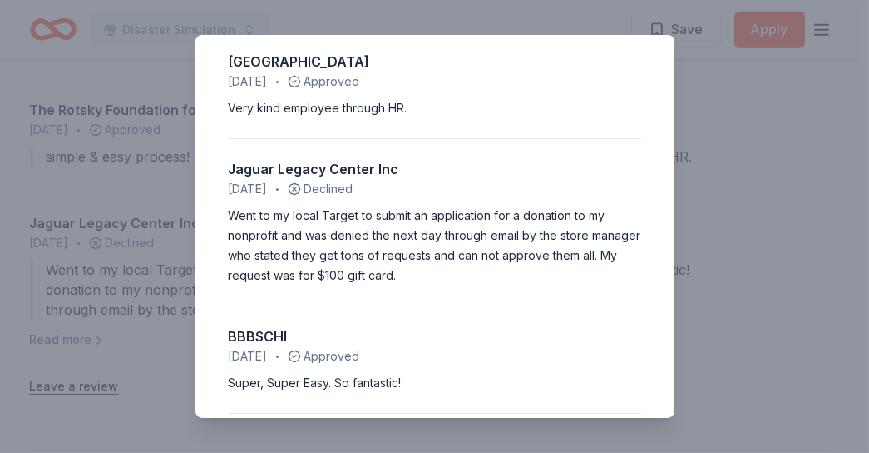
scroll to position [453, 0]
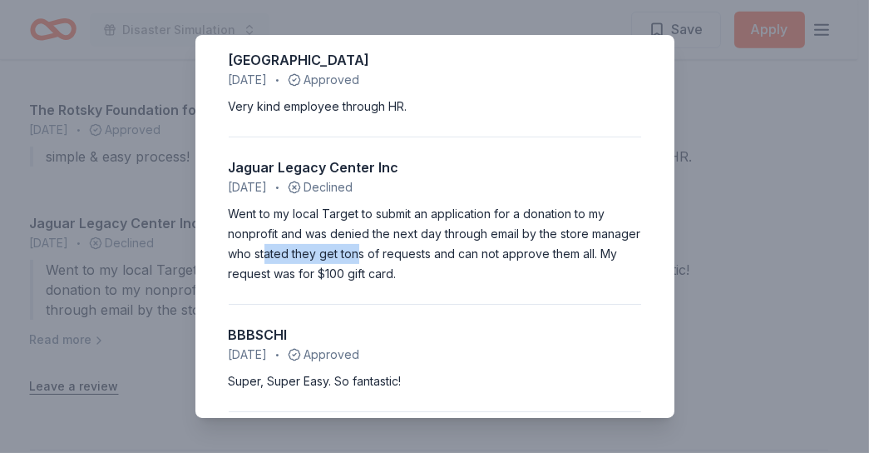
drag, startPoint x: 315, startPoint y: 251, endPoint x: 408, endPoint y: 255, distance: 92.4
click at [408, 255] on div "Went to my local Target to submit an application for a donation to my nonprofit…" at bounding box center [435, 244] width 413 height 80
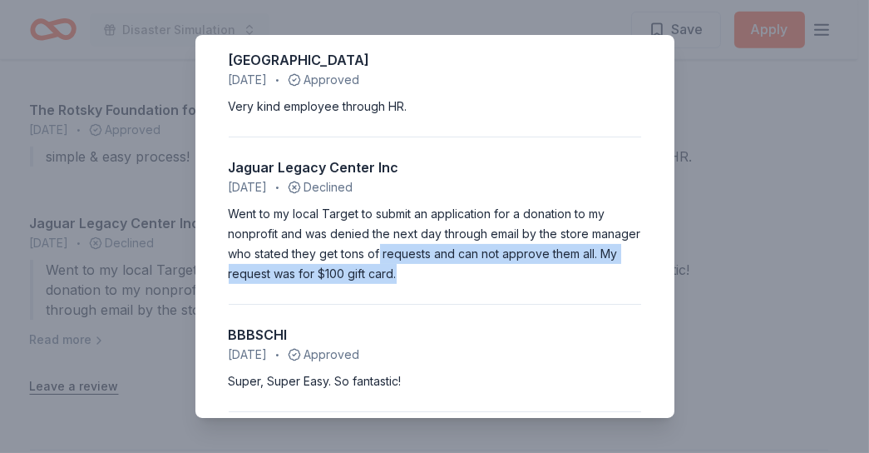
drag, startPoint x: 408, startPoint y: 255, endPoint x: 542, endPoint y: 268, distance: 134.6
click at [542, 268] on div "Went to my local Target to submit an application for a donation to my nonprofit…" at bounding box center [435, 244] width 413 height 80
click at [303, 270] on div "Went to my local Target to submit an application for a donation to my nonprofit…" at bounding box center [435, 244] width 413 height 80
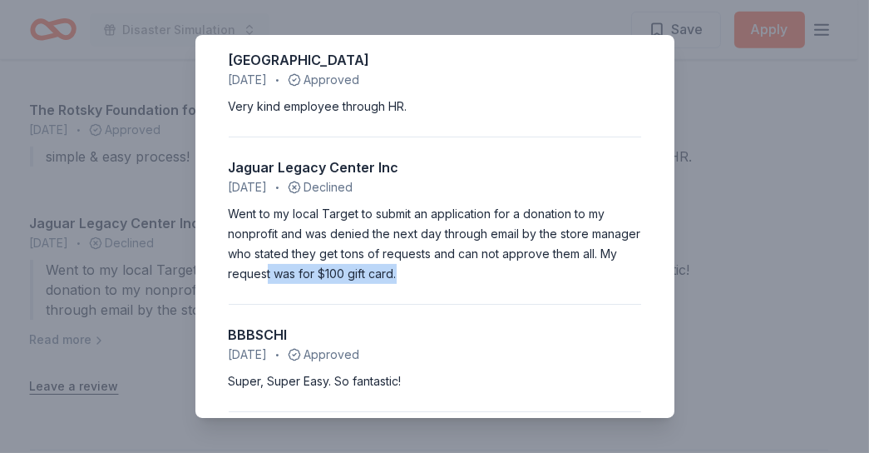
drag, startPoint x: 303, startPoint y: 270, endPoint x: 451, endPoint y: 275, distance: 148.1
click at [451, 275] on div "Went to my local Target to submit an application for a donation to my nonprofit…" at bounding box center [435, 244] width 413 height 80
drag, startPoint x: 451, startPoint y: 275, endPoint x: 468, endPoint y: 277, distance: 16.8
click at [468, 277] on div "Went to my local Target to submit an application for a donation to my nonprofit…" at bounding box center [435, 244] width 413 height 80
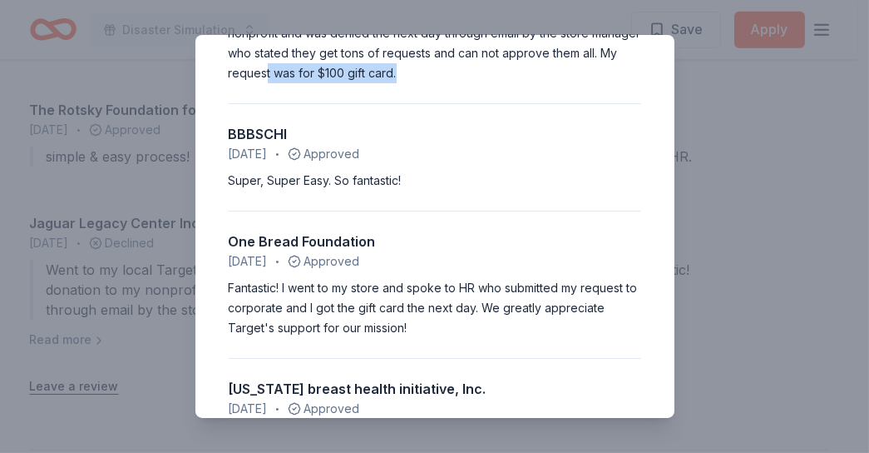
scroll to position [680, 0]
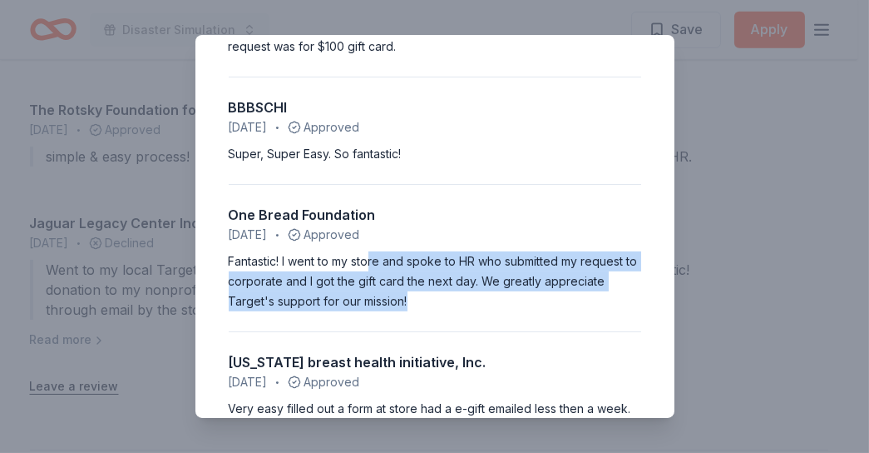
drag, startPoint x: 371, startPoint y: 256, endPoint x: 497, endPoint y: 293, distance: 130.8
click at [497, 293] on div "Fantastic! I went to my store and spoke to HR who submitted my request to corpo…" at bounding box center [435, 281] width 413 height 60
click at [468, 304] on div "Fantastic! I went to my store and spoke to HR who submitted my request to corpo…" at bounding box center [435, 281] width 413 height 60
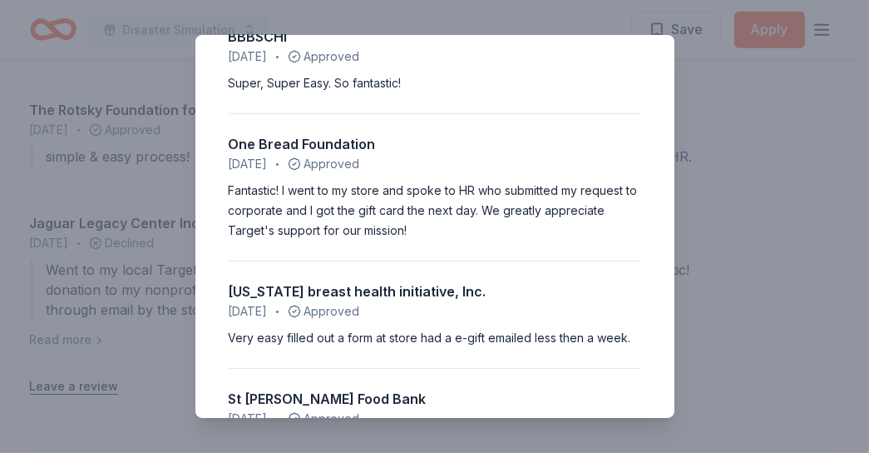
scroll to position [832, 0]
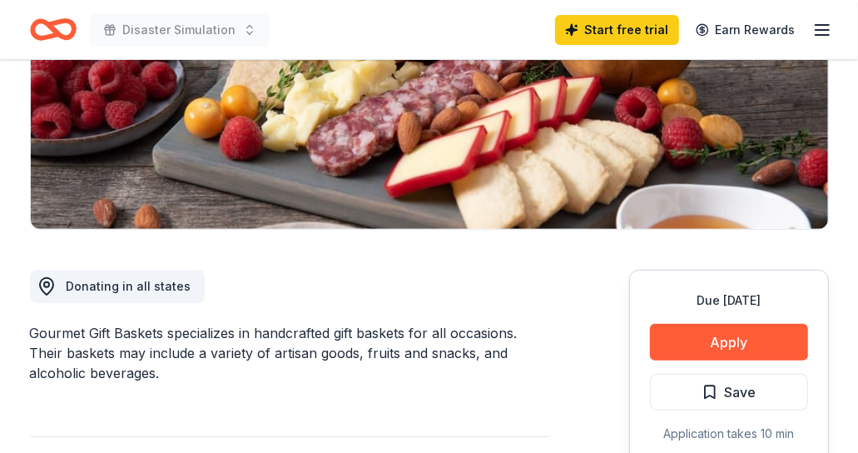
scroll to position [302, 0]
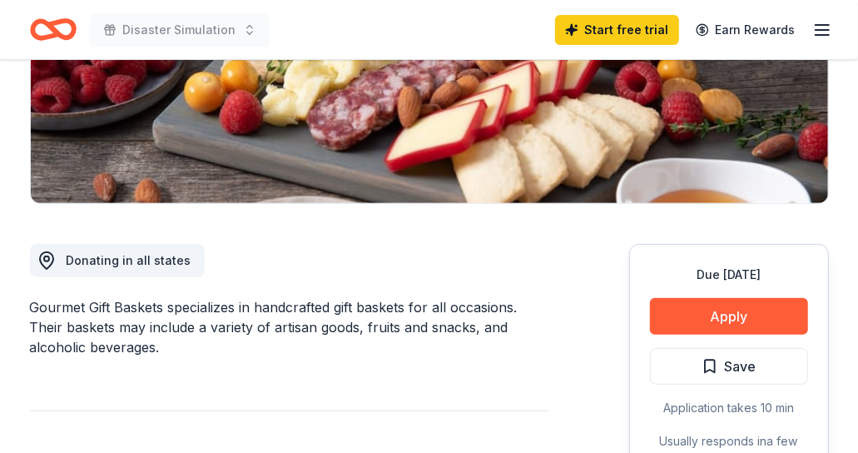
click at [341, 330] on div "Gourmet Gift Baskets specializes in handcrafted gift baskets for all occasions.…" at bounding box center [289, 327] width 519 height 60
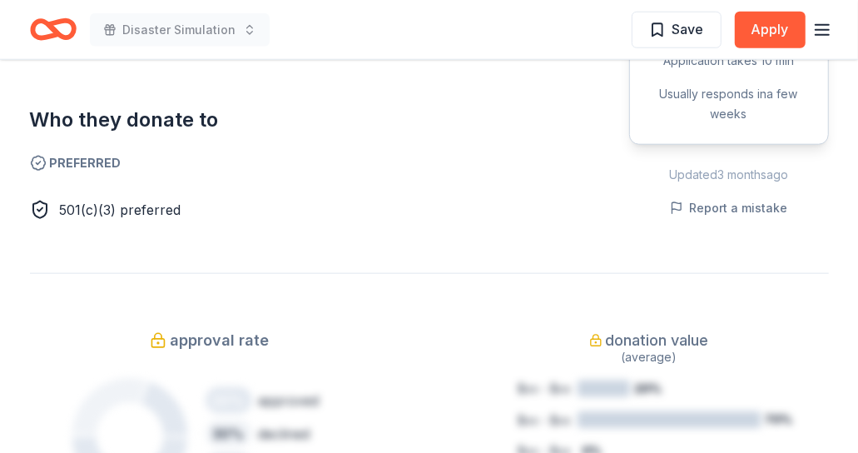
scroll to position [907, 0]
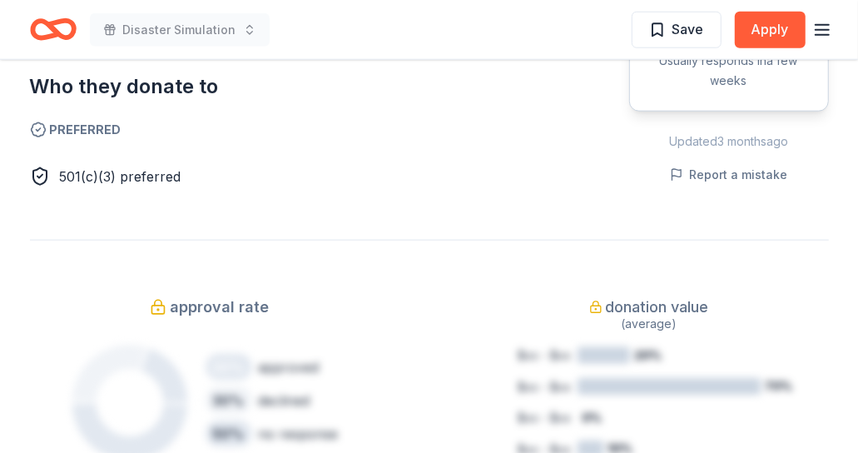
drag, startPoint x: 110, startPoint y: 176, endPoint x: 200, endPoint y: 178, distance: 89.9
click at [200, 178] on div "501(c)(3) preferred" at bounding box center [289, 176] width 519 height 20
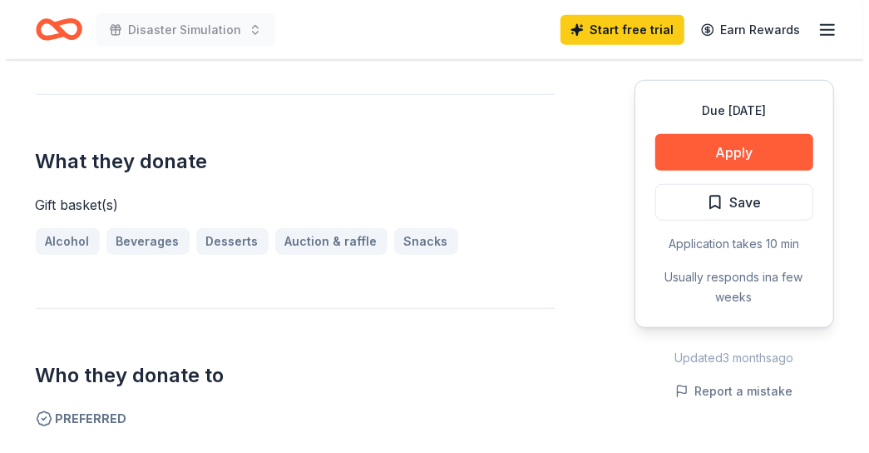
scroll to position [453, 0]
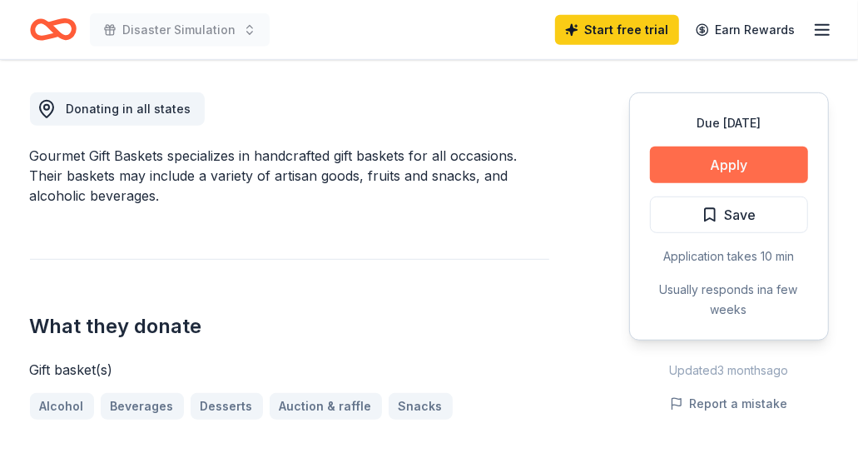
click at [702, 161] on button "Apply" at bounding box center [729, 164] width 158 height 37
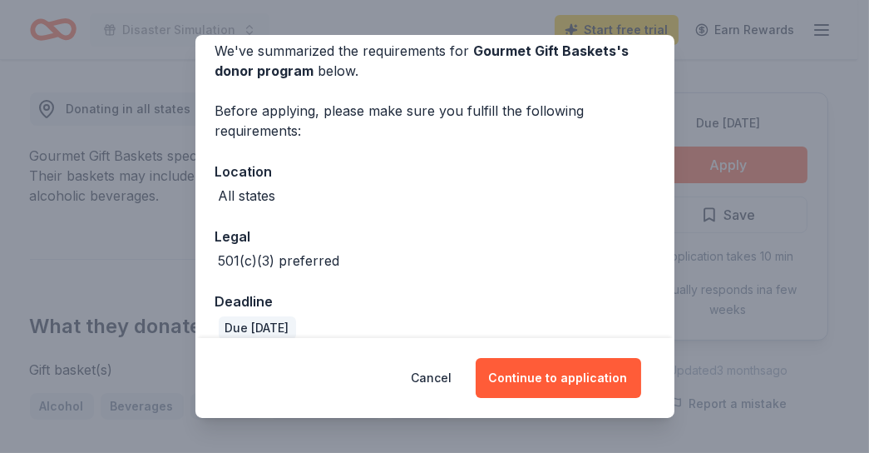
scroll to position [95, 0]
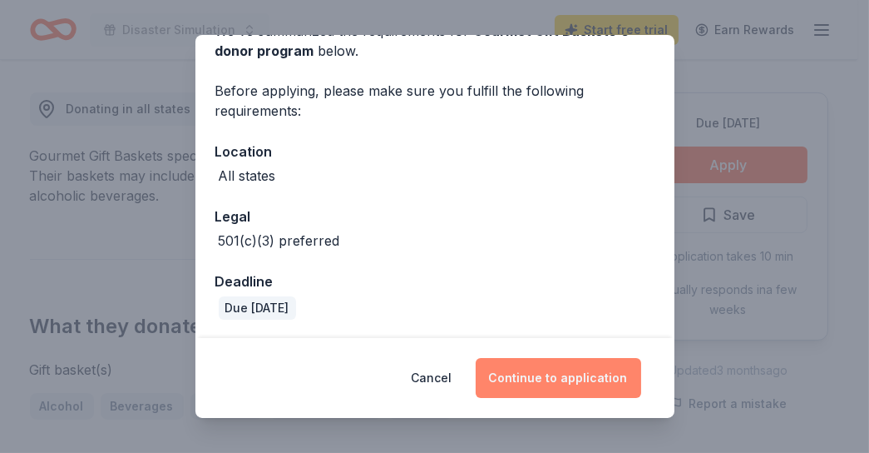
click at [540, 387] on button "Continue to application" at bounding box center [559, 378] width 166 height 40
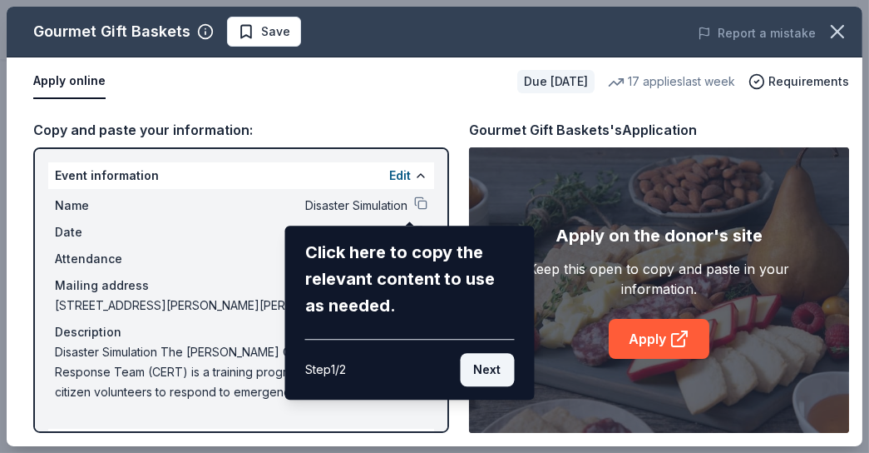
click at [491, 369] on button "Next" at bounding box center [488, 369] width 54 height 33
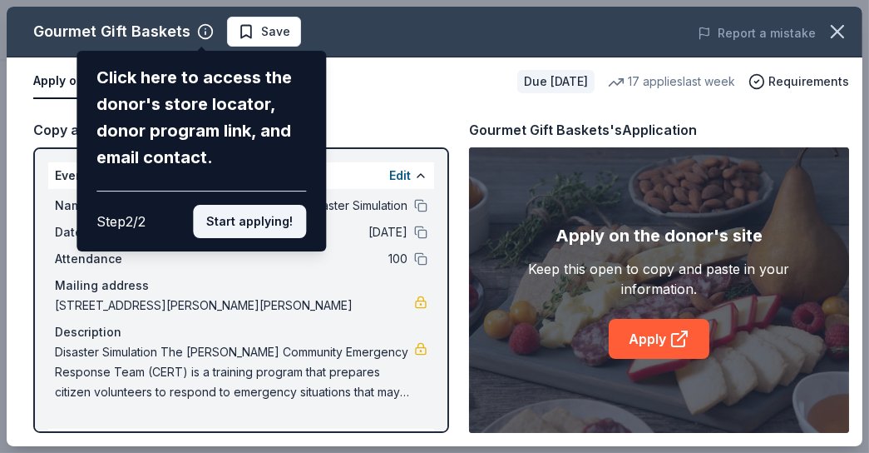
click at [244, 229] on button "Start applying!" at bounding box center [249, 221] width 113 height 33
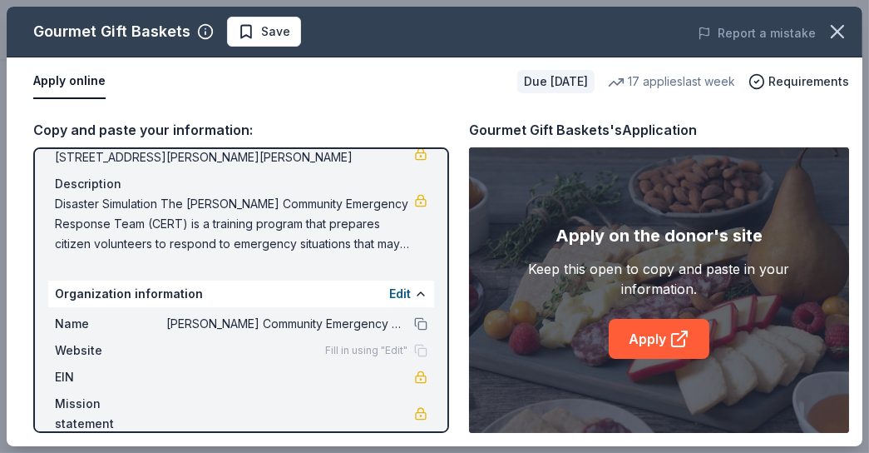
scroll to position [149, 0]
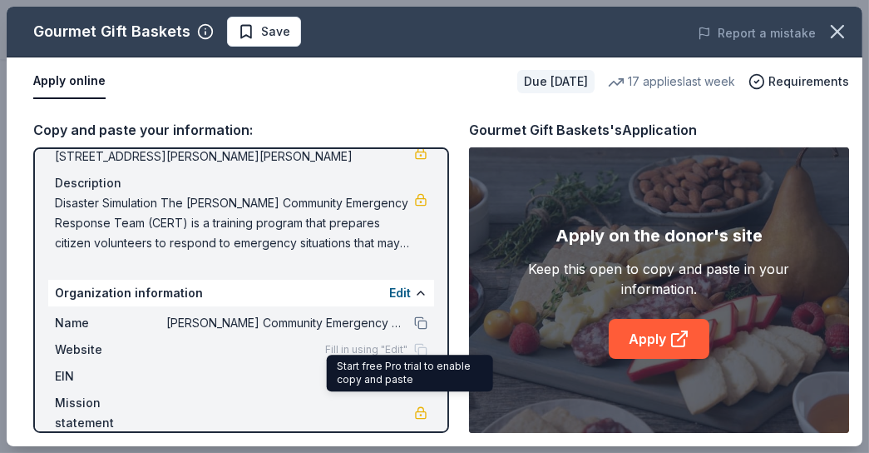
click at [416, 406] on link at bounding box center [420, 412] width 13 height 13
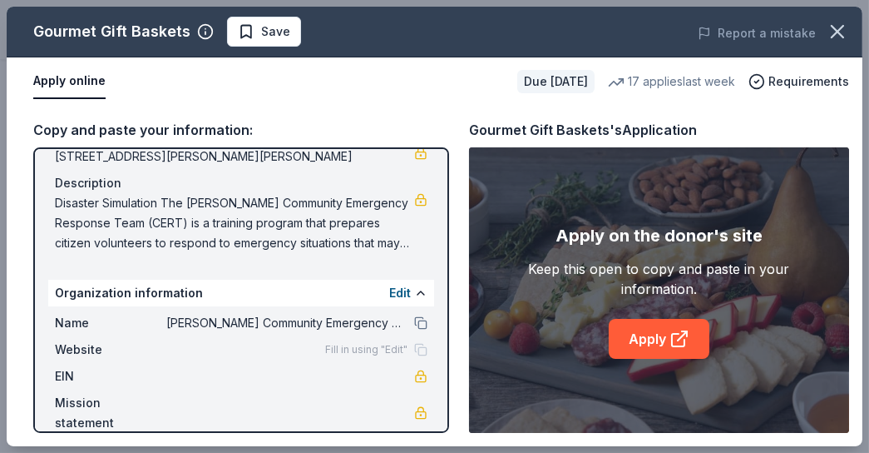
click at [131, 96] on div "Apply online" at bounding box center [268, 81] width 471 height 35
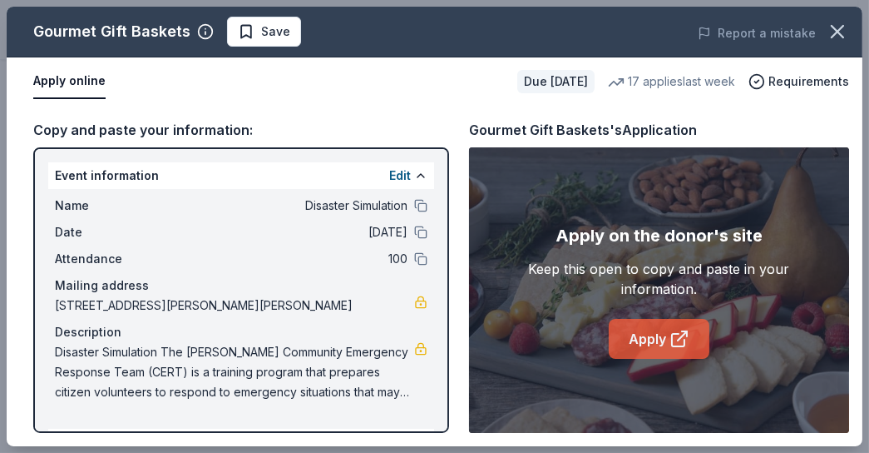
click at [663, 344] on link "Apply" at bounding box center [659, 339] width 101 height 40
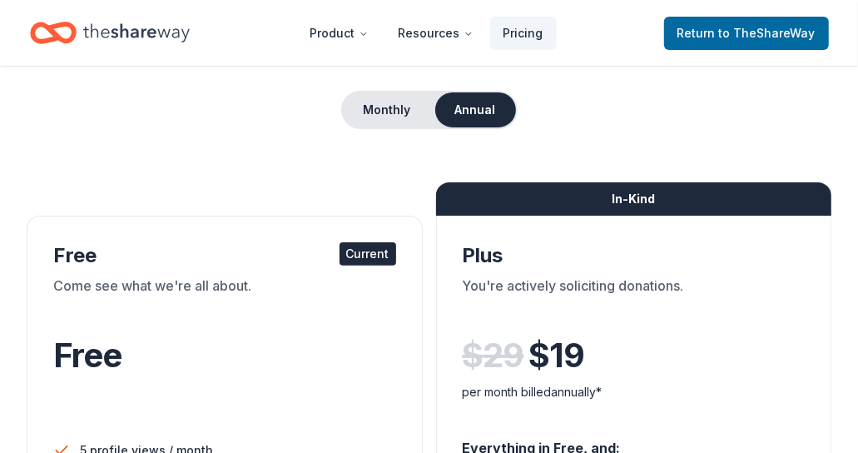
scroll to position [151, 0]
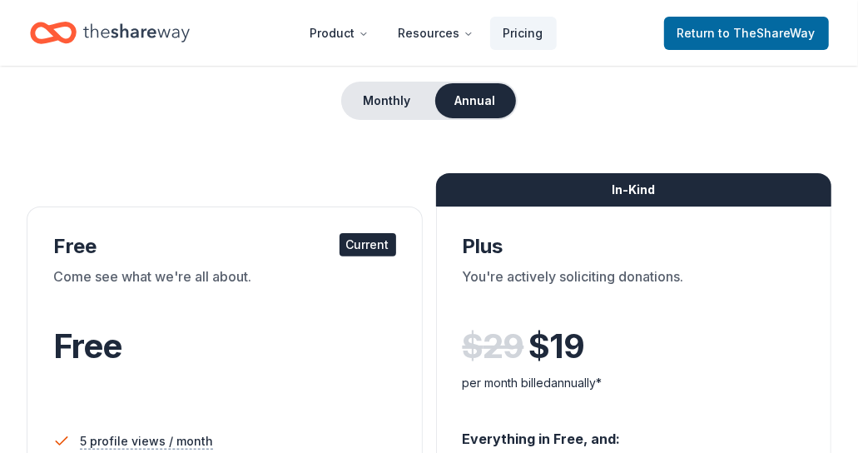
click at [577, 273] on div "You're actively soliciting donations." at bounding box center [634, 289] width 343 height 47
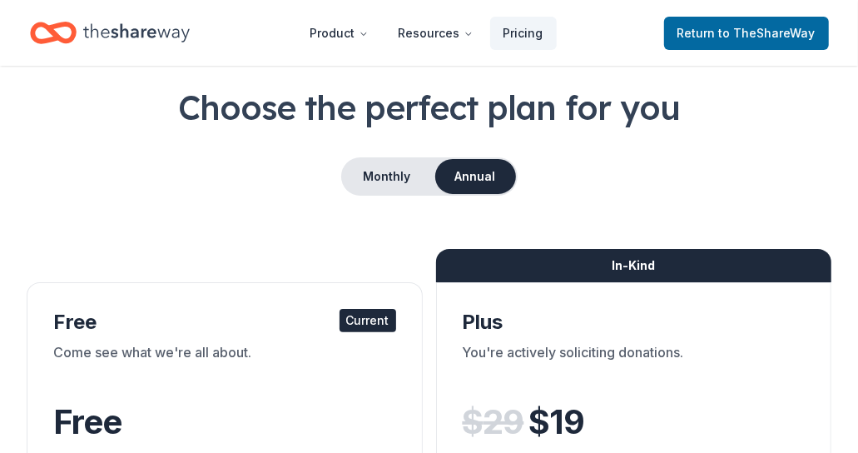
scroll to position [0, 0]
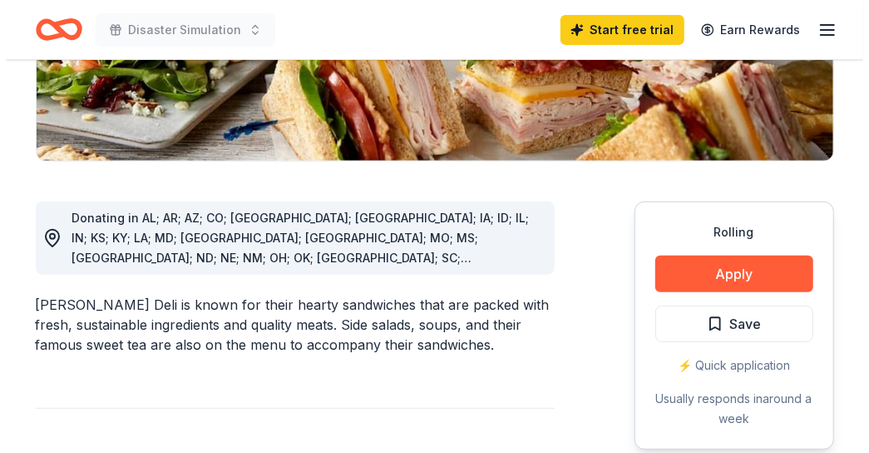
scroll to position [453, 0]
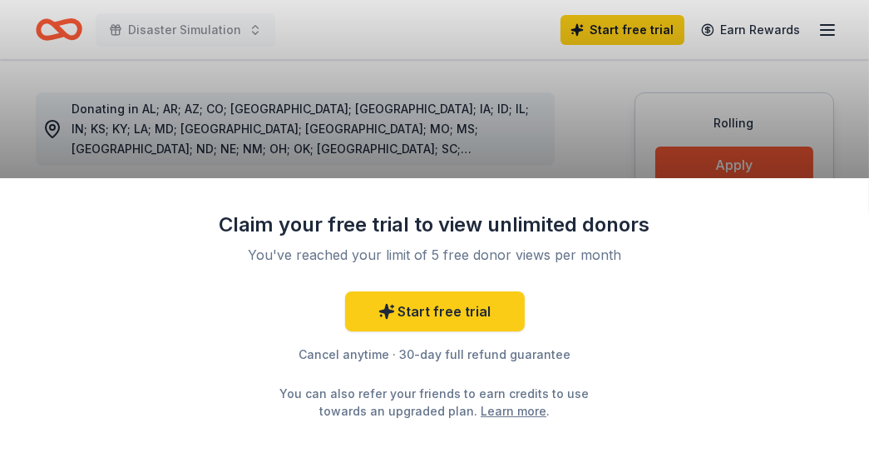
click at [843, 116] on div "Claim your free trial to view unlimited donors You've reached your limit of 5 f…" at bounding box center [434, 226] width 869 height 453
click at [591, 116] on div "Claim your free trial to view unlimited donors You've reached your limit of 5 f…" at bounding box center [434, 226] width 869 height 453
click at [457, 355] on div "Cancel anytime · 30-day full refund guarantee" at bounding box center [435, 354] width 433 height 20
click at [660, 70] on div "Claim your free trial to view unlimited donors You've reached your limit of 5 f…" at bounding box center [434, 226] width 869 height 453
